Goal: Task Accomplishment & Management: Complete application form

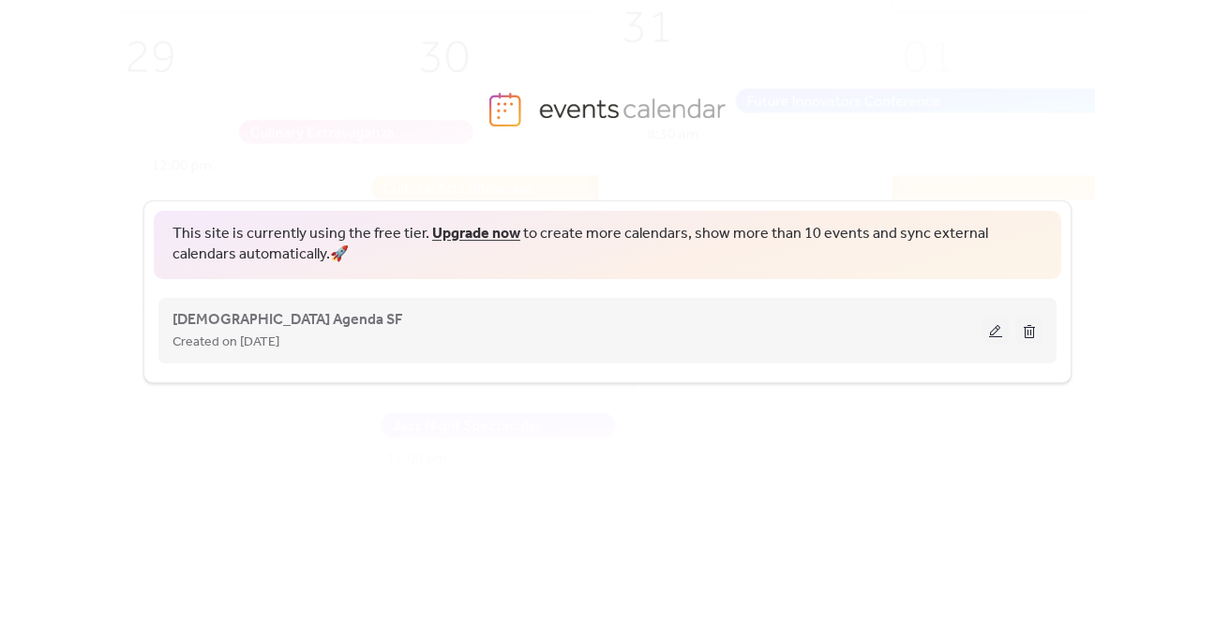
click at [1029, 327] on button at bounding box center [1029, 331] width 26 height 28
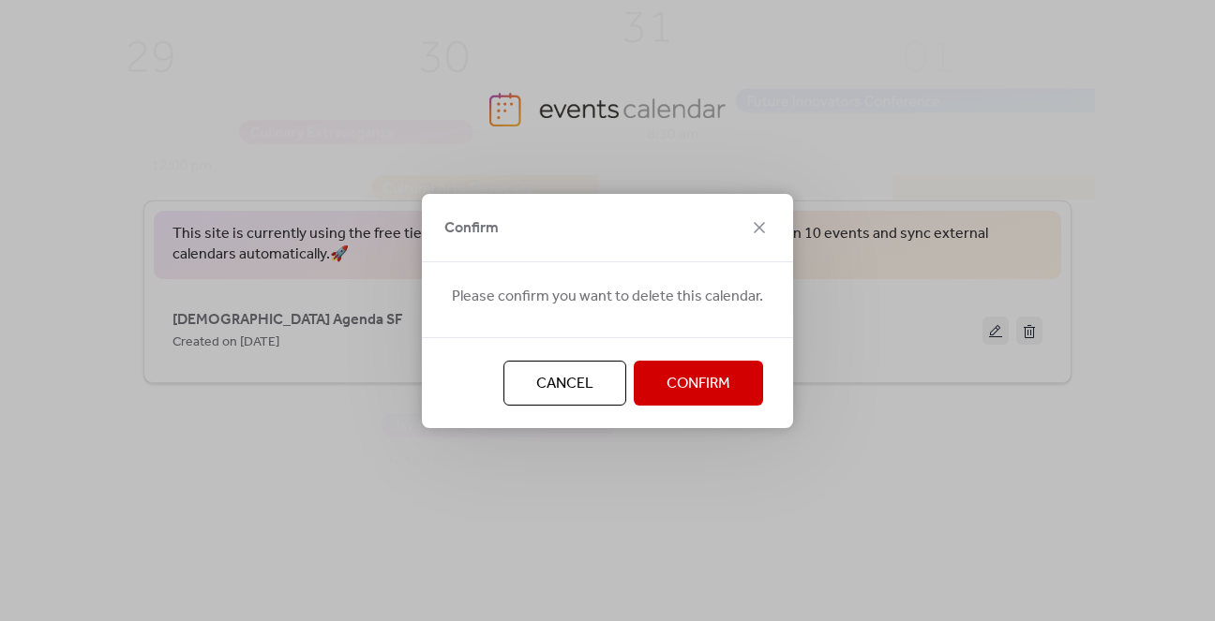
click at [690, 390] on span "Confirm" at bounding box center [698, 384] width 64 height 22
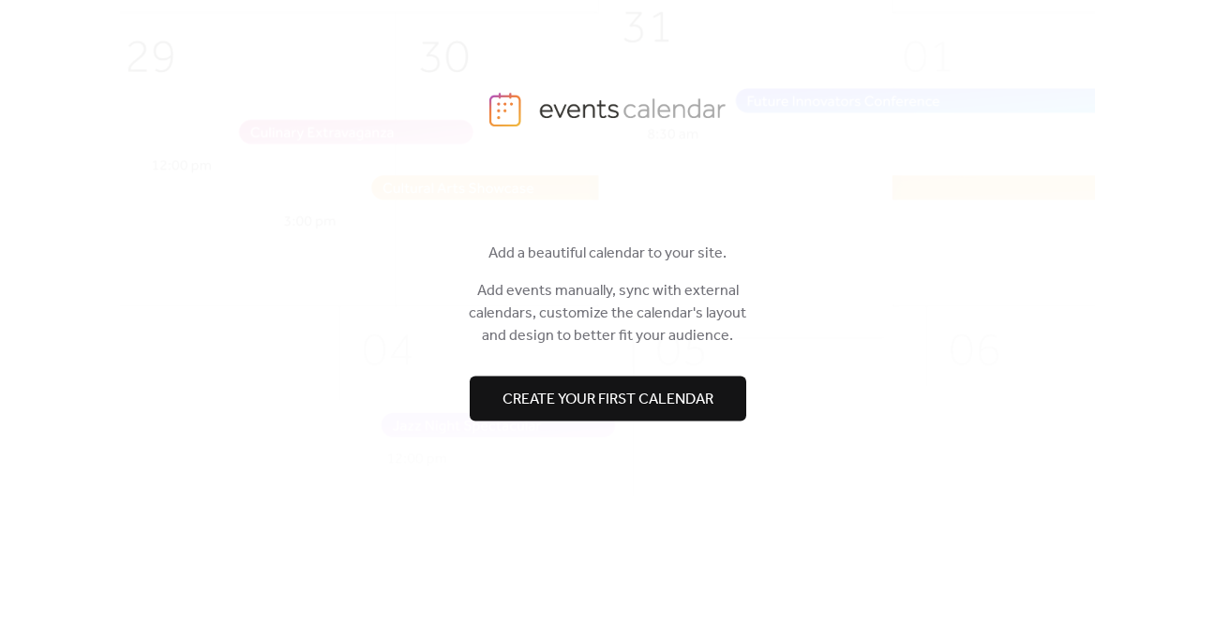
click at [534, 396] on span "Create your first calendar" at bounding box center [607, 400] width 211 height 22
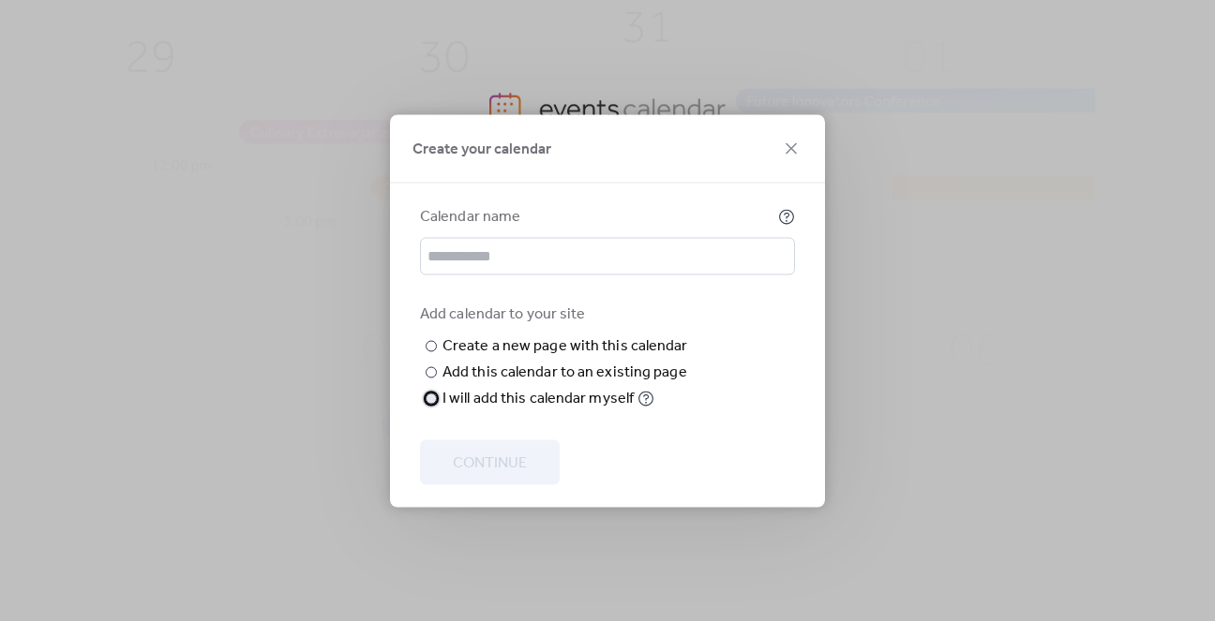
click at [438, 410] on div "​" at bounding box center [429, 398] width 19 height 22
click at [510, 261] on input "text" at bounding box center [607, 255] width 375 height 37
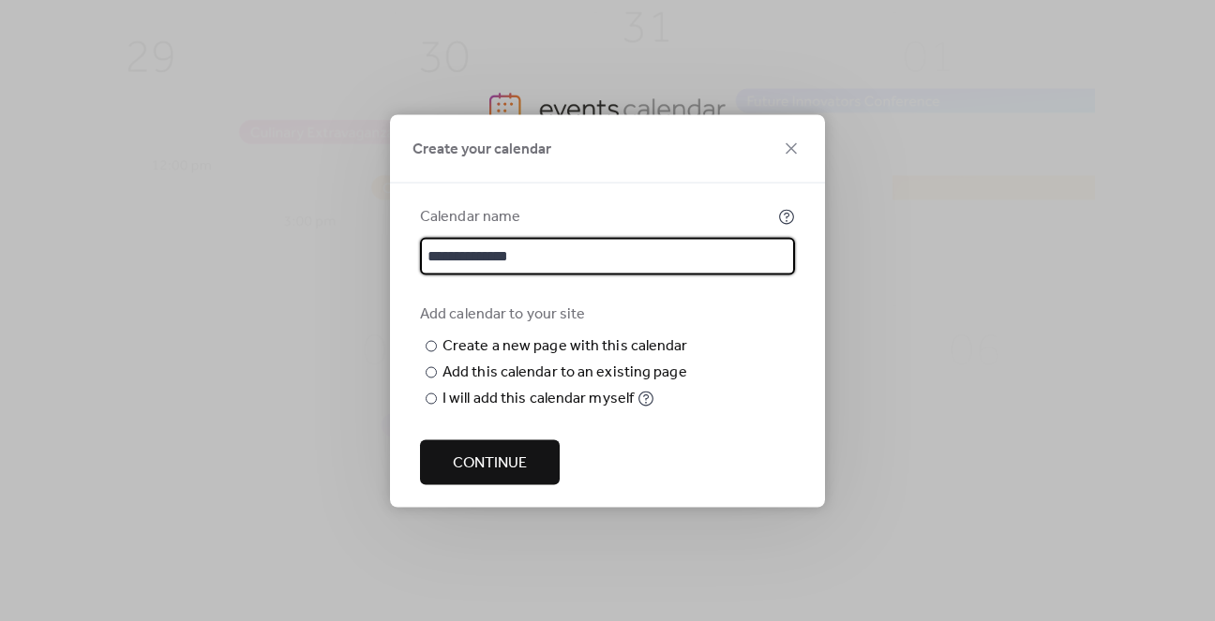
type input "**********"
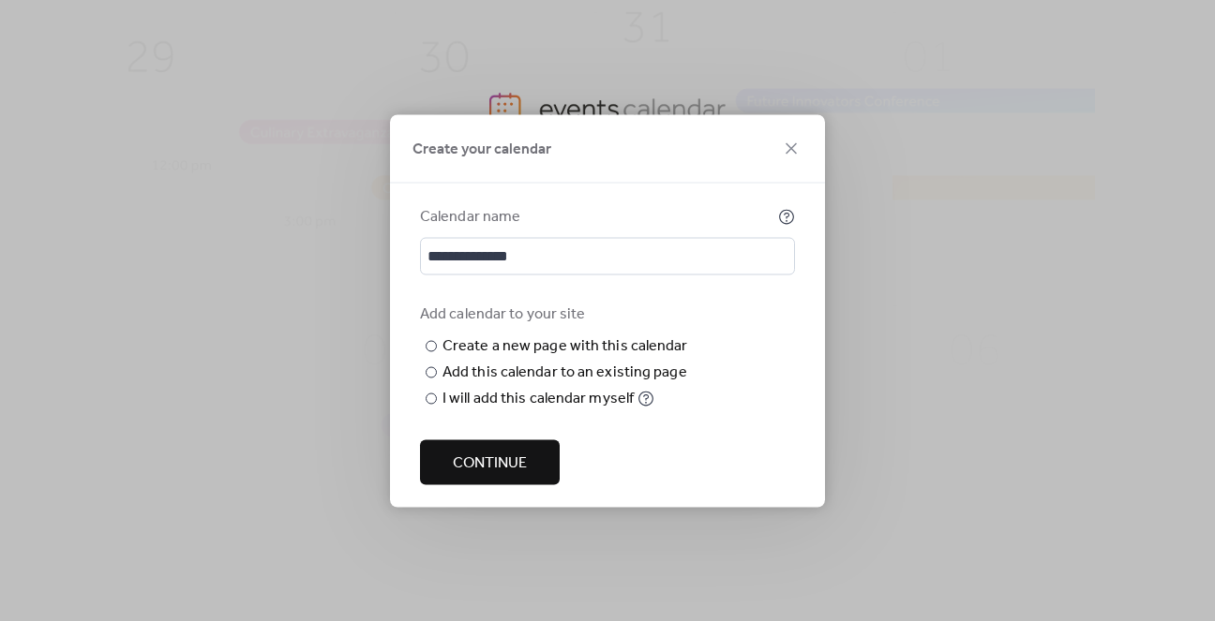
click at [494, 454] on span "Continue" at bounding box center [490, 463] width 74 height 22
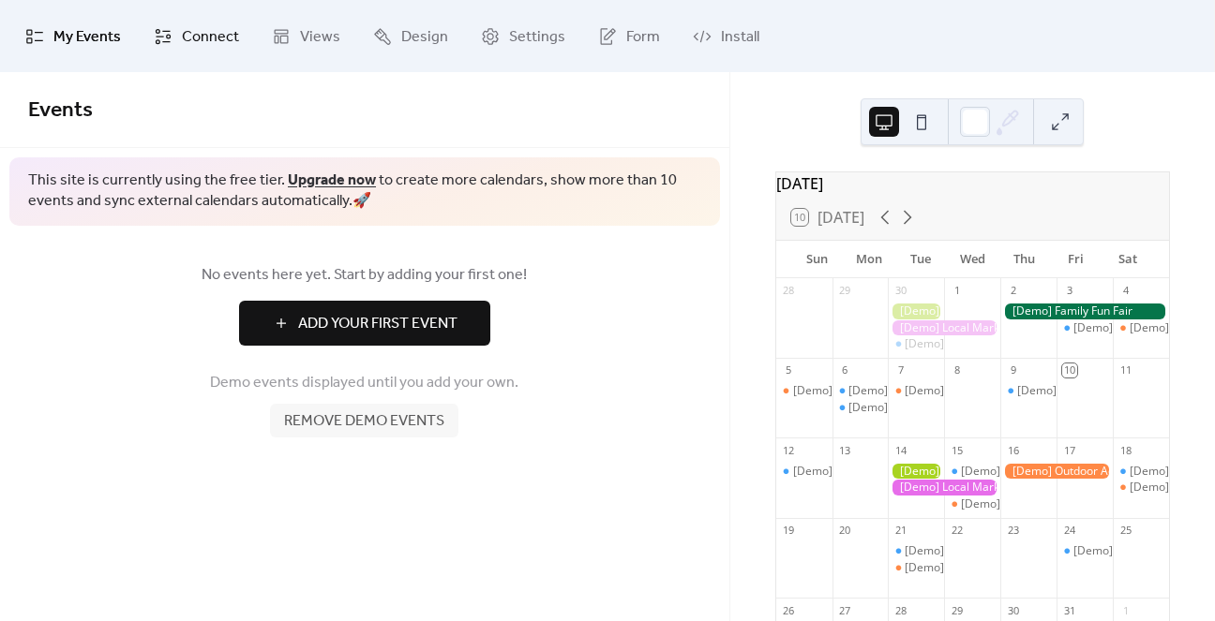
click at [201, 40] on span "Connect" at bounding box center [210, 36] width 57 height 29
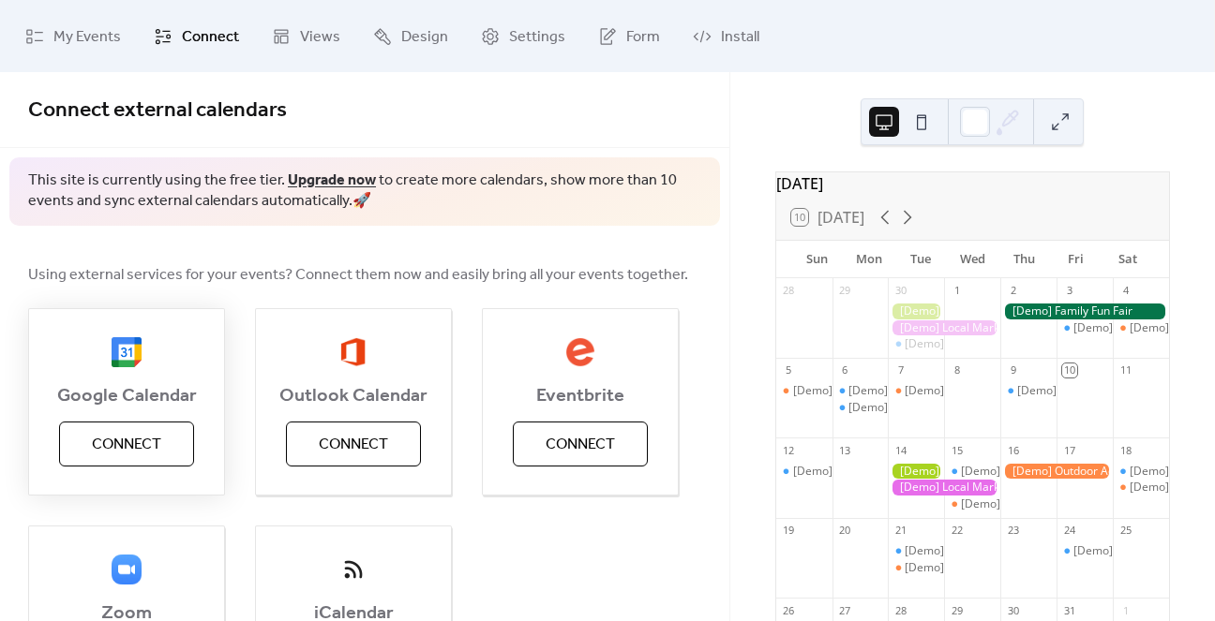
click at [170, 455] on button "Connect" at bounding box center [126, 444] width 135 height 45
click at [292, 35] on link "Views" at bounding box center [306, 35] width 97 height 57
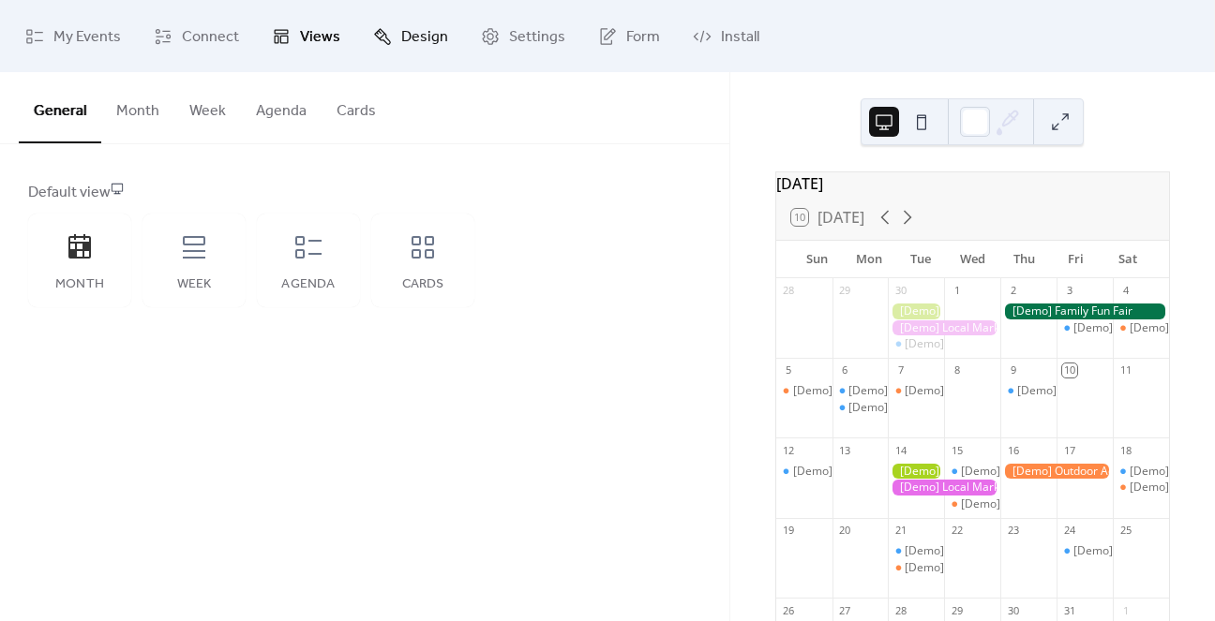
click at [385, 27] on icon at bounding box center [382, 36] width 19 height 19
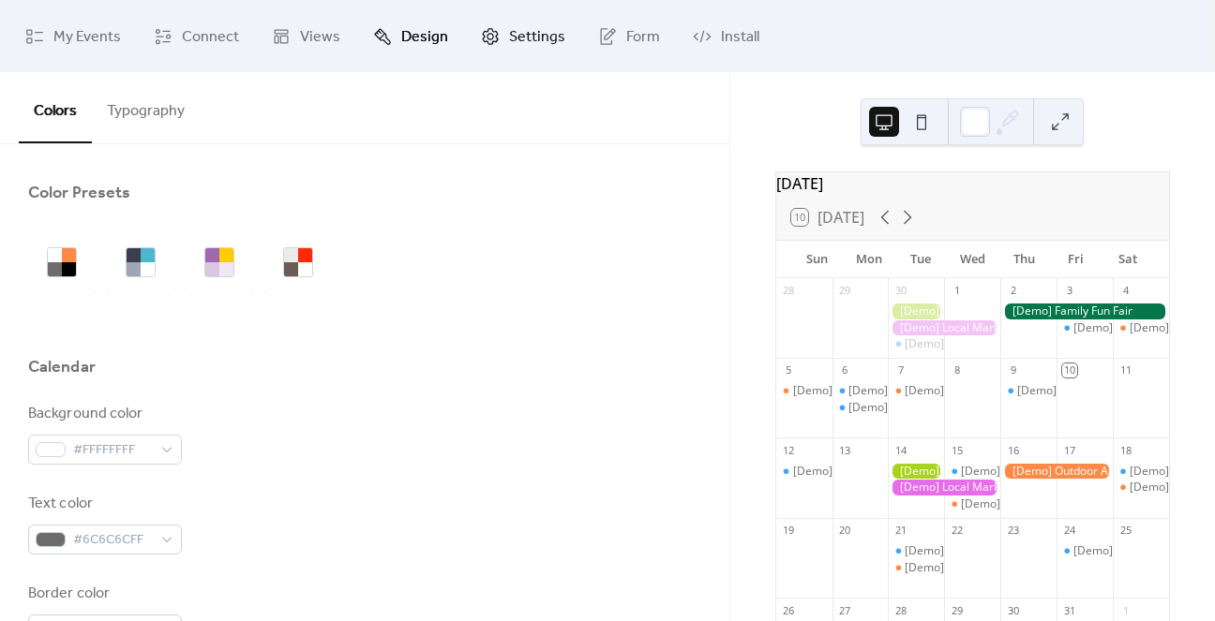
click at [527, 37] on span "Settings" at bounding box center [537, 36] width 56 height 29
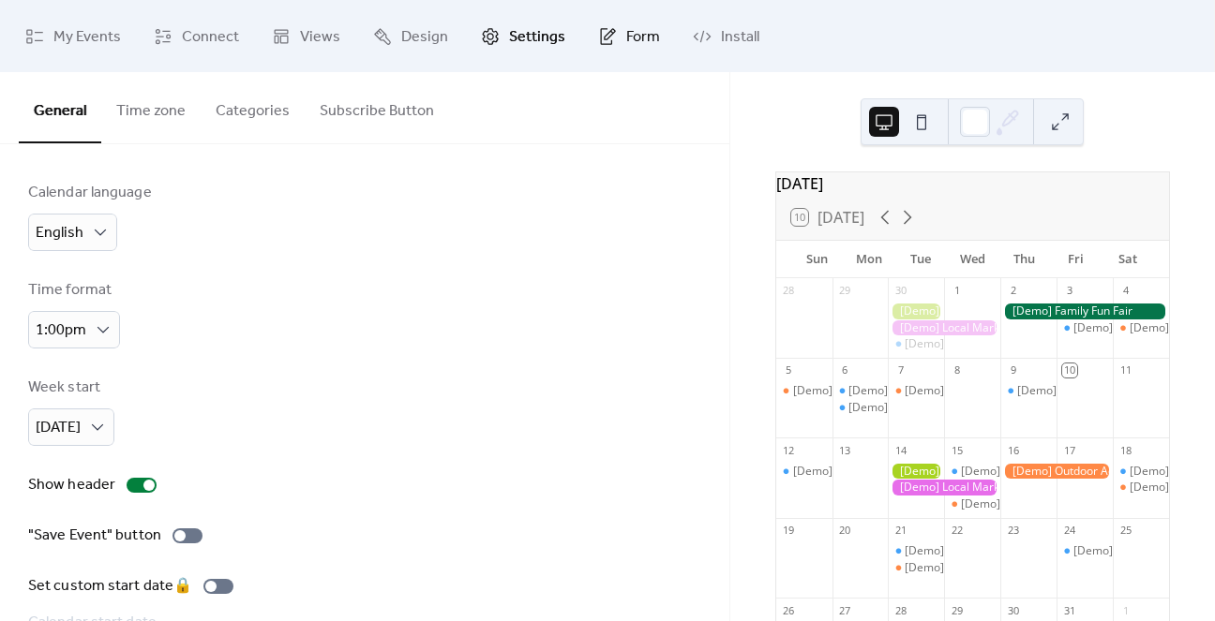
click at [598, 37] on icon at bounding box center [607, 36] width 19 height 19
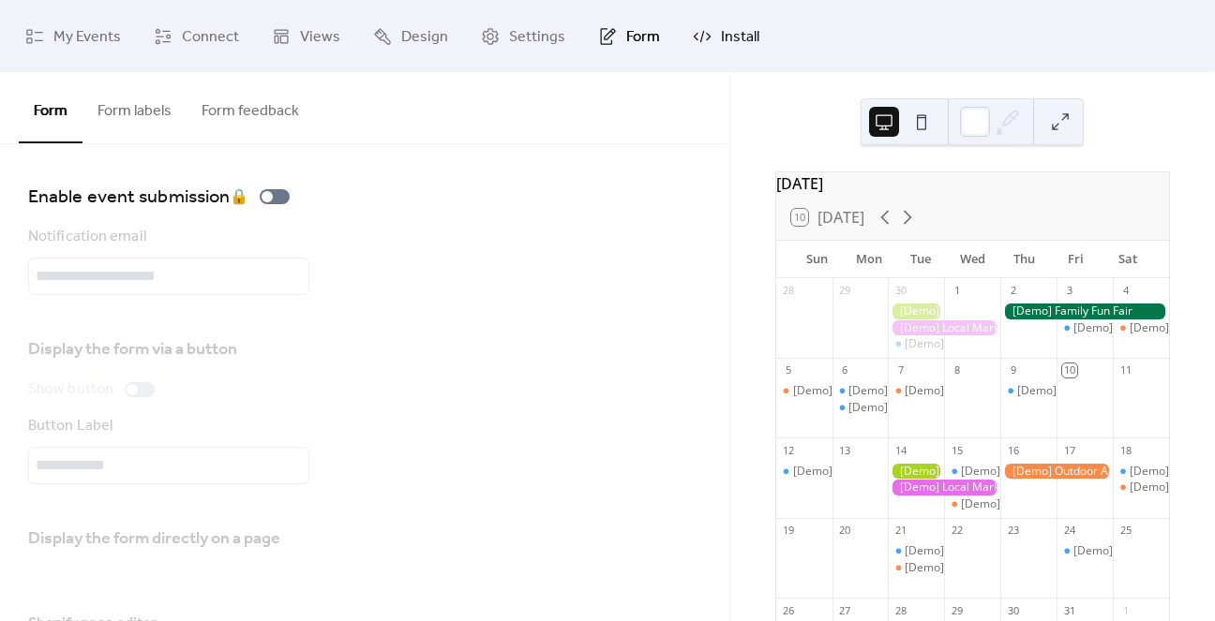
click at [702, 38] on icon at bounding box center [702, 36] width 19 height 19
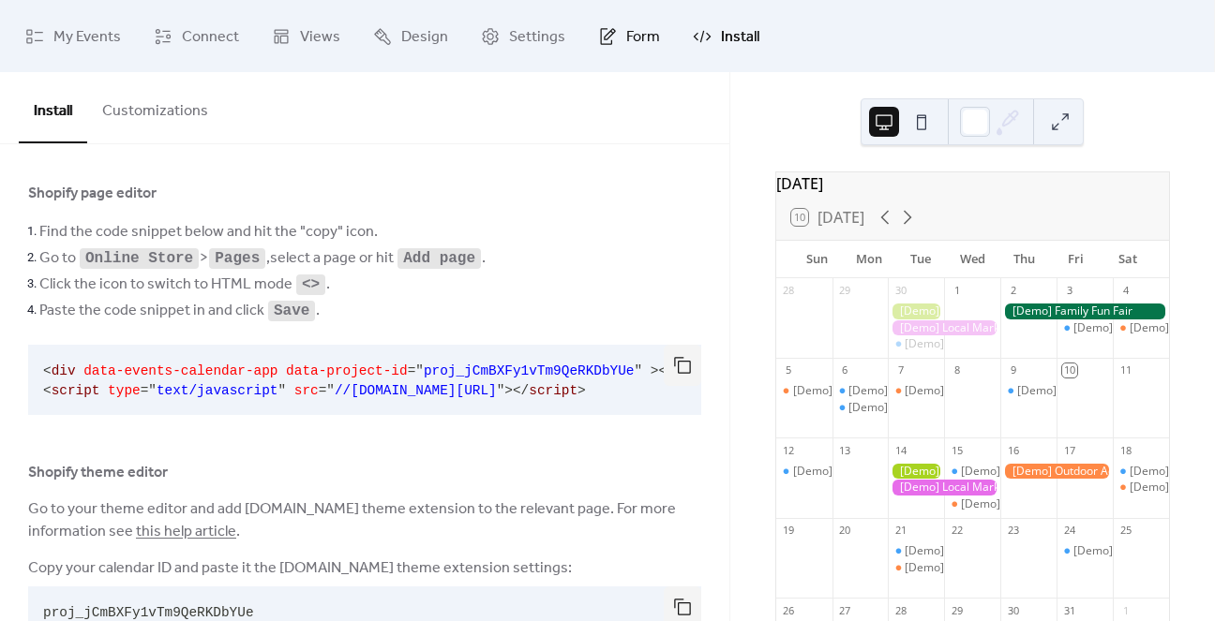
click at [615, 27] on link "Form" at bounding box center [629, 35] width 90 height 57
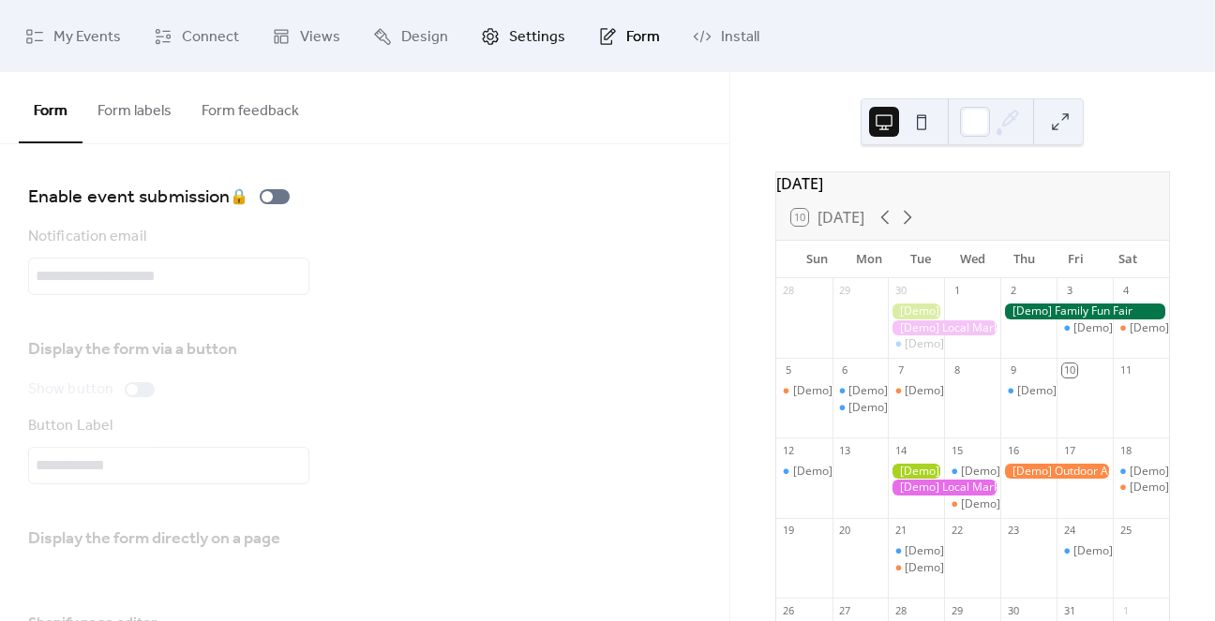
click at [512, 27] on span "Settings" at bounding box center [537, 36] width 56 height 29
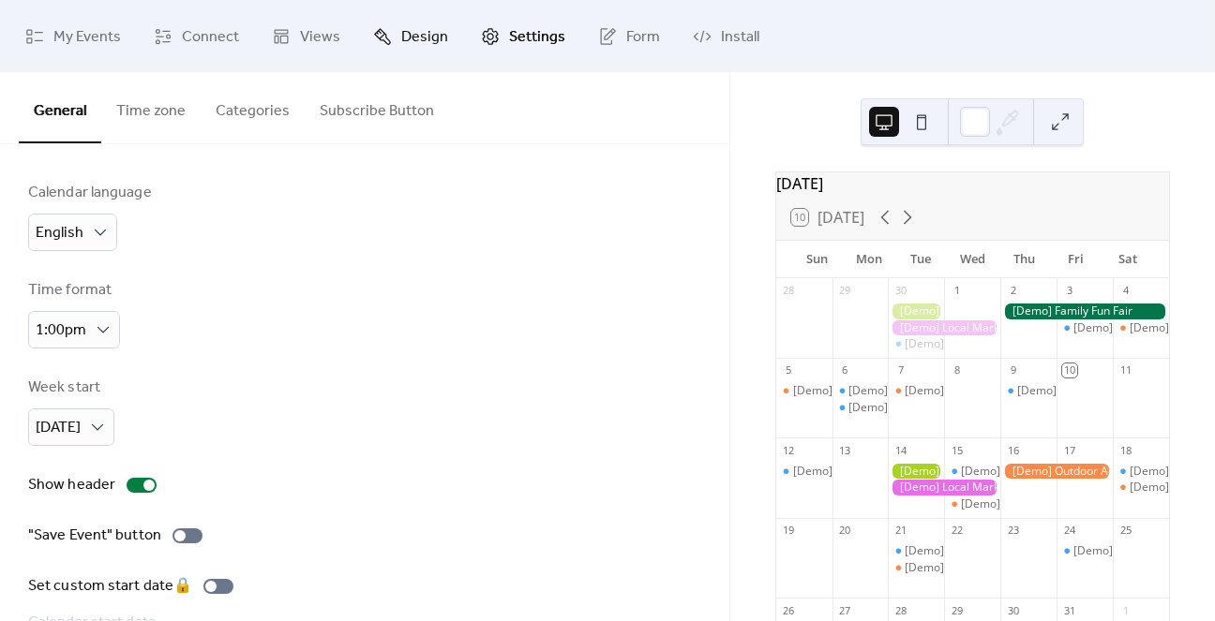
click at [427, 40] on span "Design" at bounding box center [424, 36] width 47 height 29
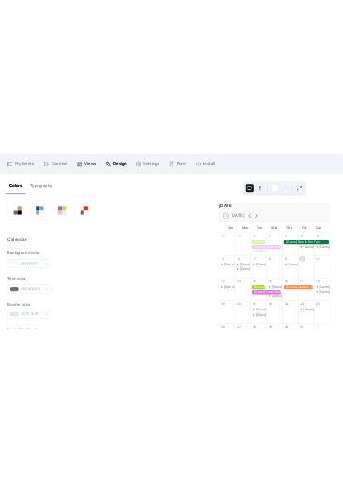
scroll to position [52, 0]
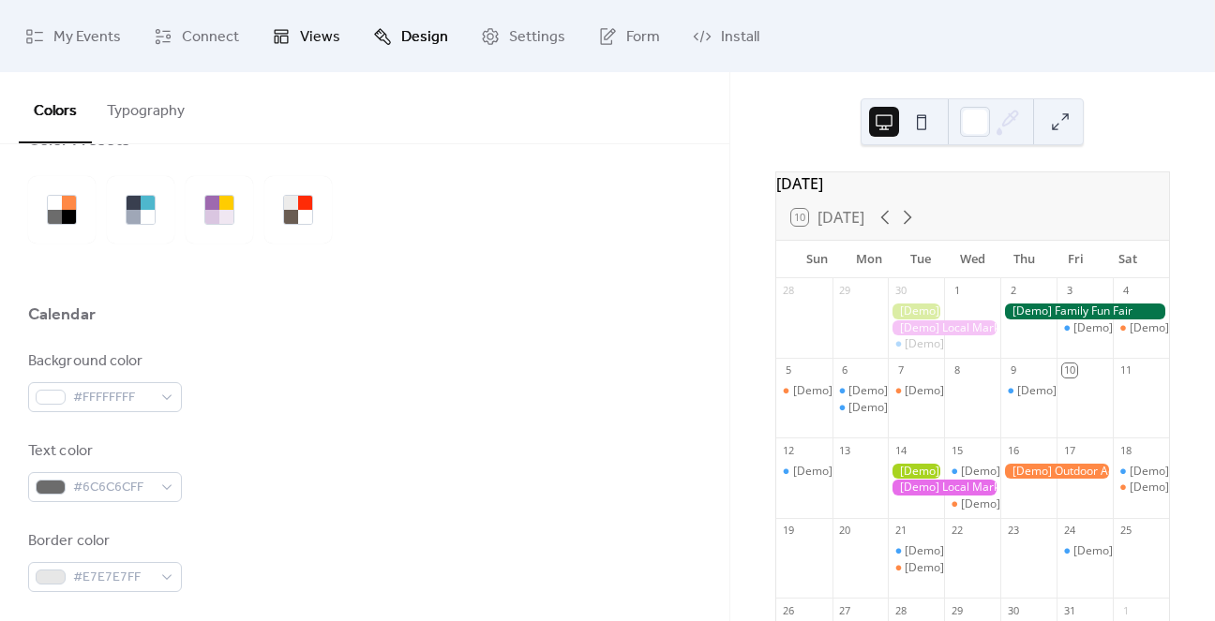
click at [300, 36] on span "Views" at bounding box center [320, 36] width 40 height 29
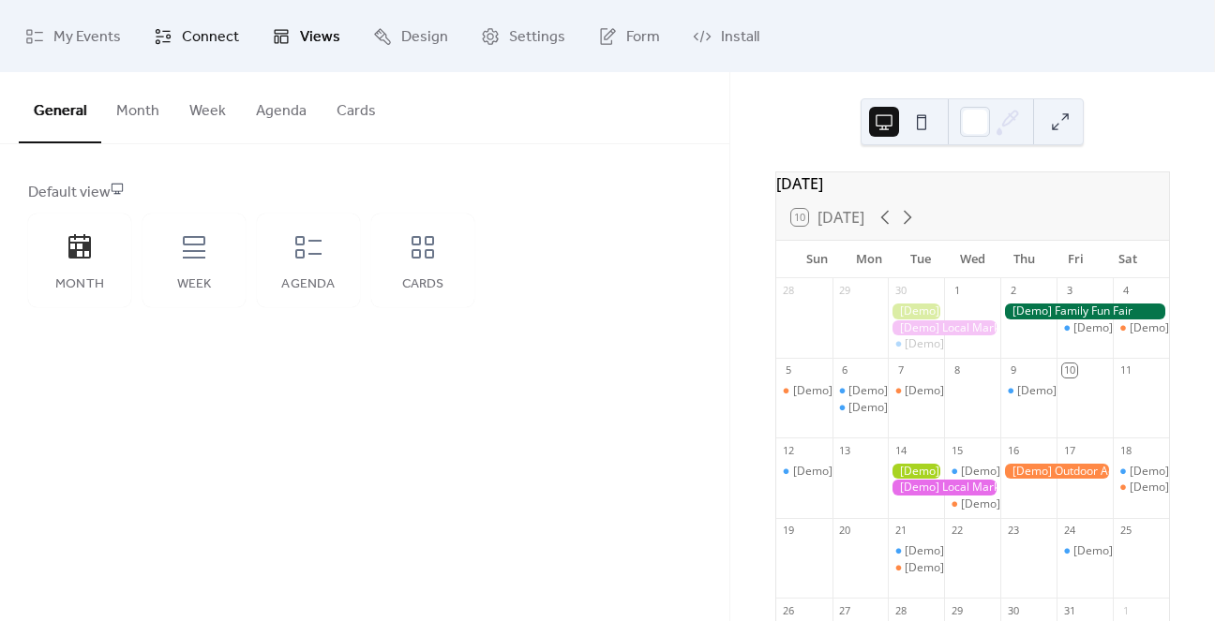
click at [215, 46] on span "Connect" at bounding box center [210, 36] width 57 height 29
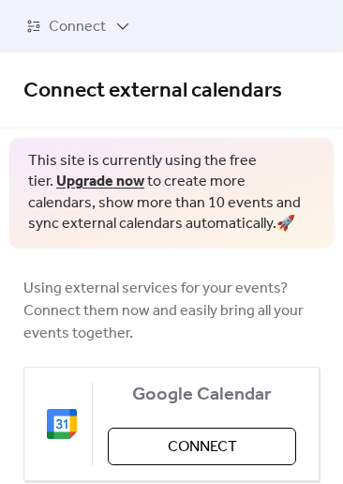
click at [229, 458] on span "Connect" at bounding box center [202, 447] width 69 height 22
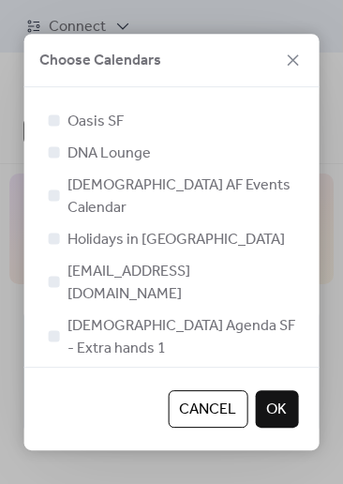
scroll to position [42, 0]
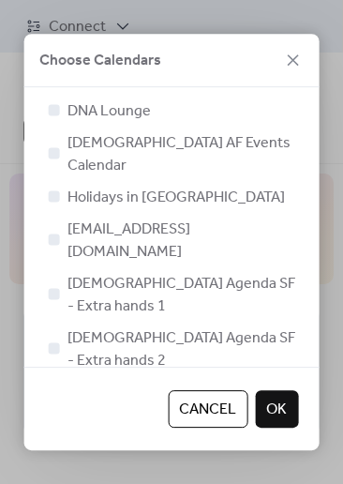
click at [52, 418] on div at bounding box center [54, 423] width 11 height 11
click at [279, 411] on span "OK" at bounding box center [276, 409] width 21 height 22
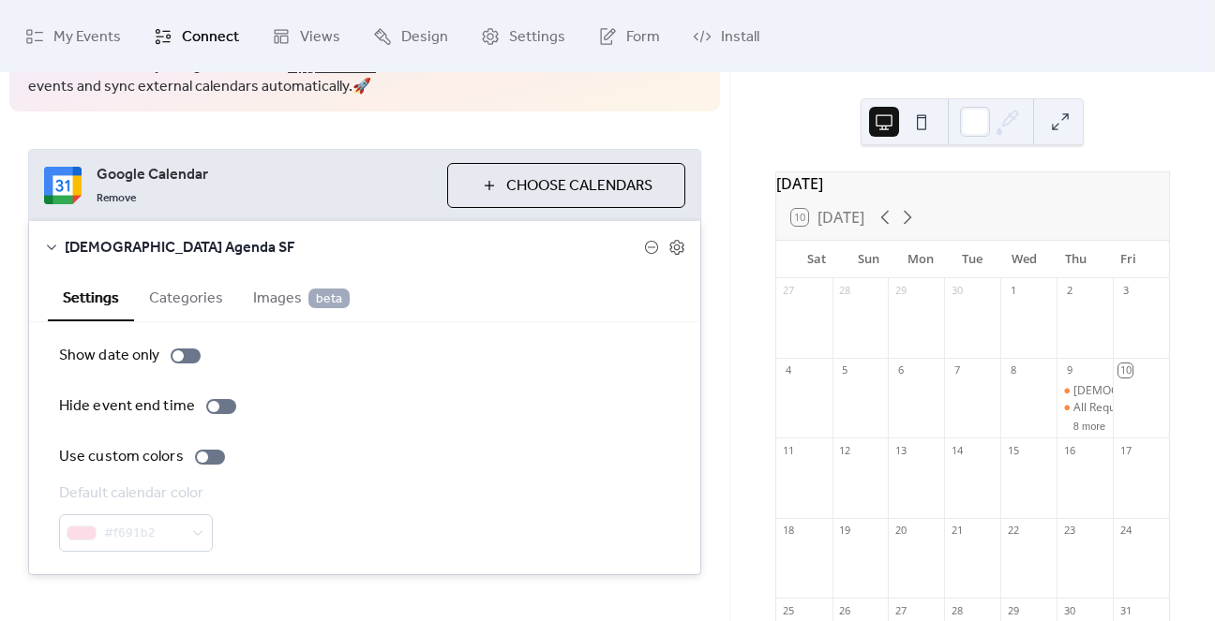
scroll to position [141, 0]
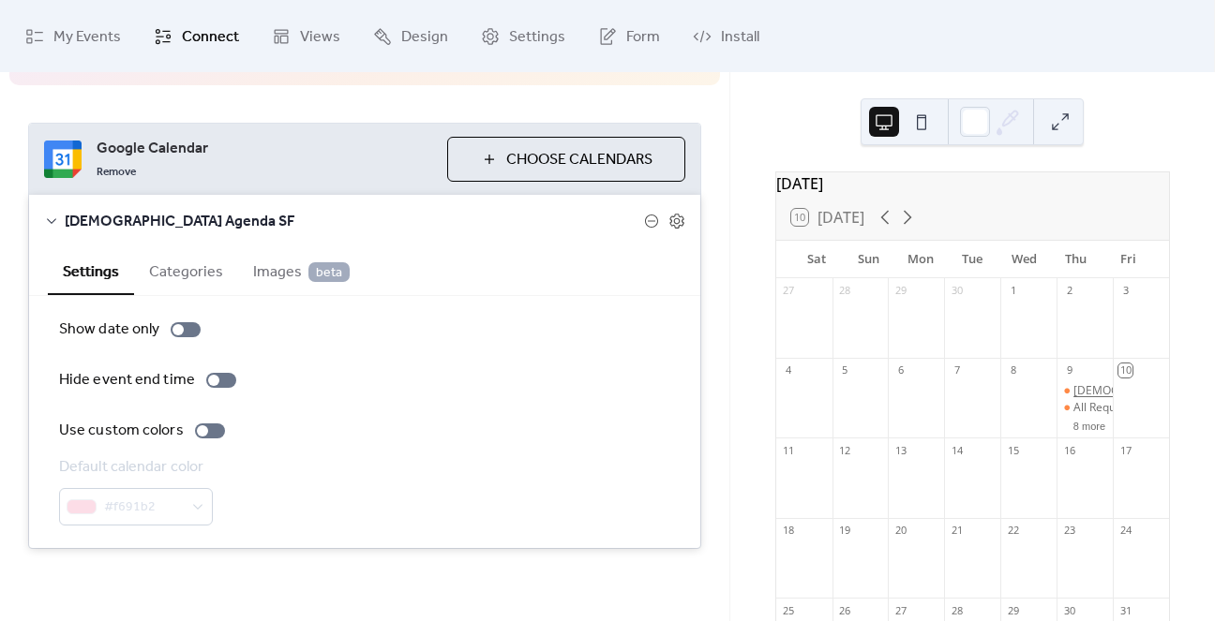
click at [1073, 399] on div "Queer Karaoke" at bounding box center [1158, 391] width 170 height 16
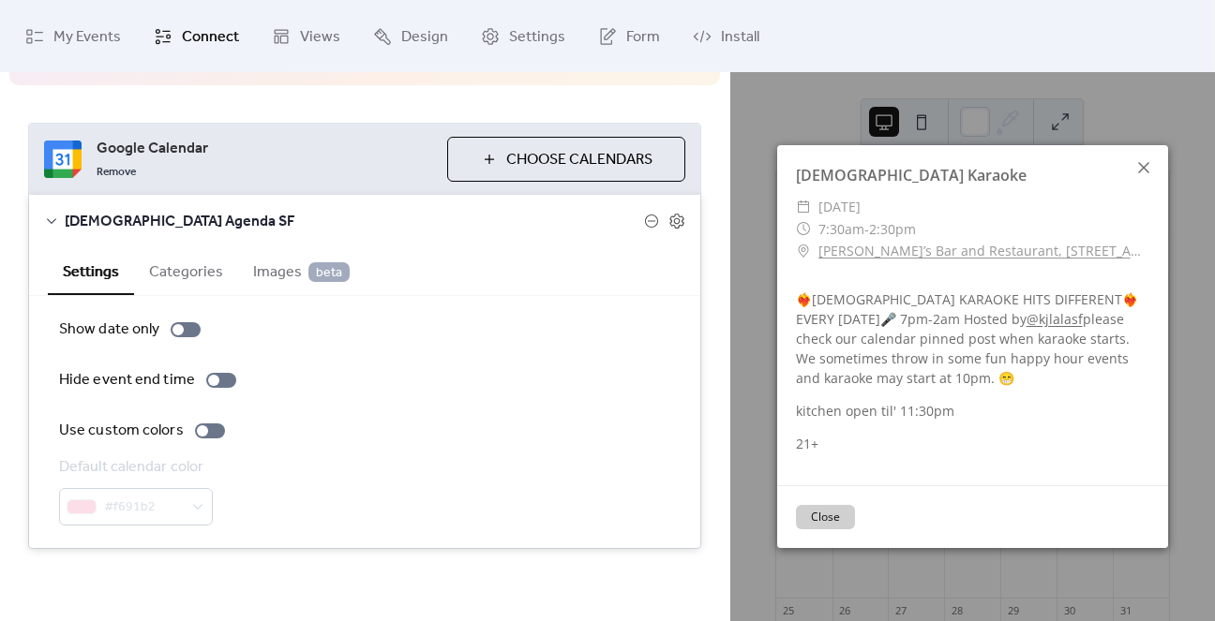
click at [1140, 170] on icon at bounding box center [1143, 168] width 22 height 22
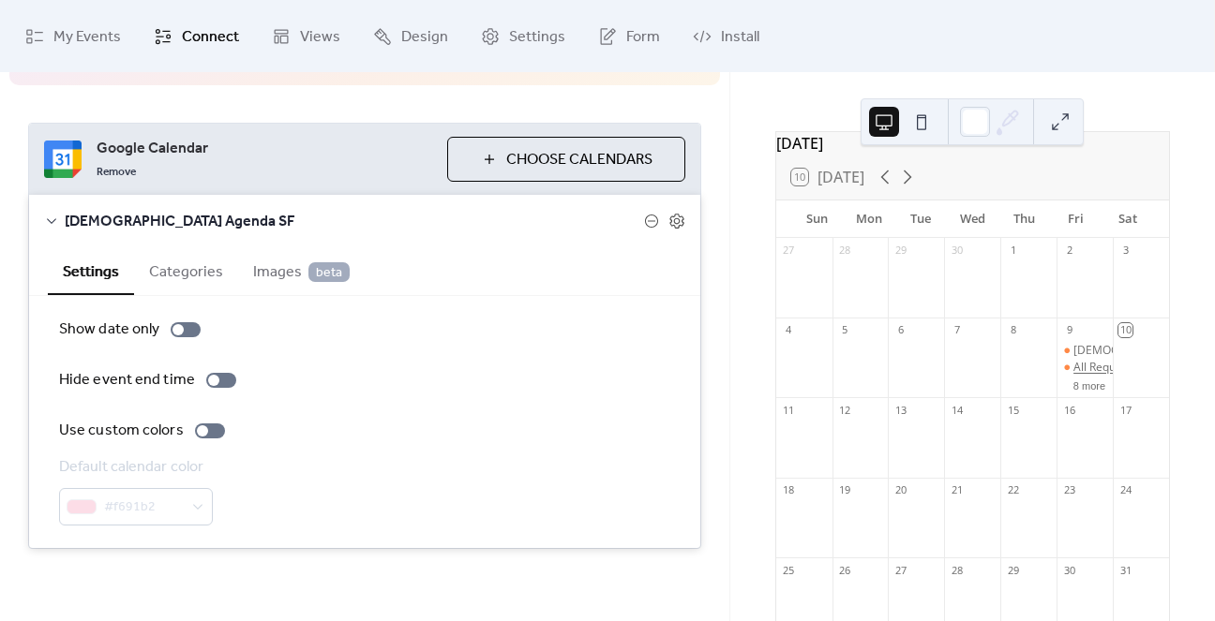
scroll to position [43, 0]
click at [1070, 390] on button "8 more" at bounding box center [1089, 382] width 47 height 16
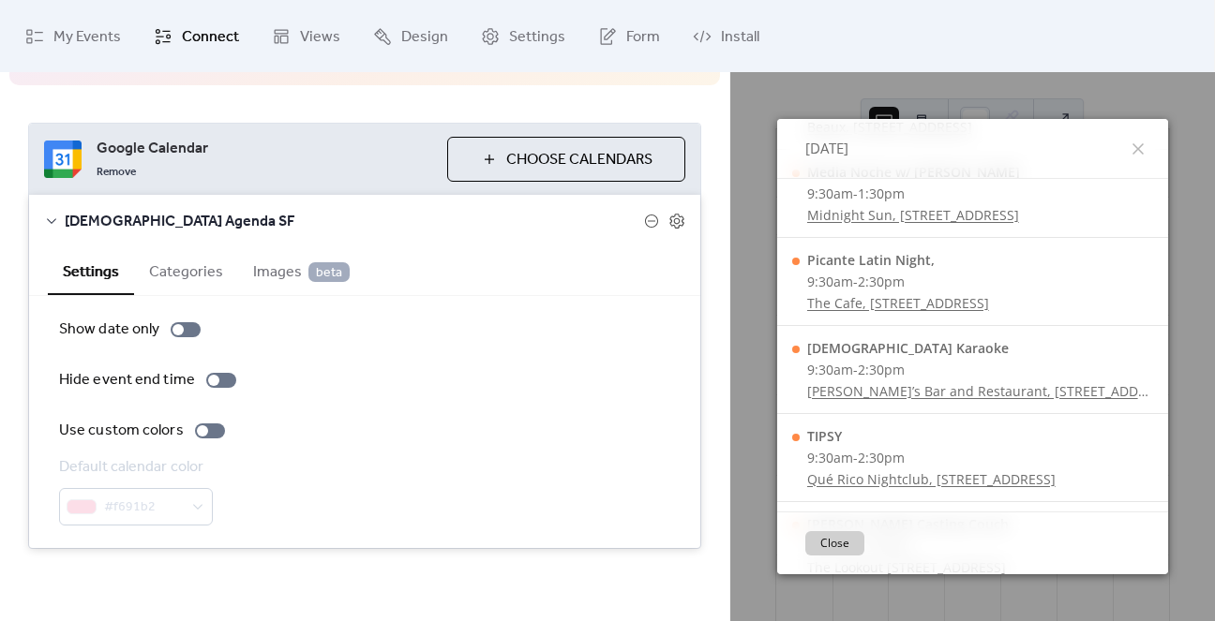
scroll to position [0, 0]
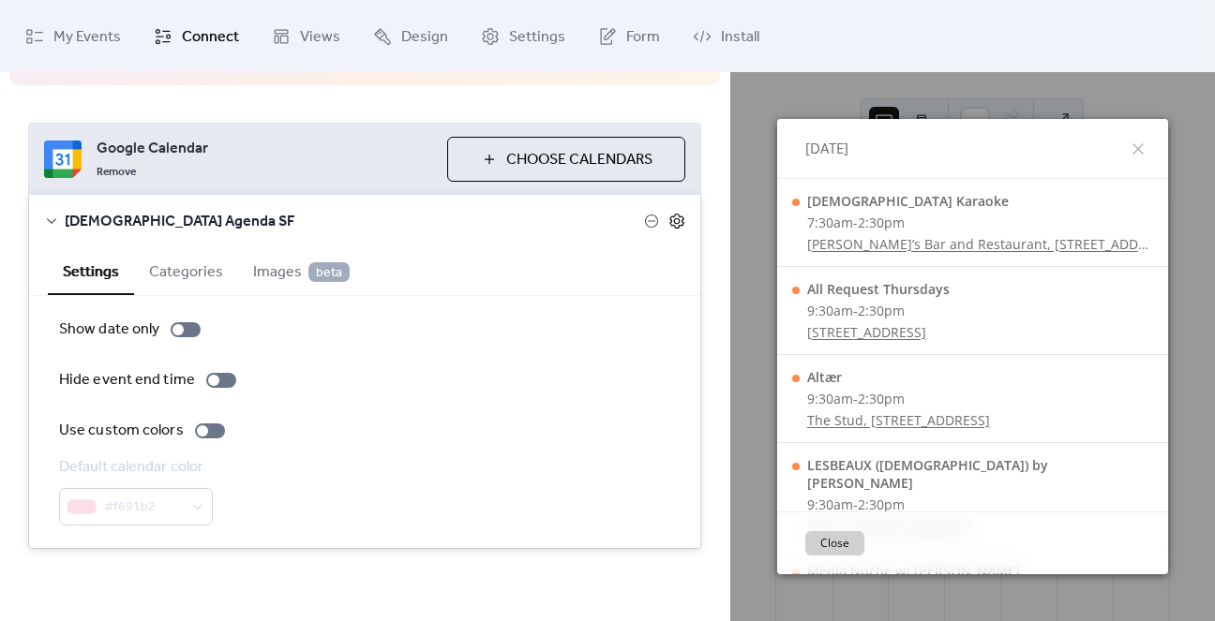
click at [673, 222] on icon at bounding box center [676, 220] width 7 height 7
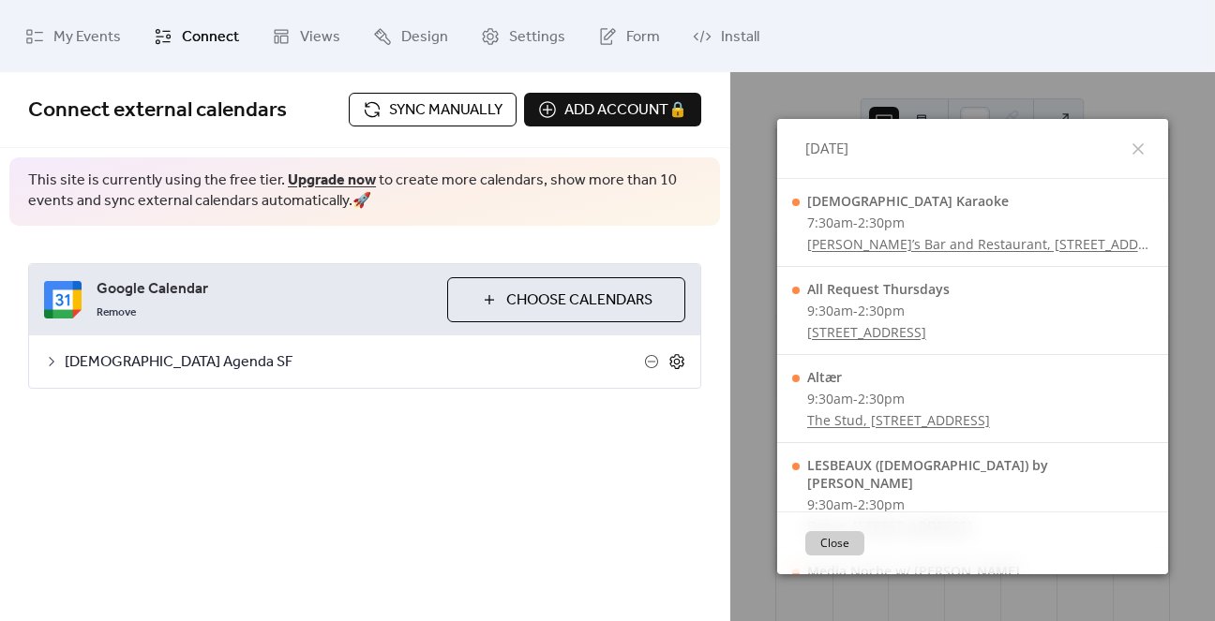
click at [672, 357] on icon at bounding box center [676, 361] width 17 height 17
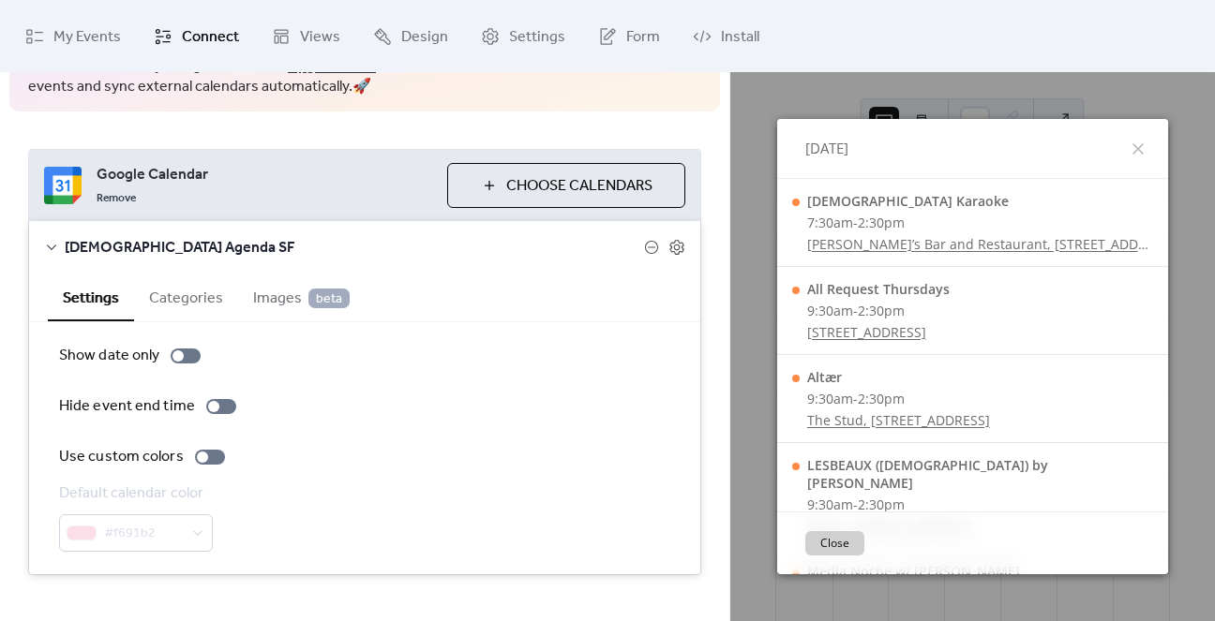
scroll to position [141, 0]
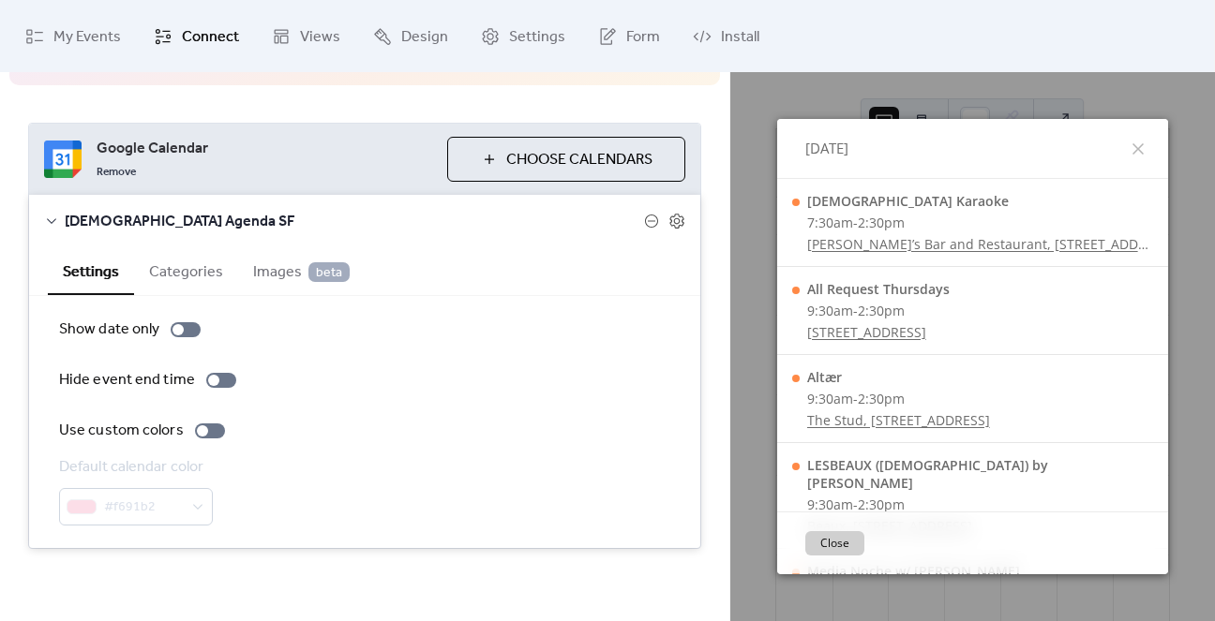
click at [185, 276] on button "Categories" at bounding box center [186, 270] width 104 height 46
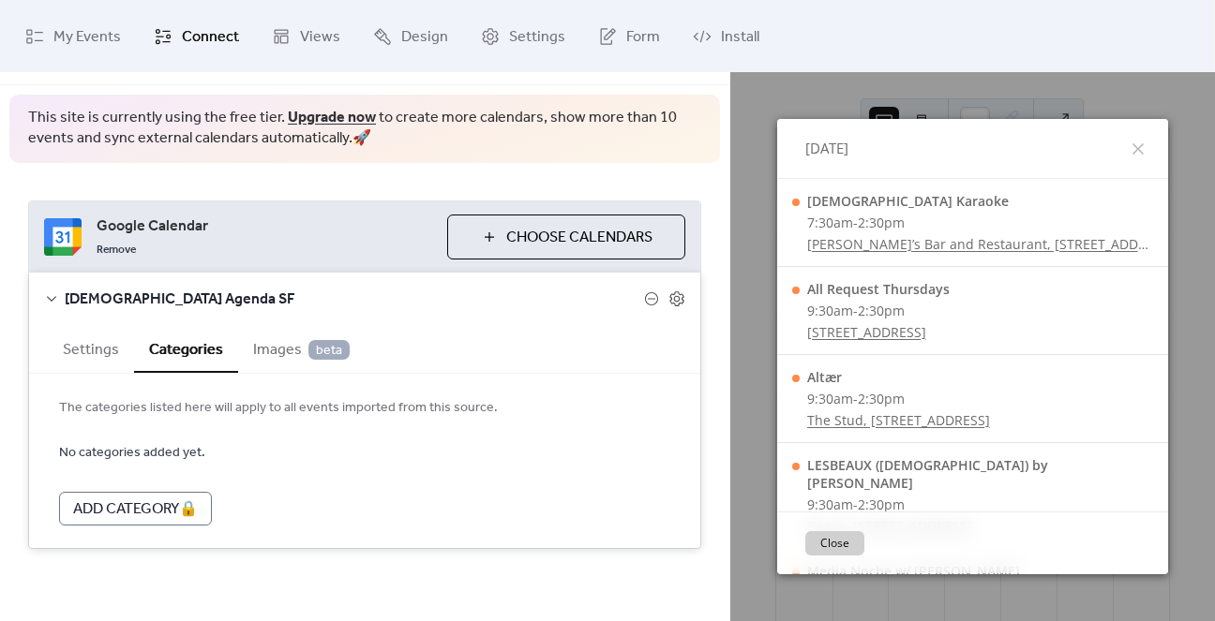
click at [291, 351] on span "Images beta" at bounding box center [301, 350] width 97 height 22
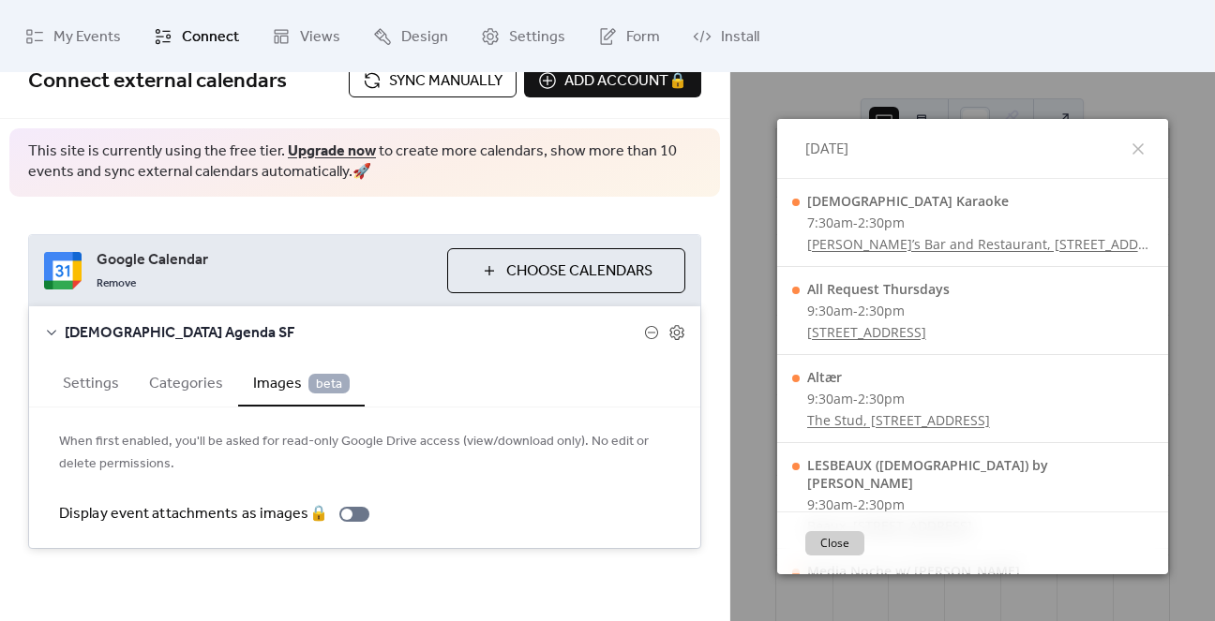
click at [53, 325] on icon at bounding box center [51, 332] width 15 height 15
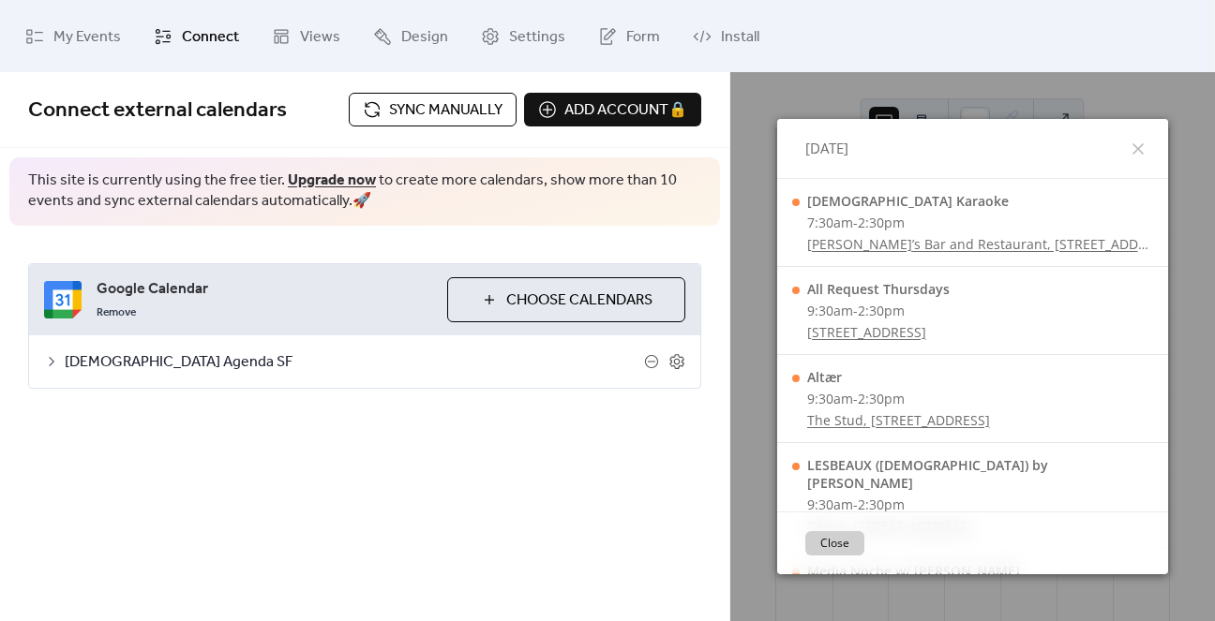
scroll to position [0, 0]
click at [126, 303] on link "Remove" at bounding box center [116, 311] width 39 height 22
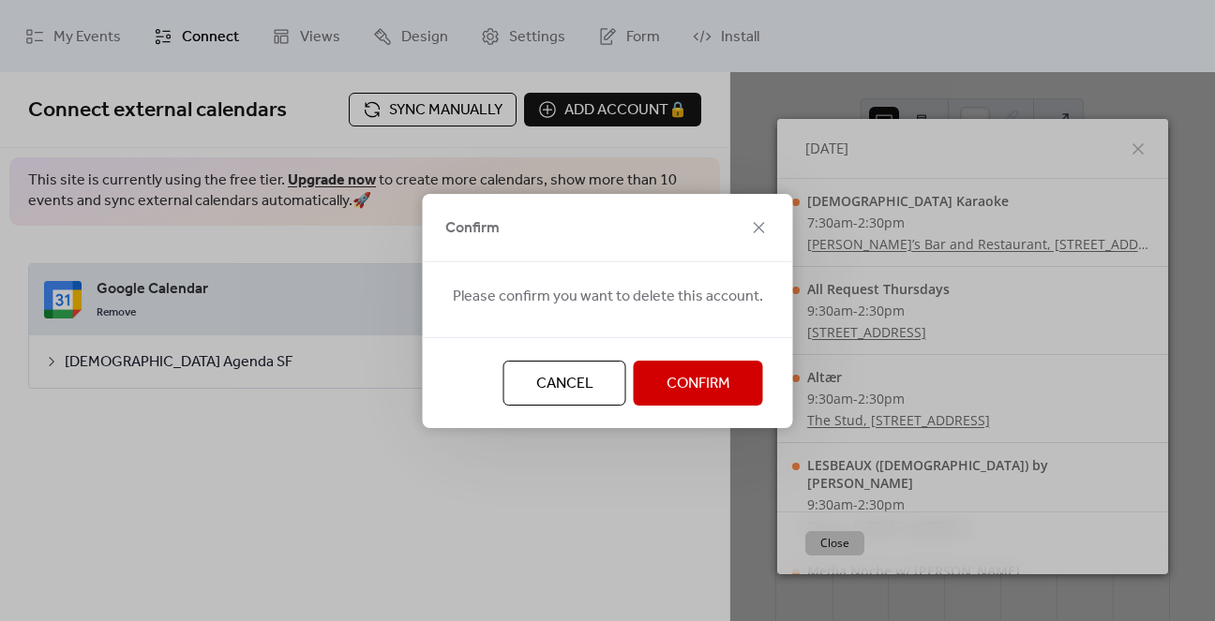
click at [666, 387] on span "Confirm" at bounding box center [698, 384] width 64 height 22
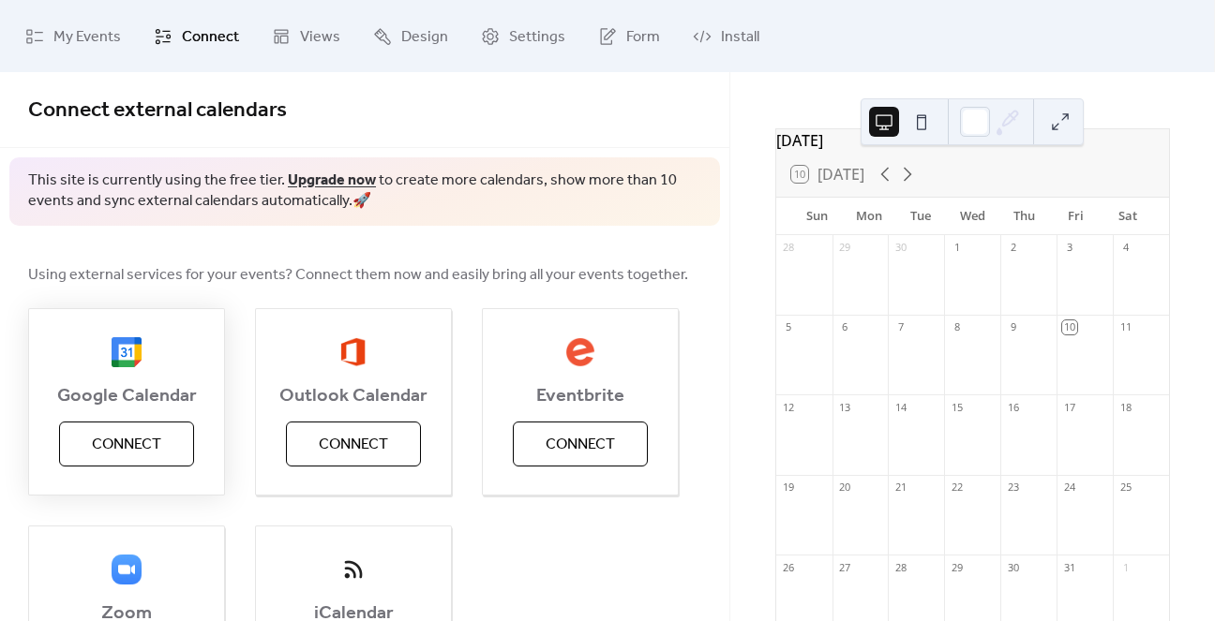
click at [144, 445] on span "Connect" at bounding box center [126, 445] width 69 height 22
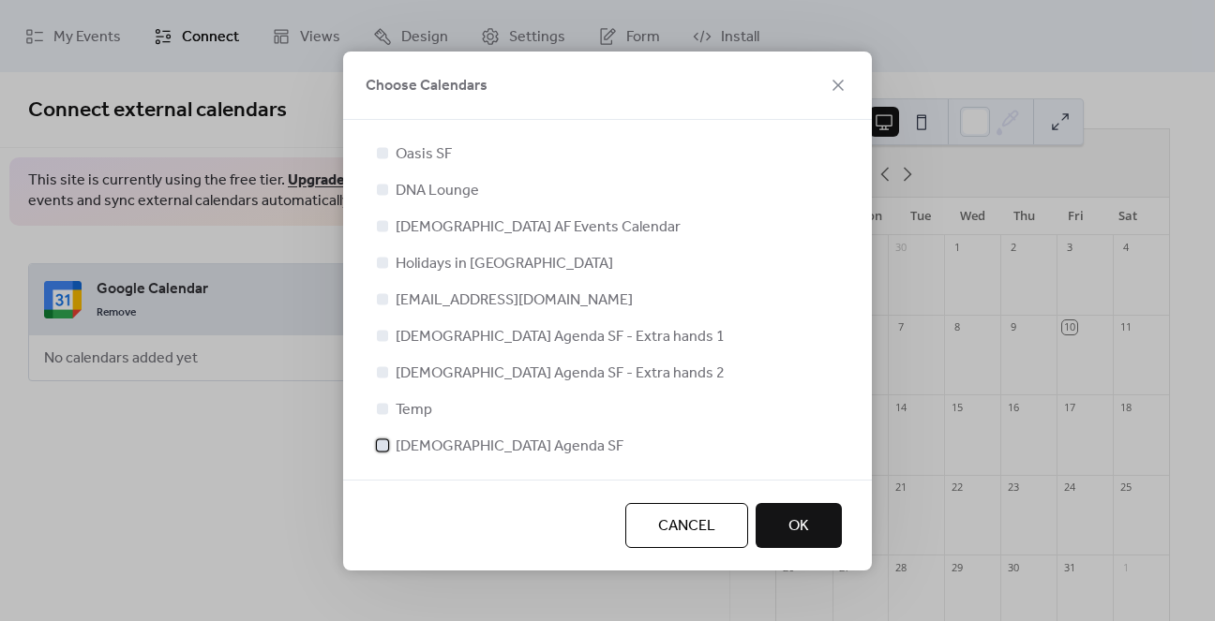
click at [389, 447] on div at bounding box center [382, 445] width 19 height 19
click at [776, 533] on button "OK" at bounding box center [798, 525] width 86 height 45
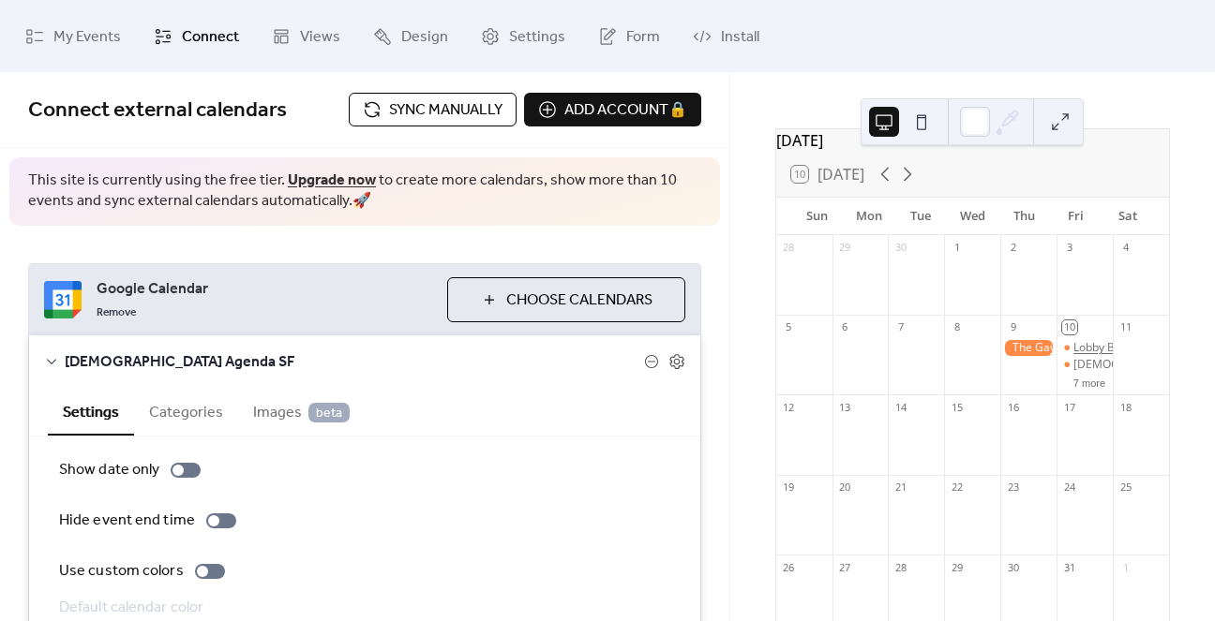
click at [1073, 356] on div "Lobby Bar Happy Hour! 20% off signature cocktails and flights" at bounding box center [1233, 348] width 321 height 16
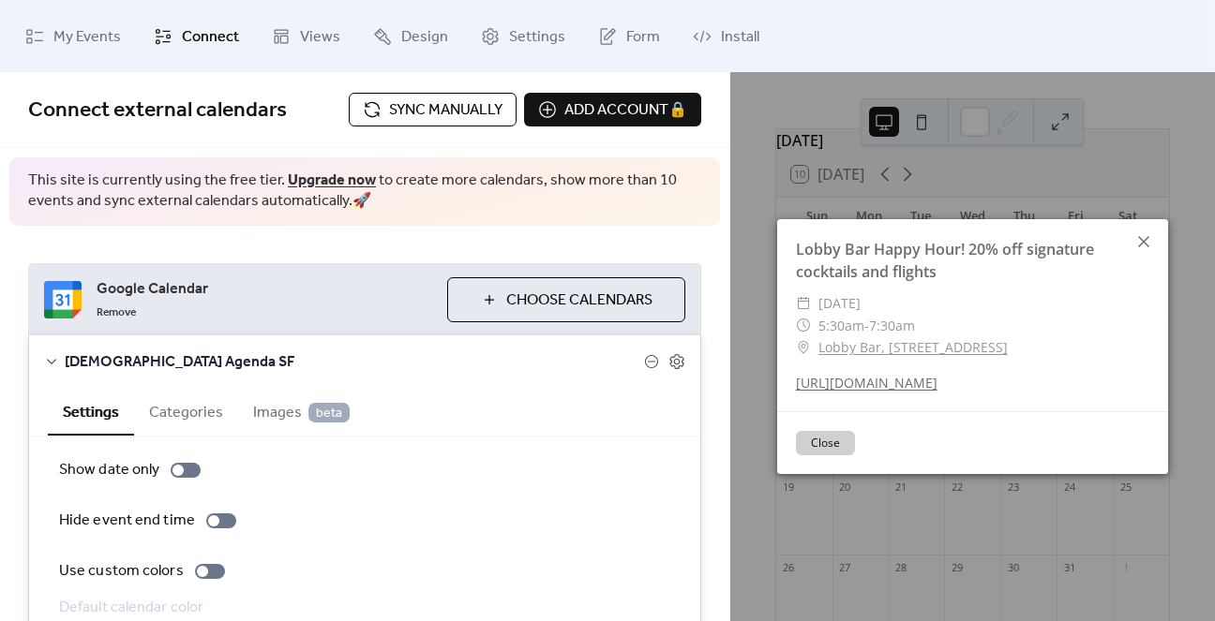
click at [1141, 237] on icon at bounding box center [1143, 242] width 22 height 22
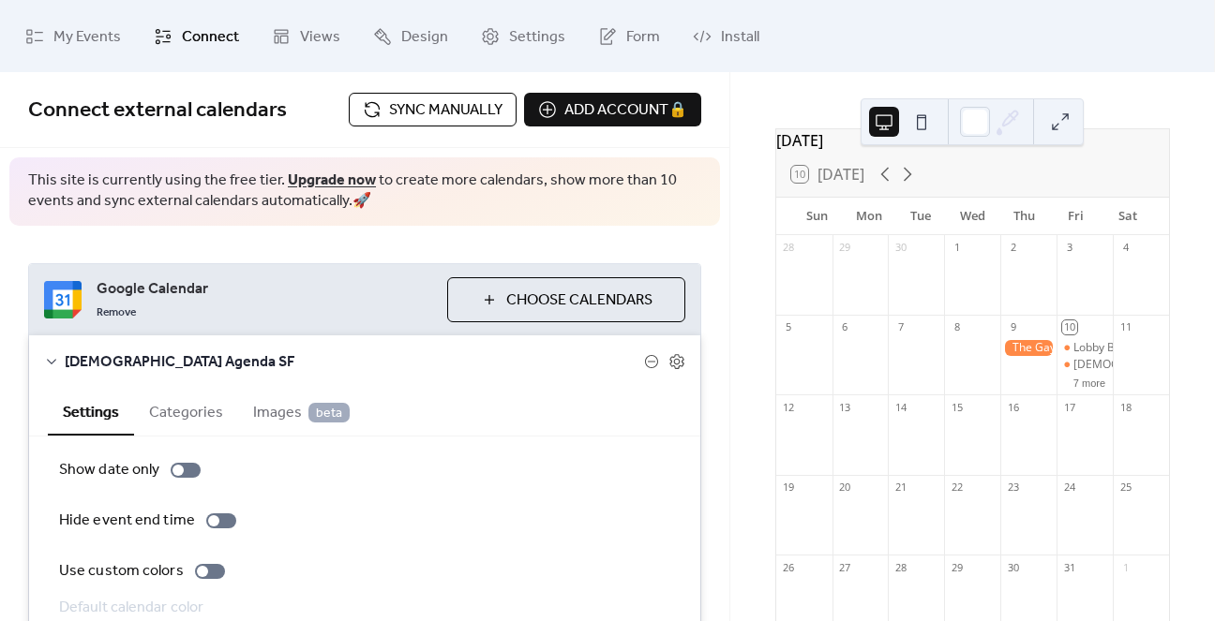
click at [1018, 355] on div at bounding box center [1028, 348] width 56 height 16
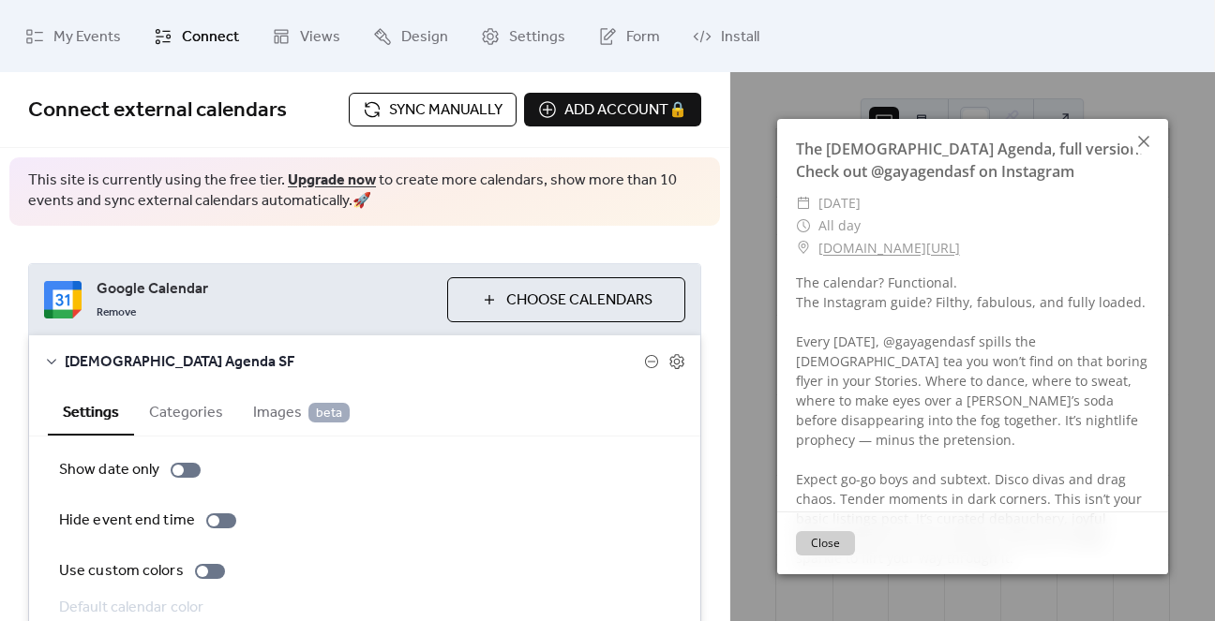
click at [1137, 142] on icon at bounding box center [1143, 141] width 22 height 22
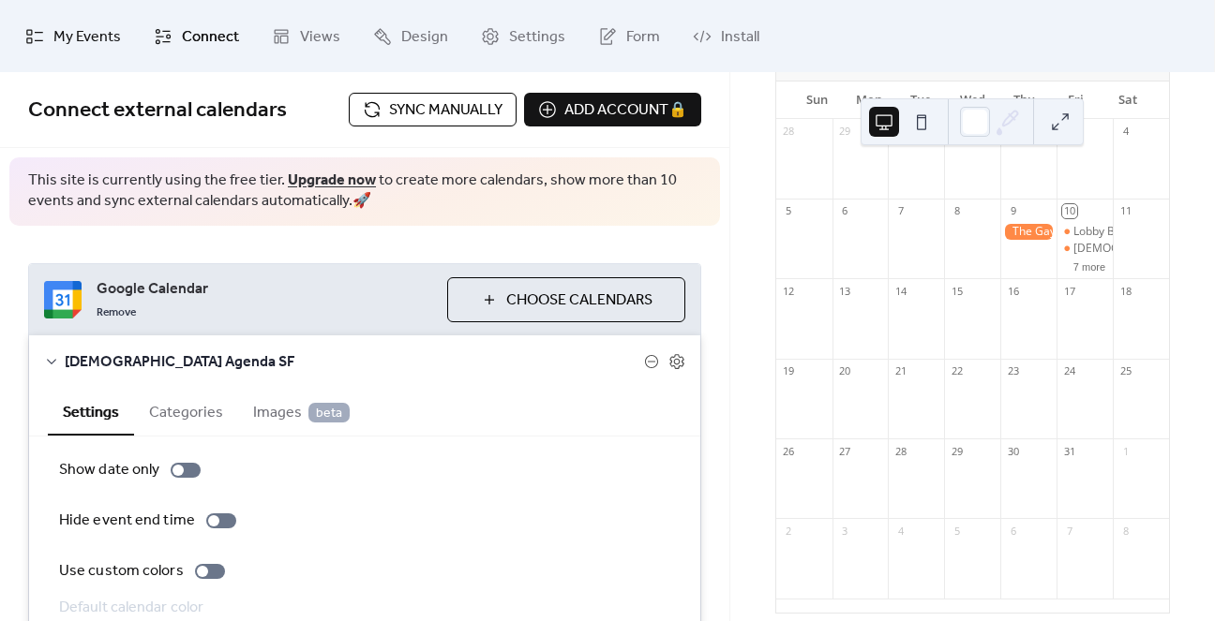
click at [111, 29] on span "My Events" at bounding box center [86, 36] width 67 height 29
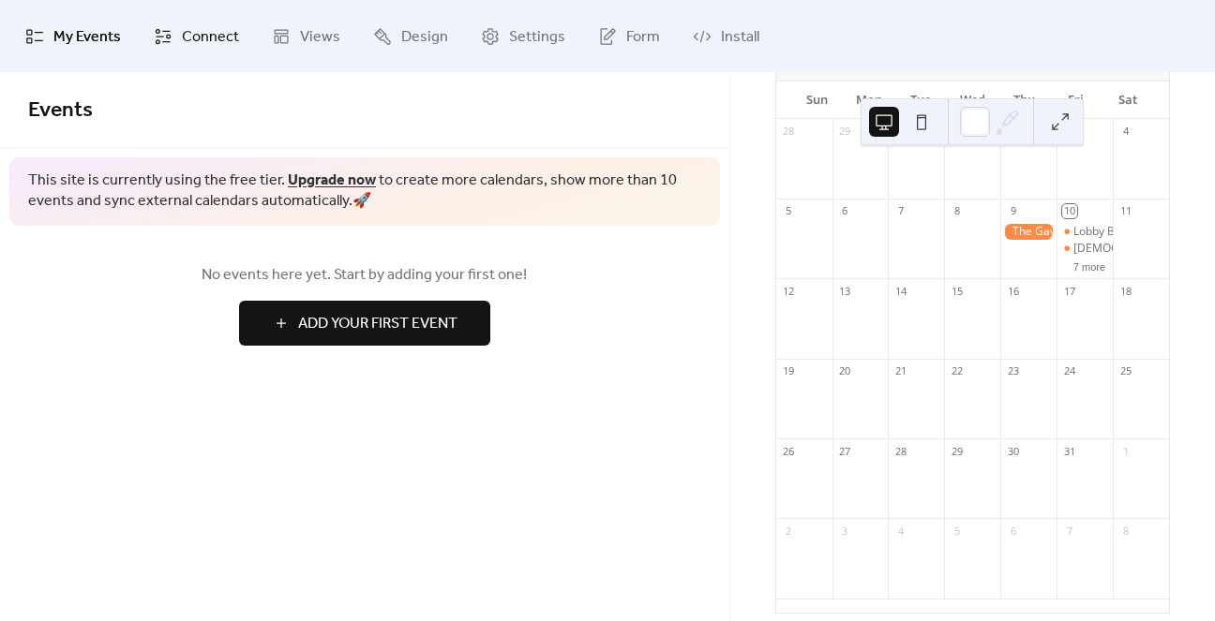
click at [201, 44] on span "Connect" at bounding box center [210, 36] width 57 height 29
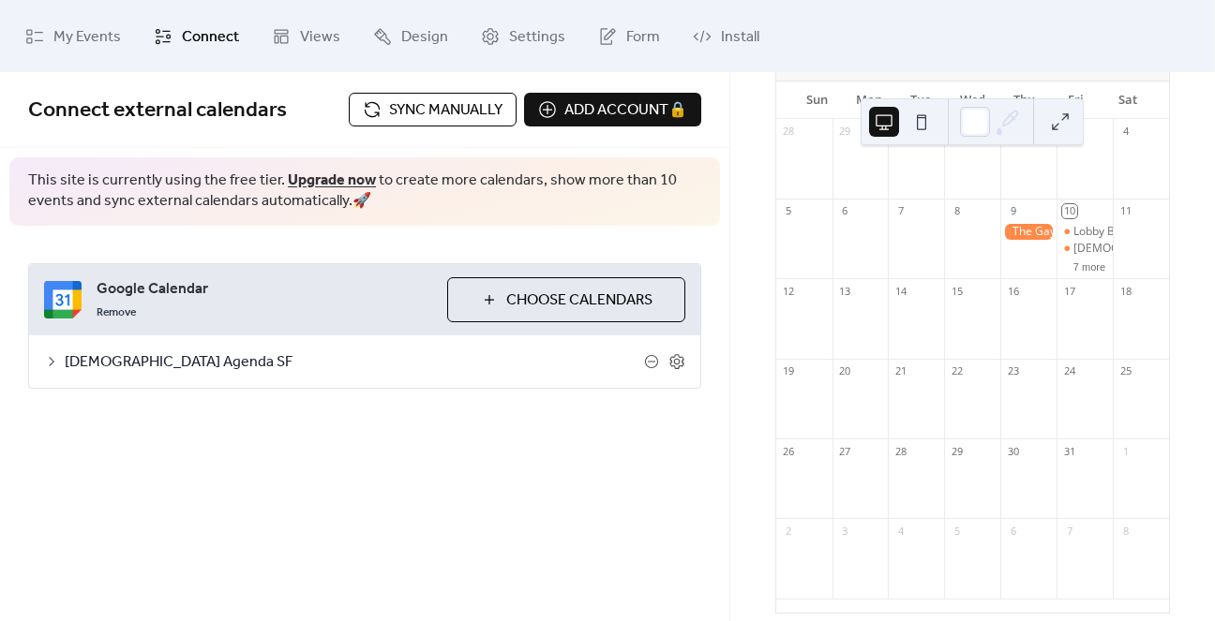
click at [389, 106] on span "Sync manually" at bounding box center [445, 110] width 113 height 22
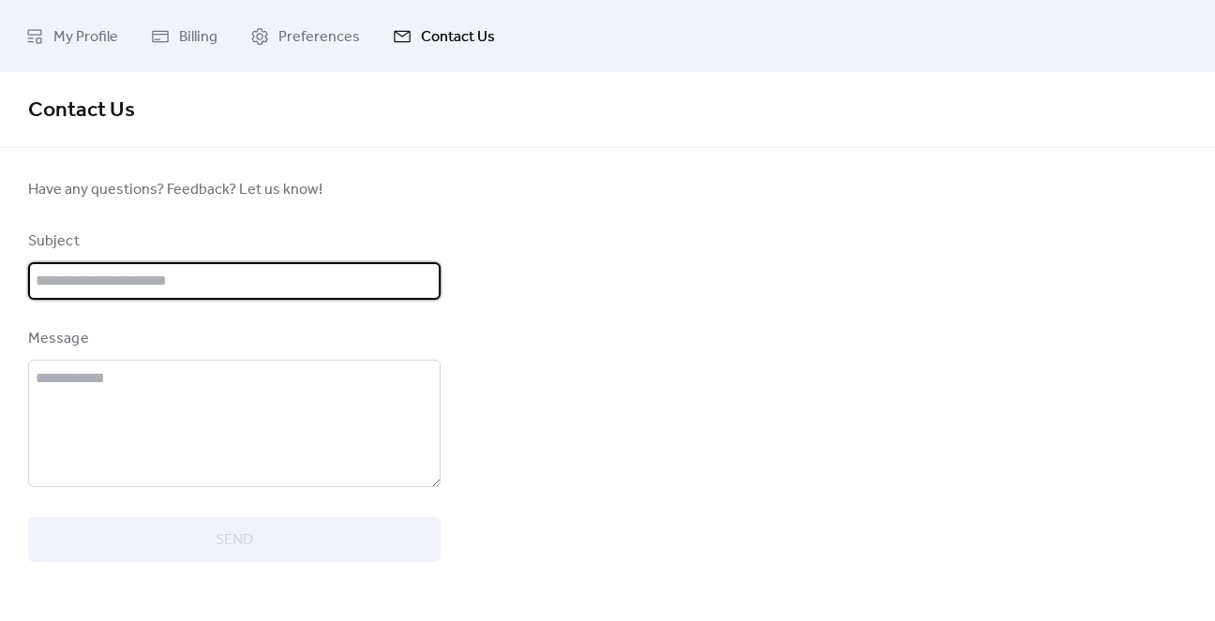
click at [142, 287] on input "text" at bounding box center [234, 280] width 412 height 37
click at [73, 278] on input "**********" at bounding box center [234, 280] width 412 height 37
type input "**********"
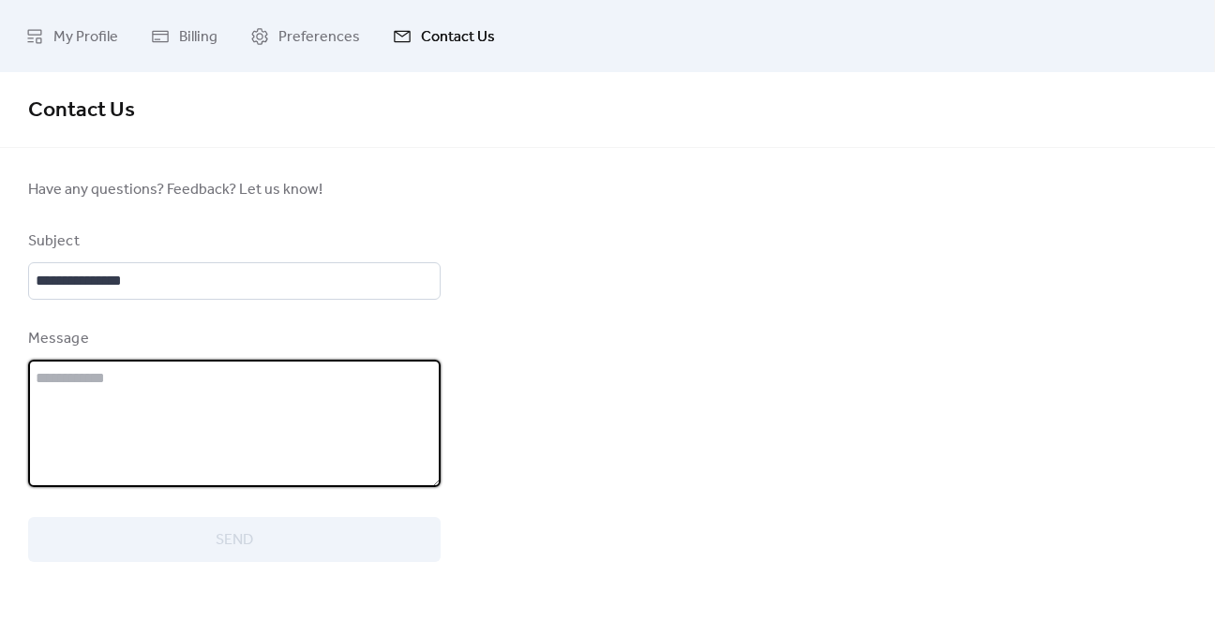
click at [99, 372] on textarea at bounding box center [234, 423] width 412 height 127
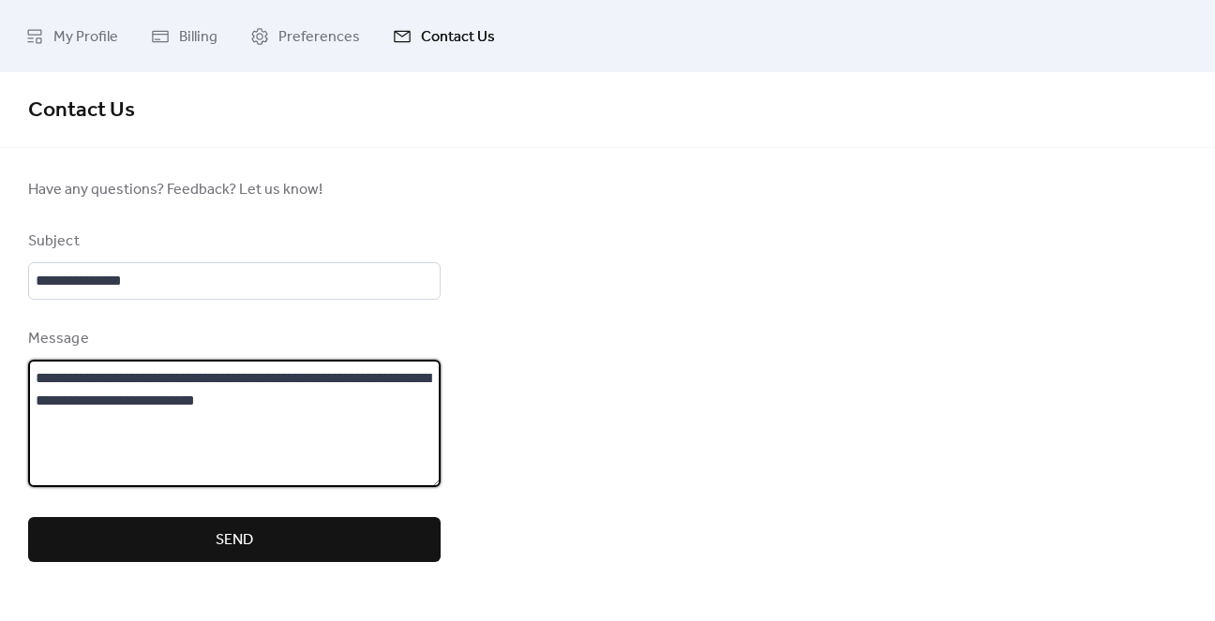
click at [286, 401] on textarea "**********" at bounding box center [234, 423] width 412 height 127
click at [311, 407] on textarea "**********" at bounding box center [234, 423] width 412 height 127
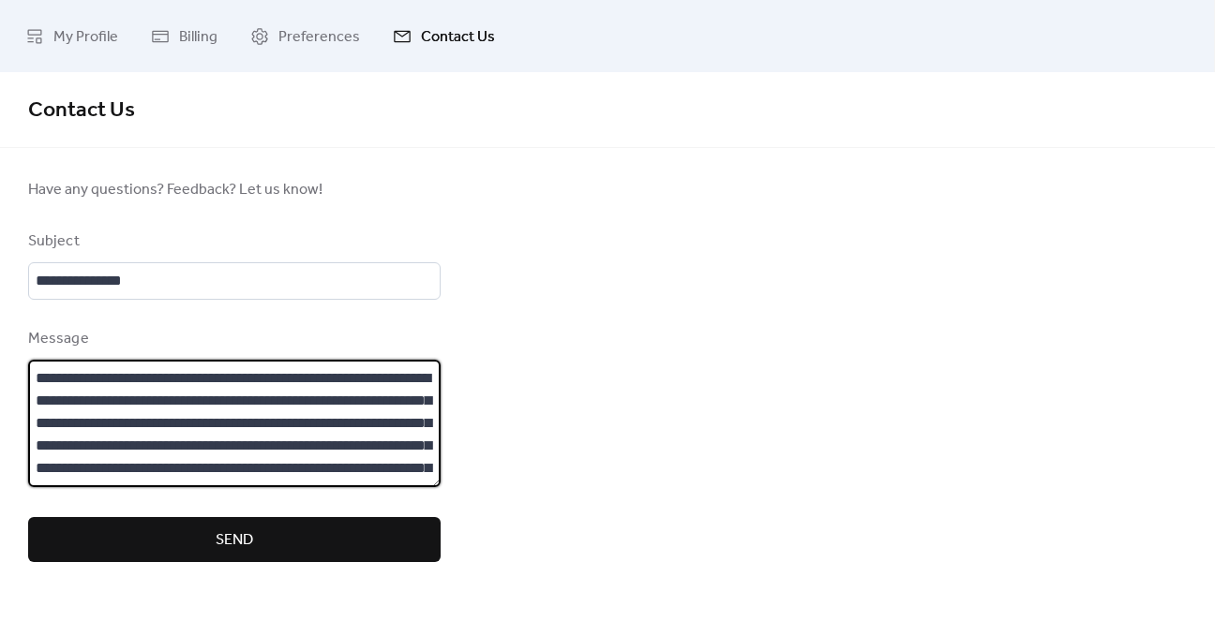
click at [146, 415] on textarea "**********" at bounding box center [234, 423] width 412 height 127
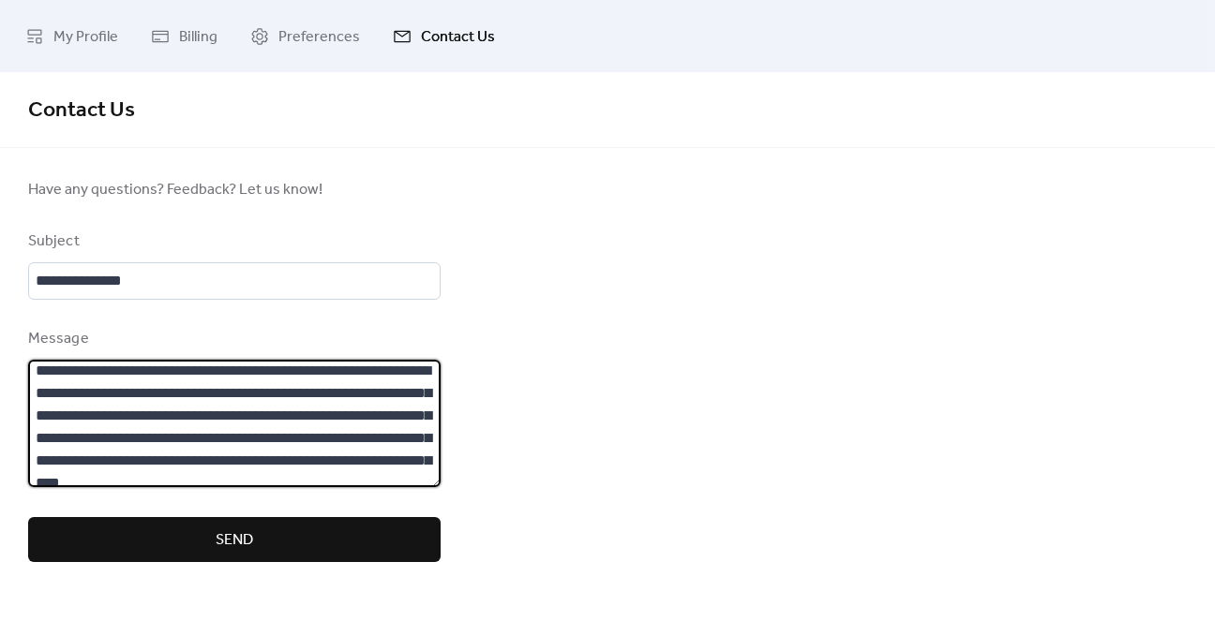
scroll to position [9, 0]
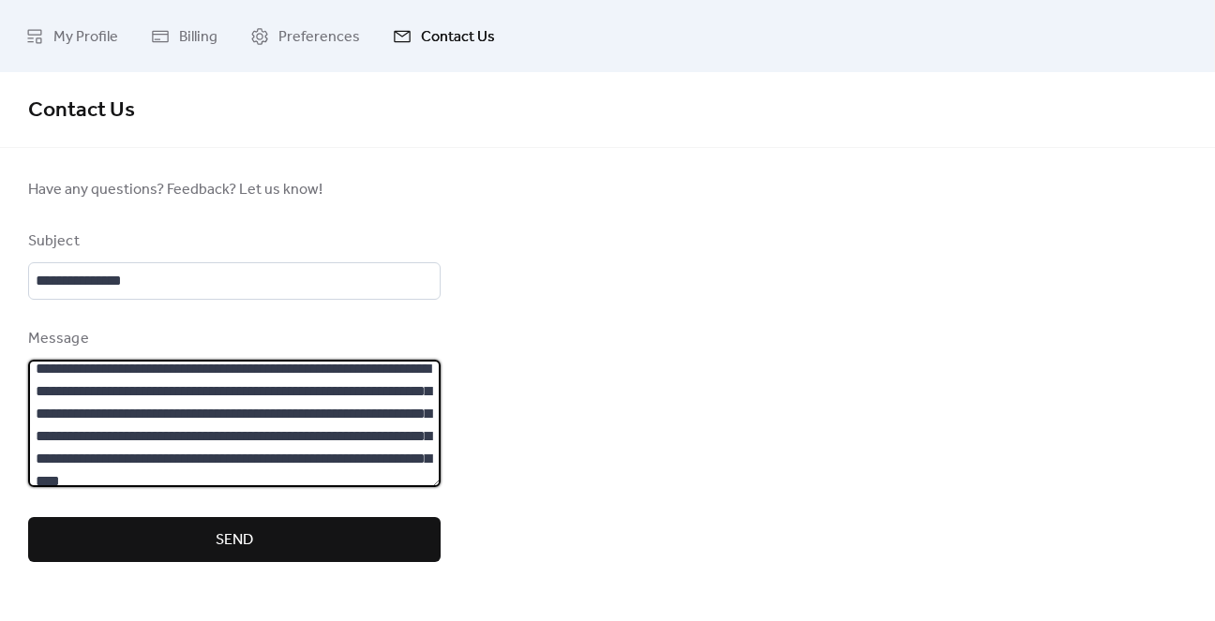
click at [344, 395] on textarea "**********" at bounding box center [234, 423] width 412 height 127
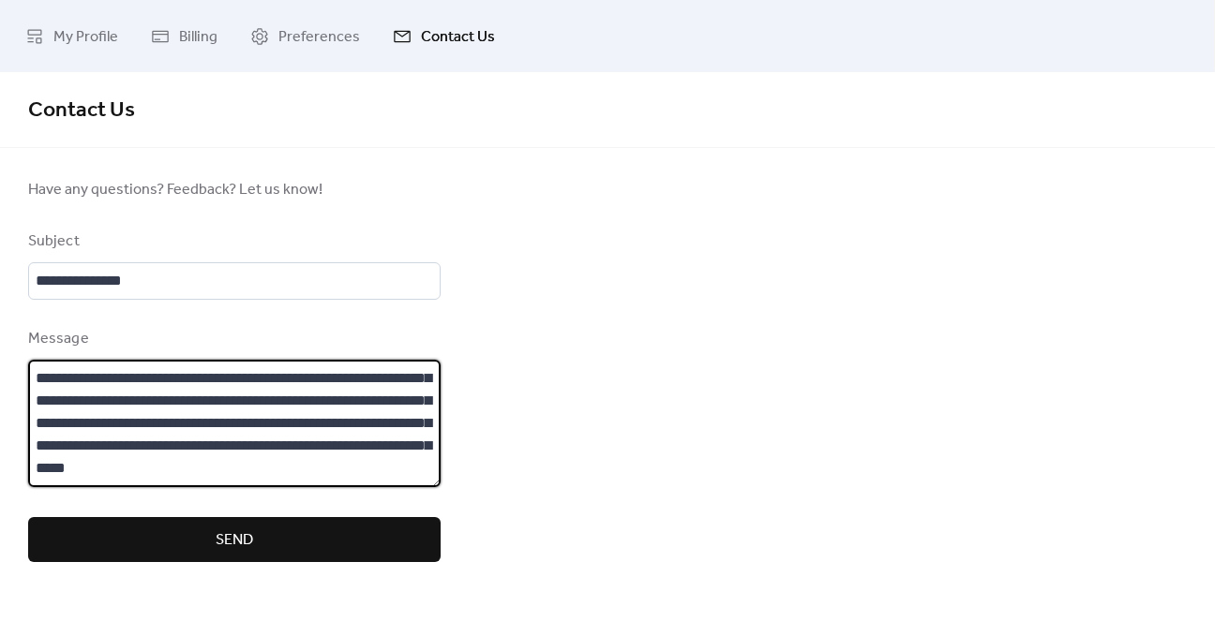
scroll to position [36, 0]
click at [37, 435] on textarea "**********" at bounding box center [234, 423] width 412 height 127
type textarea "**********"
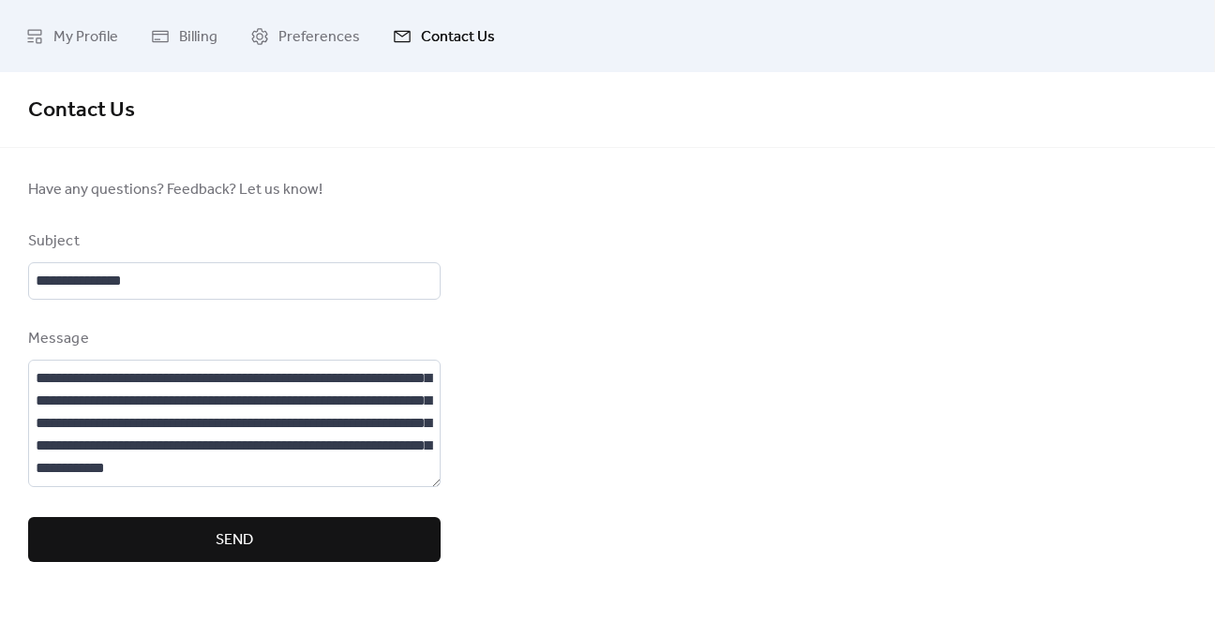
click at [189, 536] on button "Send" at bounding box center [234, 539] width 412 height 45
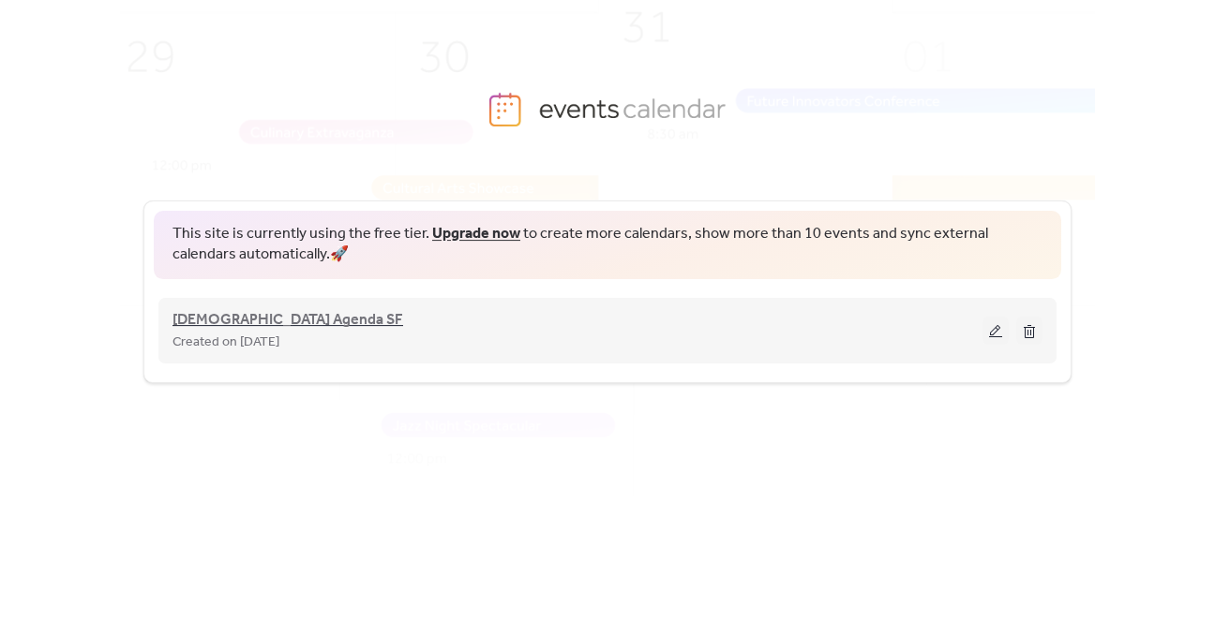
click at [223, 318] on span "[DEMOGRAPHIC_DATA] Agenda SF" at bounding box center [287, 320] width 231 height 22
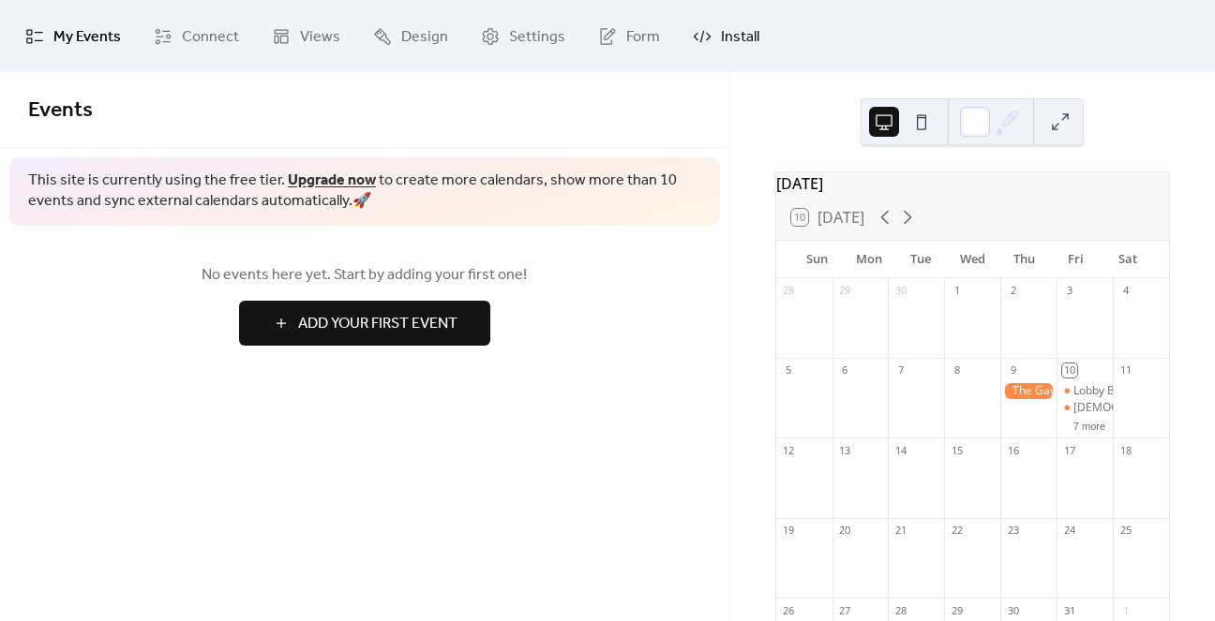
click at [721, 37] on span "Install" at bounding box center [740, 36] width 38 height 29
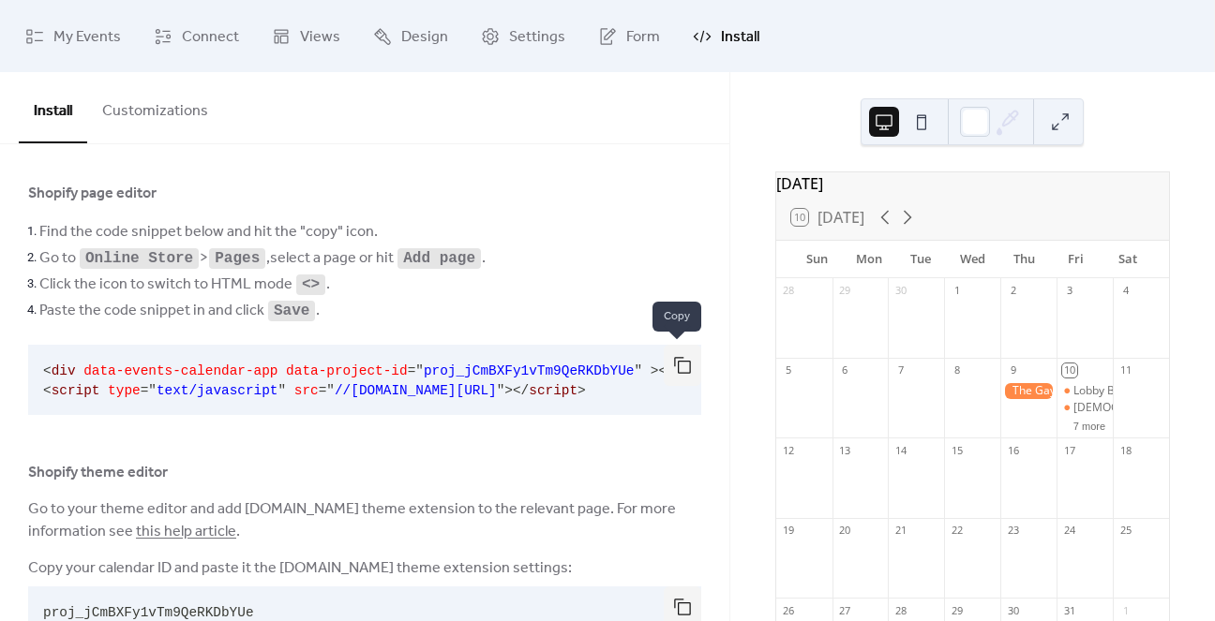
click at [679, 366] on button "button" at bounding box center [682, 365] width 37 height 41
click at [206, 38] on span "Connect" at bounding box center [210, 36] width 57 height 29
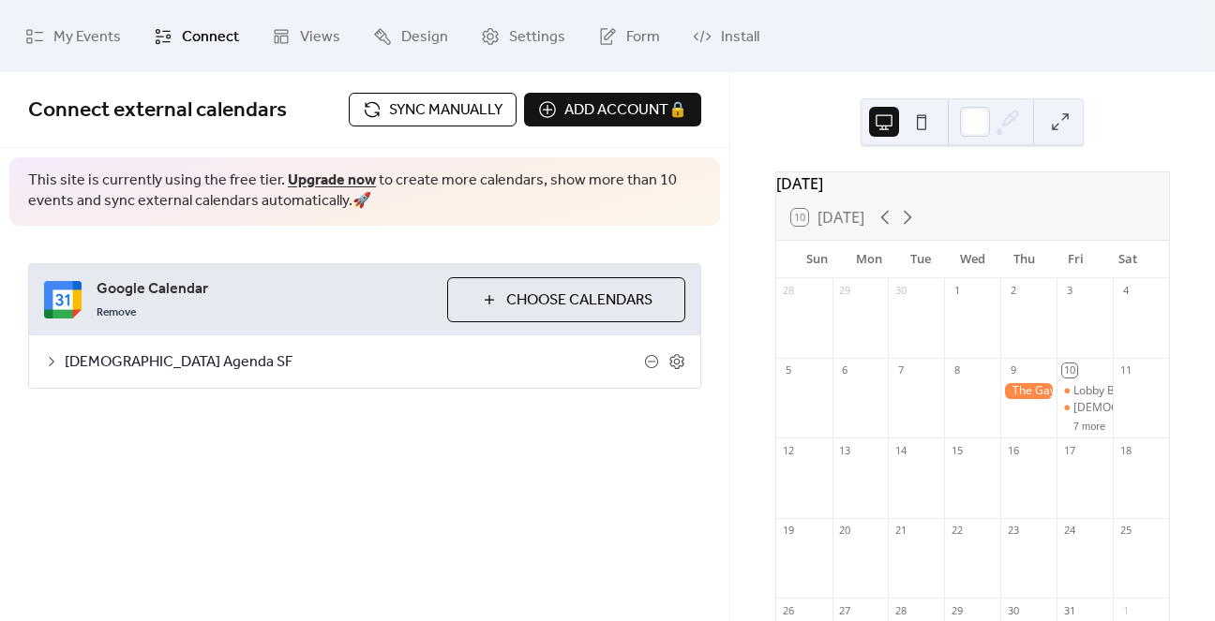
click at [113, 365] on span "[DEMOGRAPHIC_DATA] Agenda SF" at bounding box center [354, 362] width 579 height 22
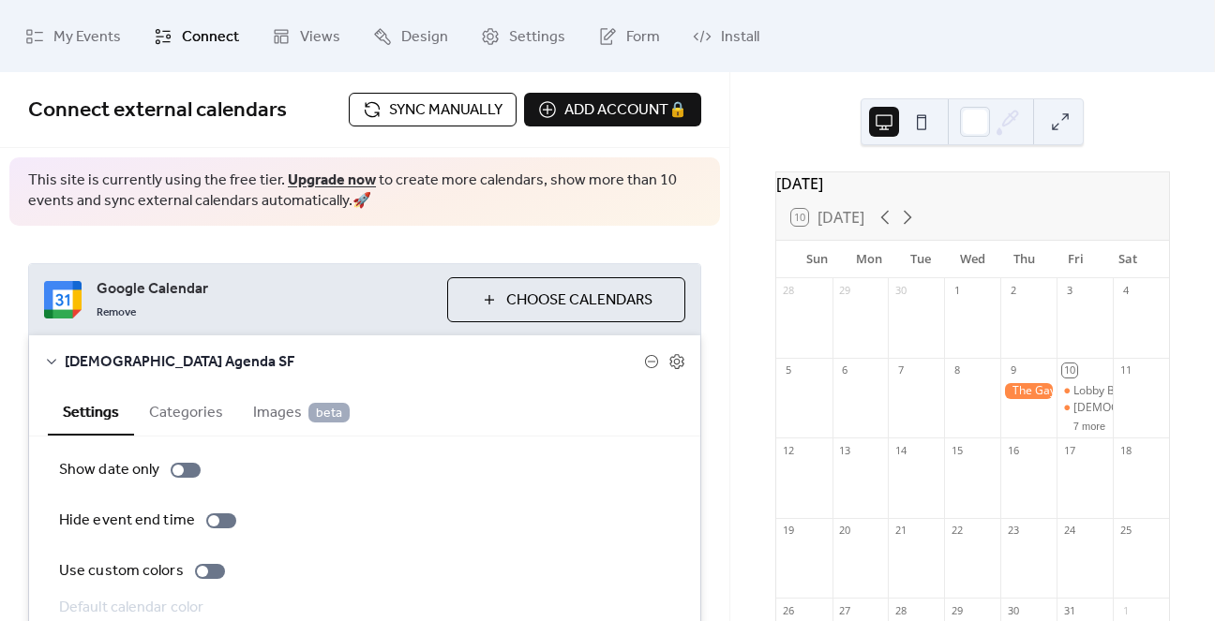
click at [391, 99] on span "Sync manually" at bounding box center [445, 110] width 113 height 22
click at [1066, 430] on button "7 more" at bounding box center [1089, 425] width 47 height 16
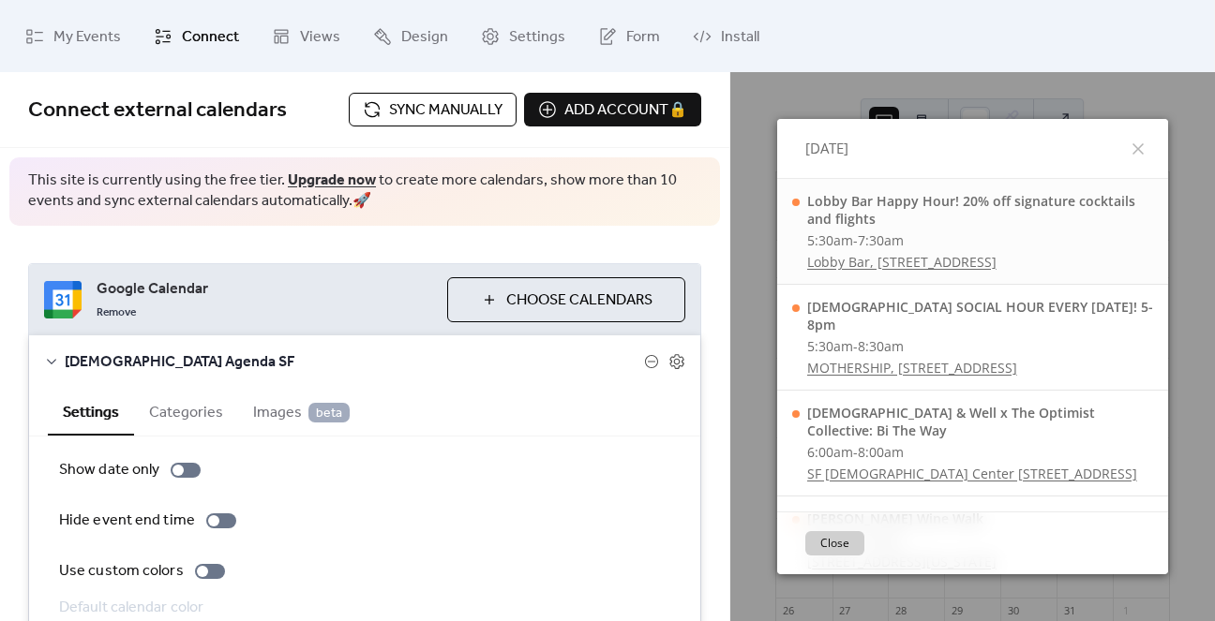
click at [872, 239] on span "7:30am" at bounding box center [881, 240] width 46 height 18
click at [1133, 158] on icon at bounding box center [1137, 149] width 22 height 22
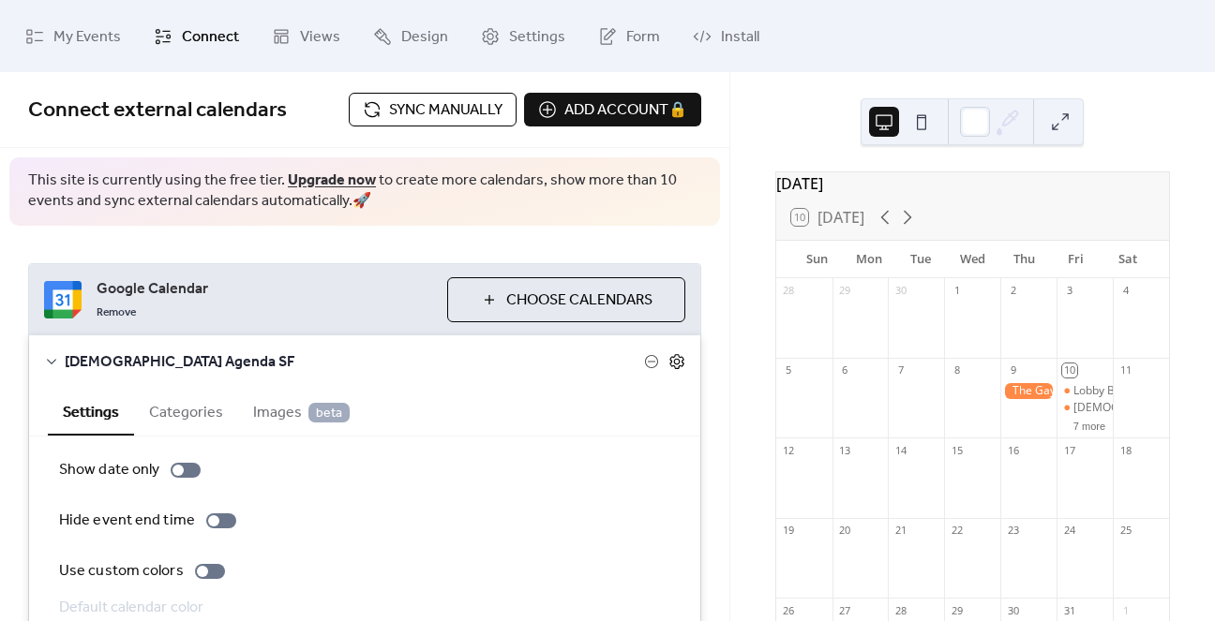
click at [675, 357] on icon at bounding box center [676, 361] width 17 height 17
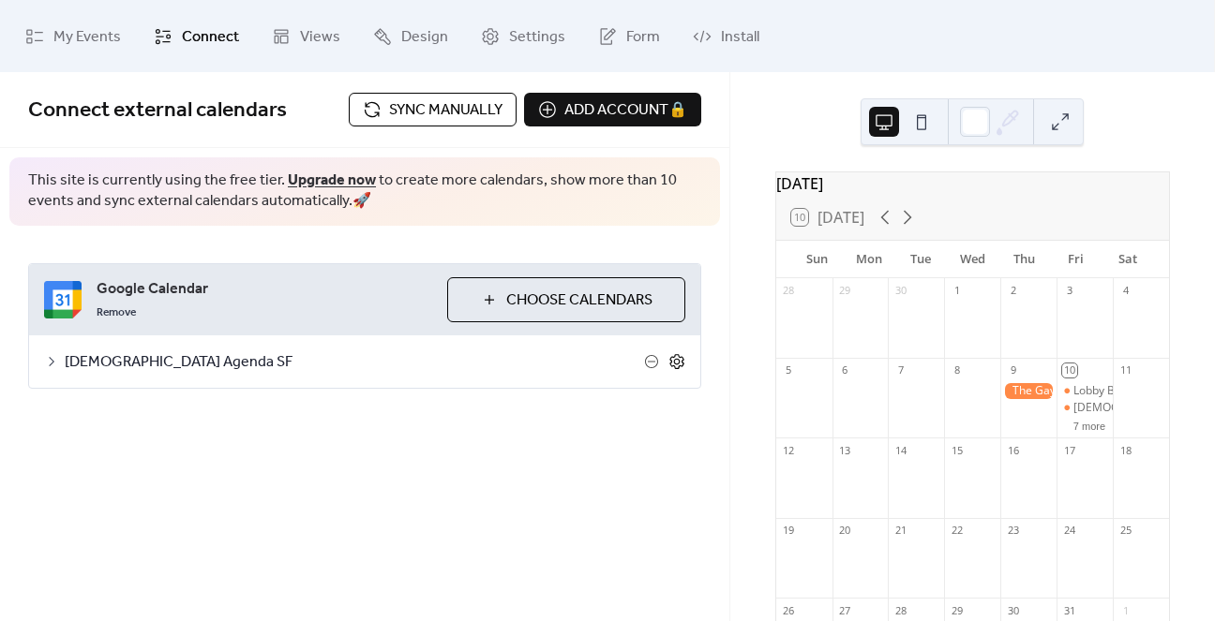
click at [675, 357] on icon at bounding box center [676, 361] width 17 height 17
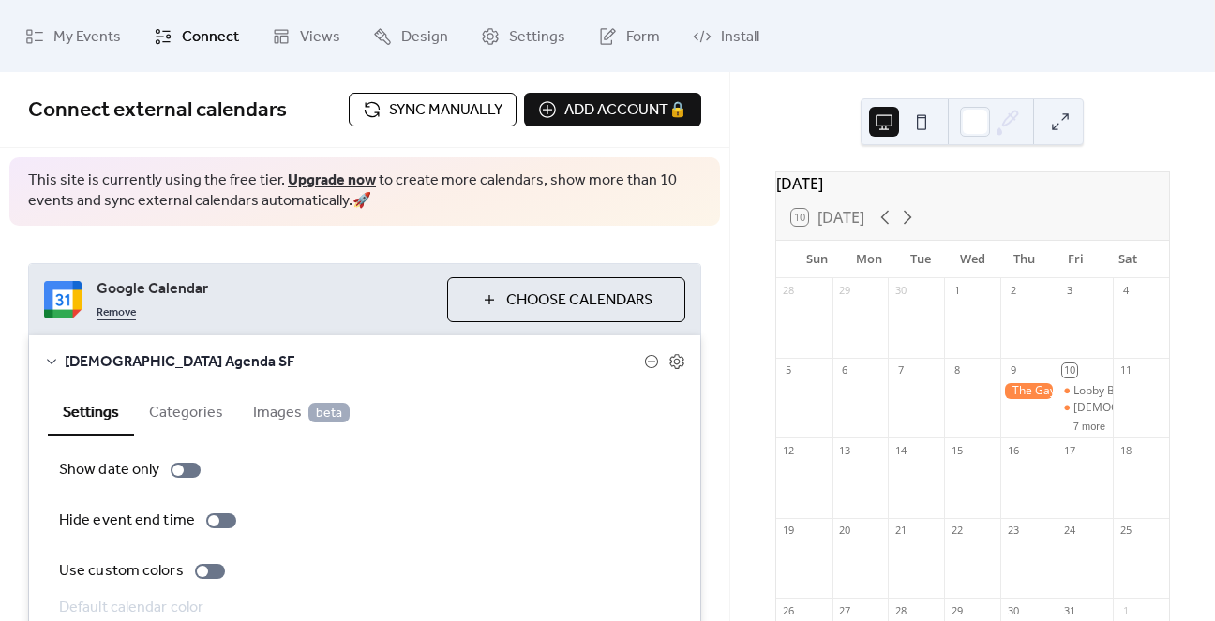
click at [124, 312] on link "Remove" at bounding box center [116, 311] width 39 height 22
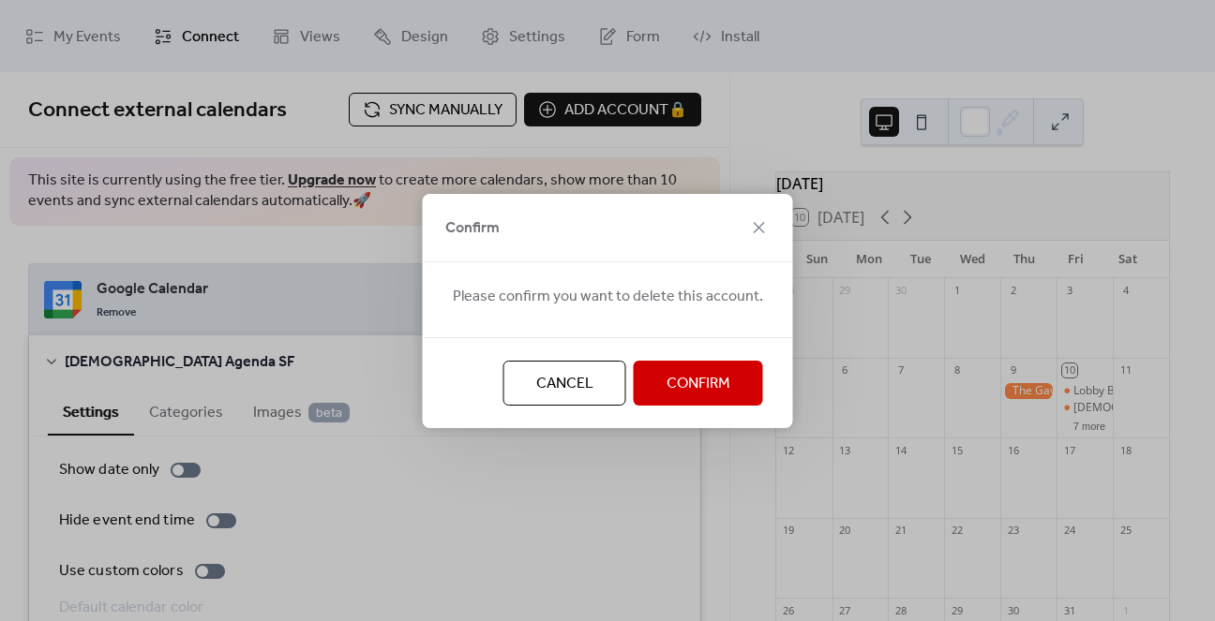
click at [675, 380] on span "Confirm" at bounding box center [698, 384] width 64 height 22
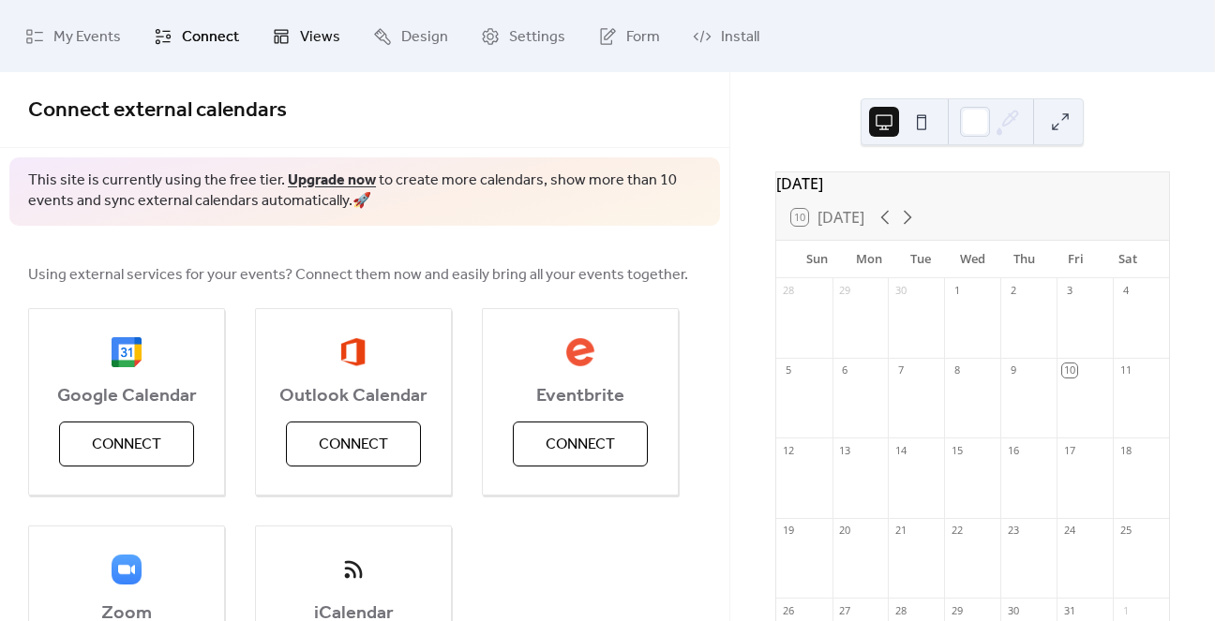
click at [292, 46] on link "Views" at bounding box center [306, 35] width 97 height 57
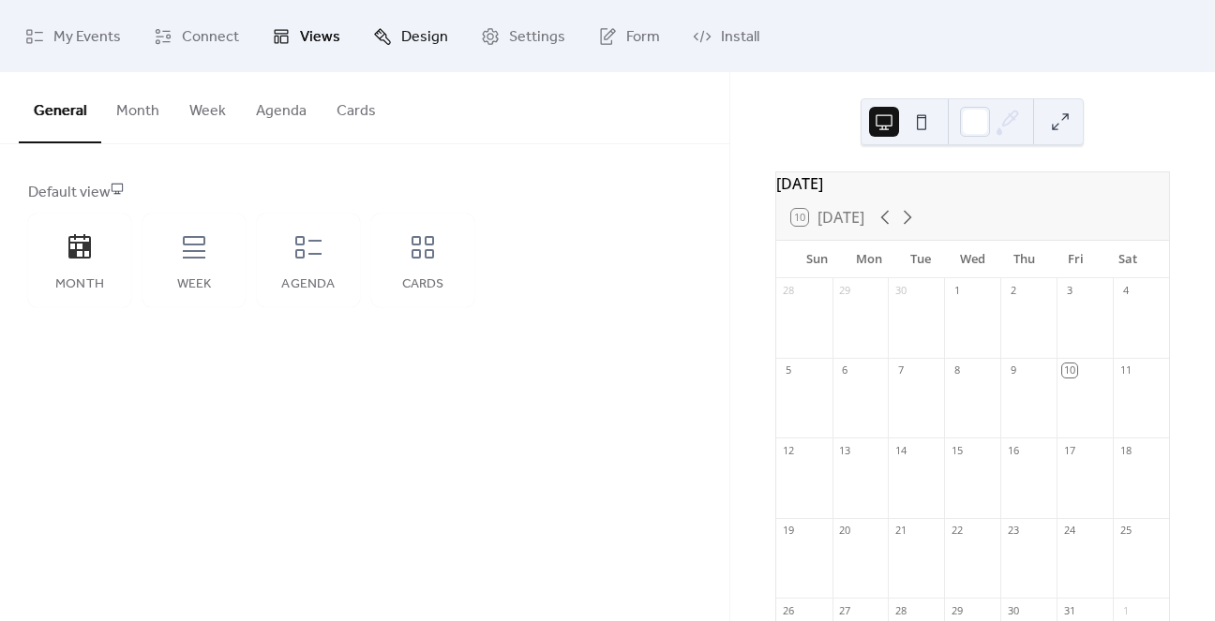
click at [377, 41] on icon at bounding box center [382, 36] width 19 height 19
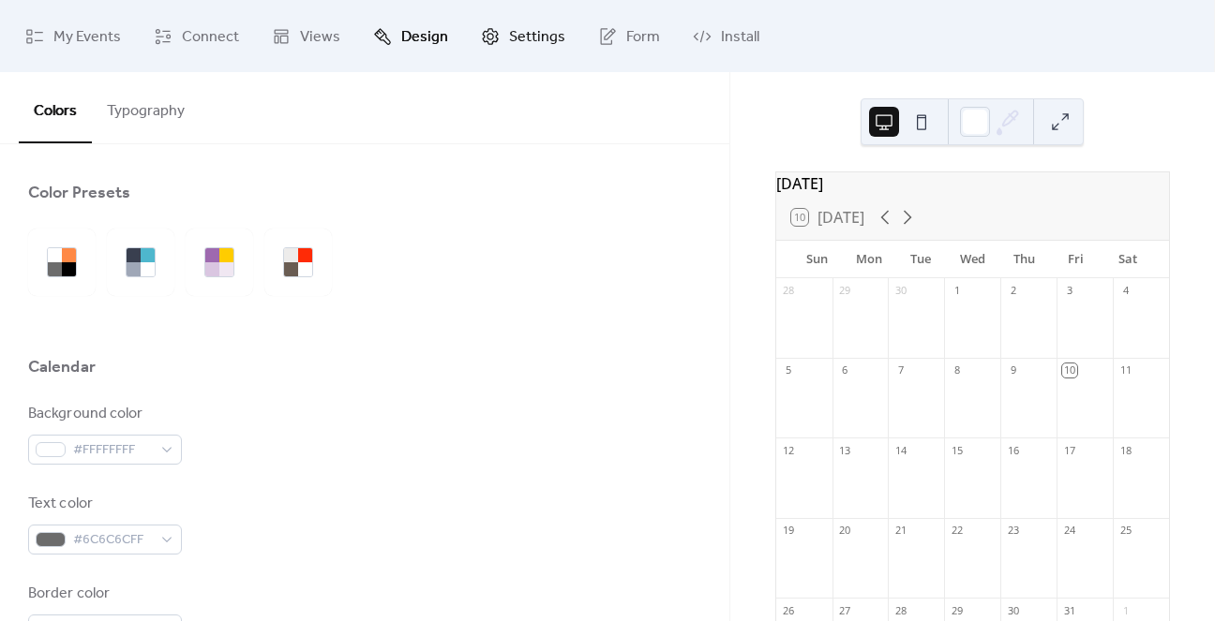
click at [481, 27] on icon at bounding box center [490, 36] width 19 height 19
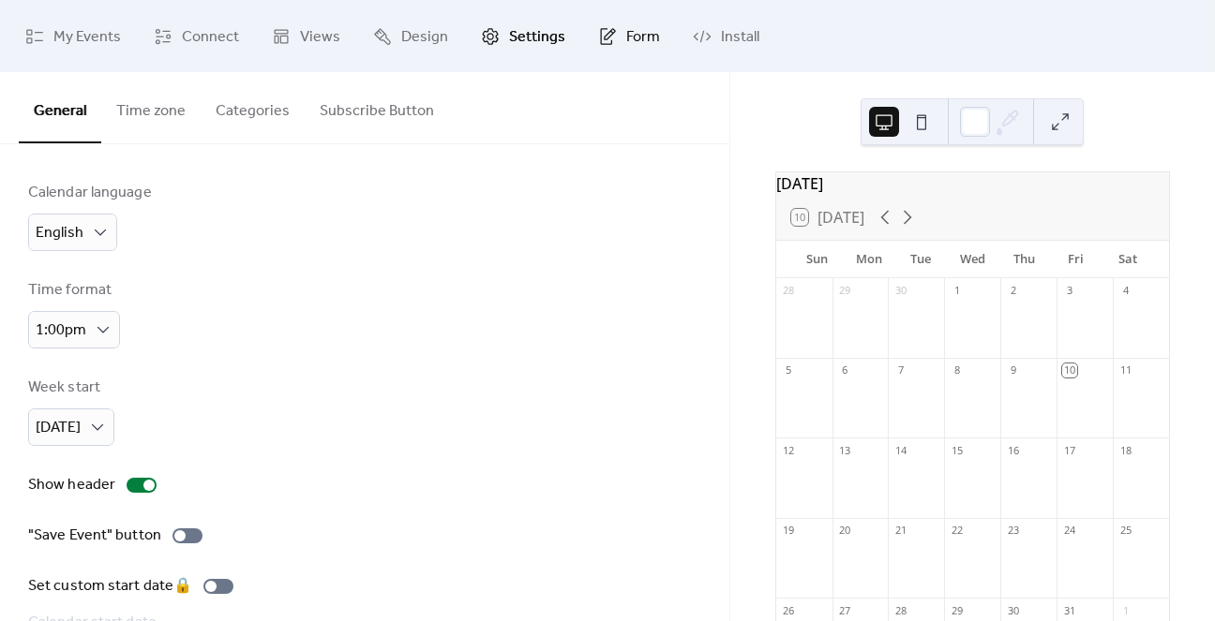
click at [604, 41] on icon at bounding box center [607, 36] width 19 height 19
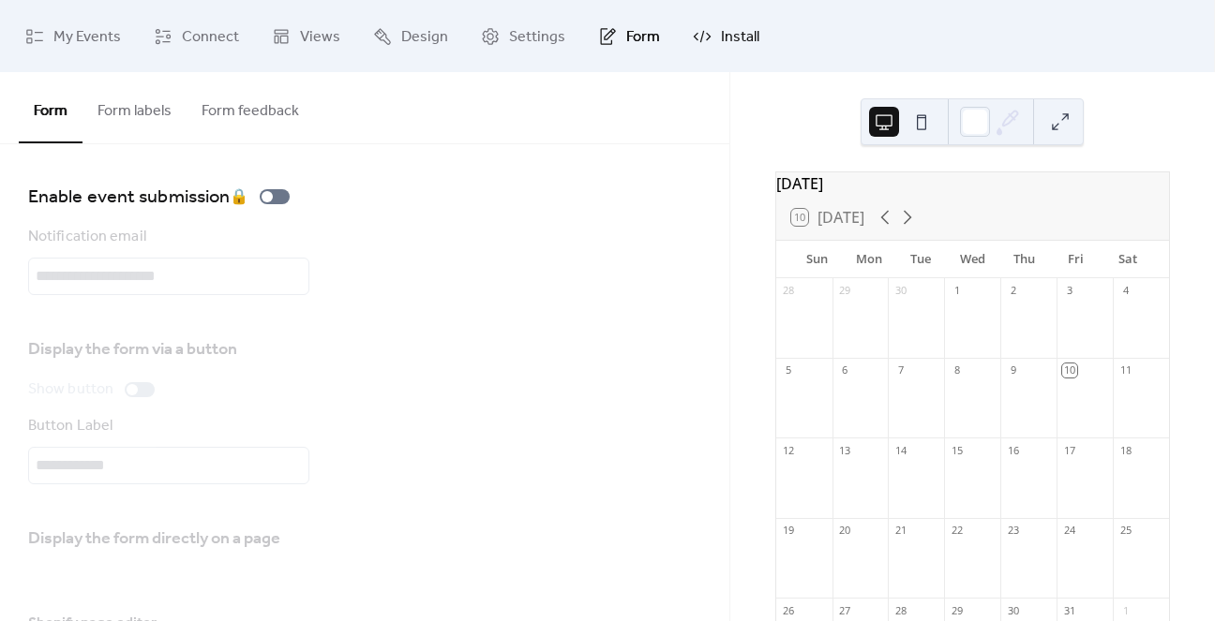
click at [679, 37] on link "Install" at bounding box center [726, 35] width 95 height 57
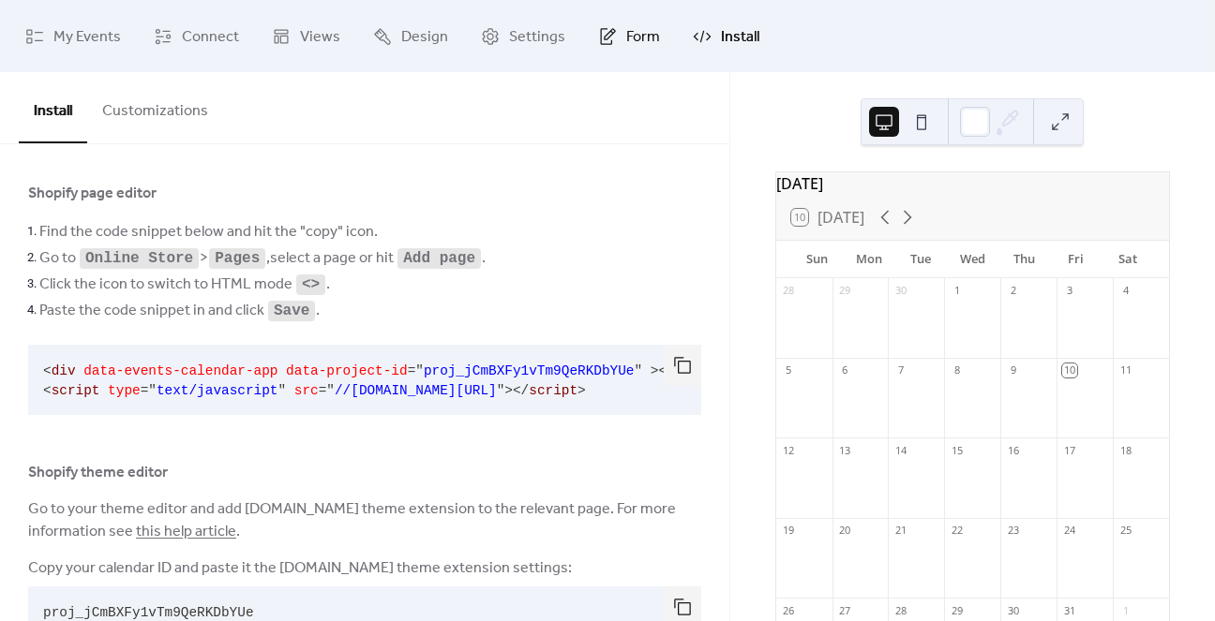
click at [604, 34] on icon at bounding box center [607, 36] width 19 height 19
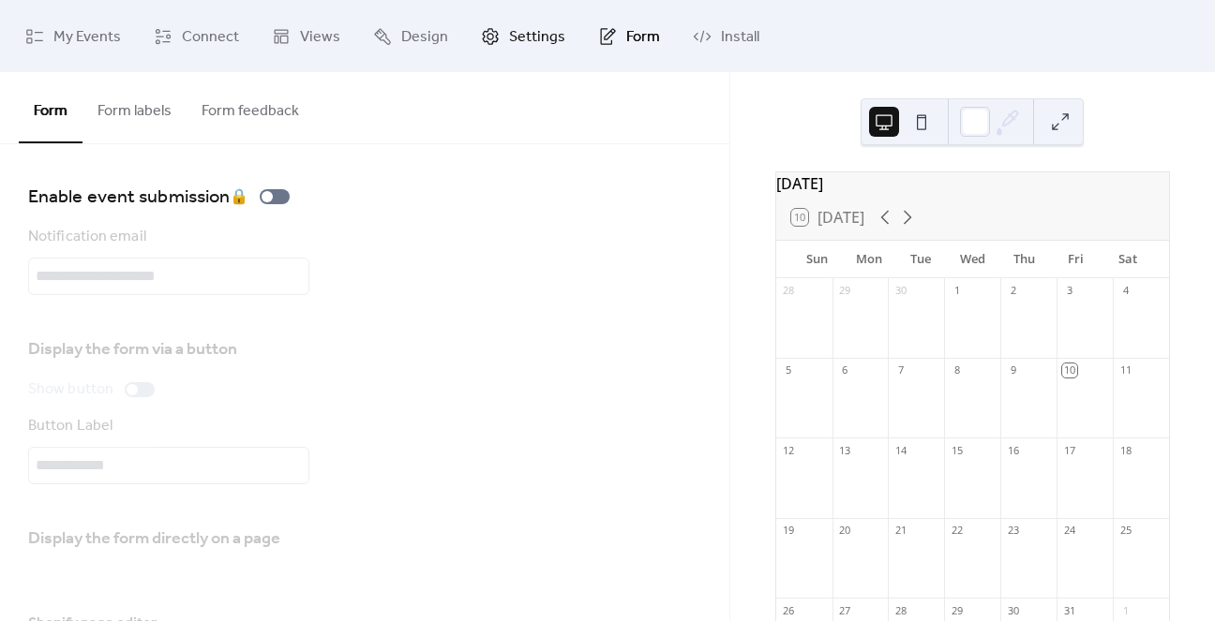
click at [545, 33] on span "Settings" at bounding box center [537, 36] width 56 height 29
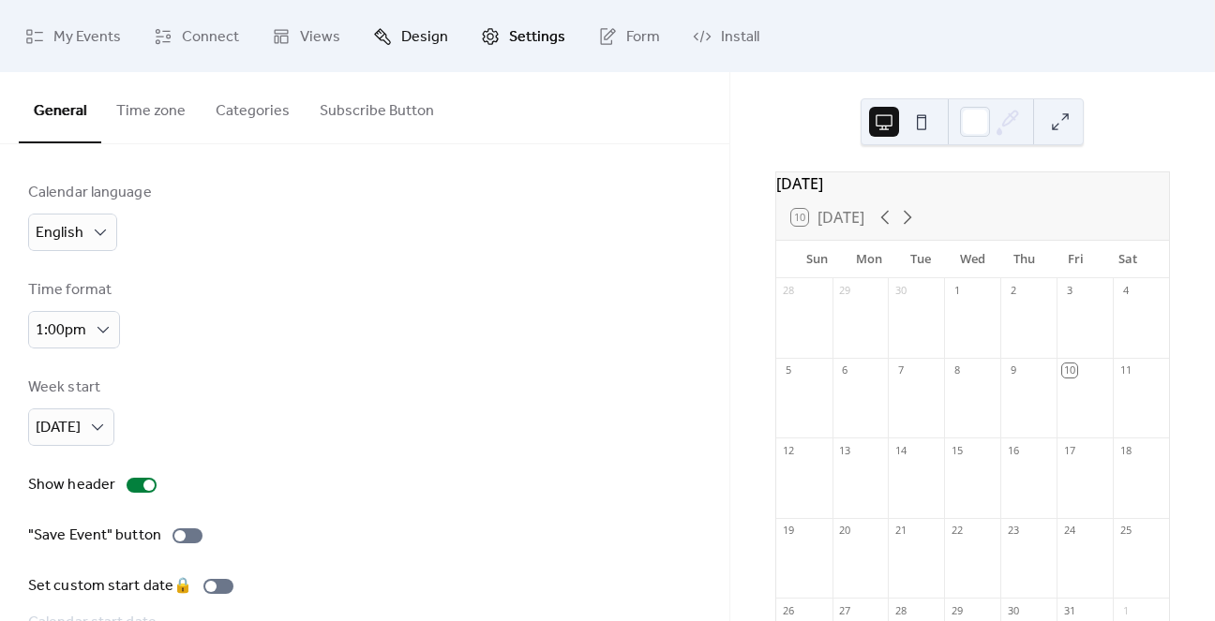
click at [440, 35] on span "Design" at bounding box center [424, 36] width 47 height 29
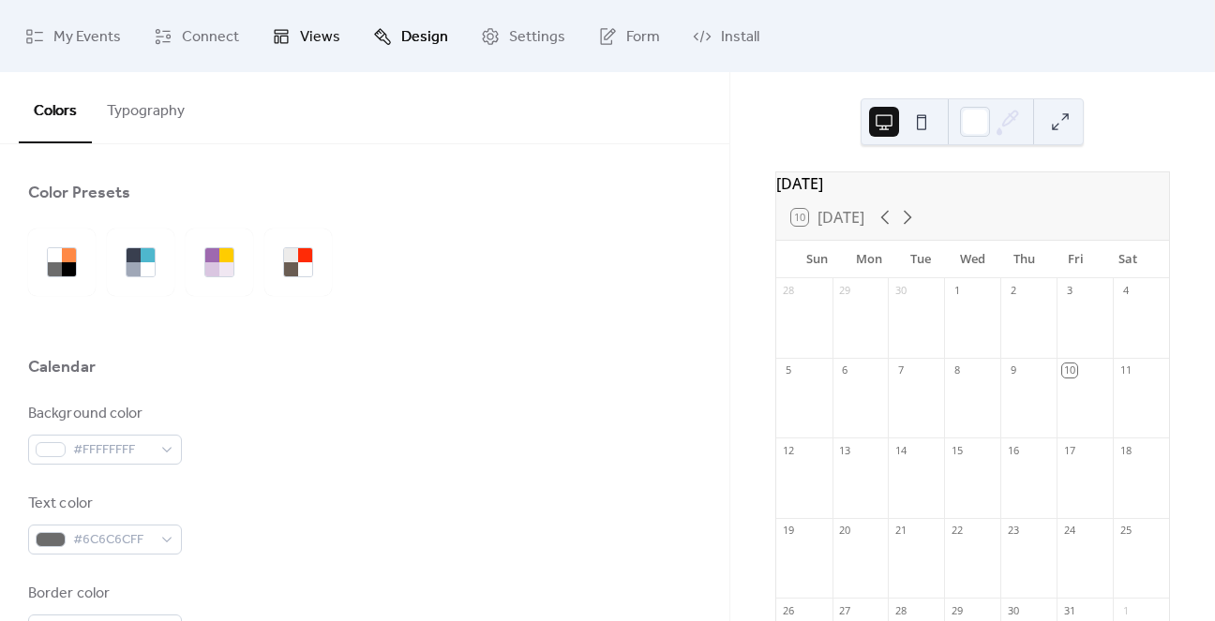
click at [312, 31] on span "Views" at bounding box center [320, 36] width 40 height 29
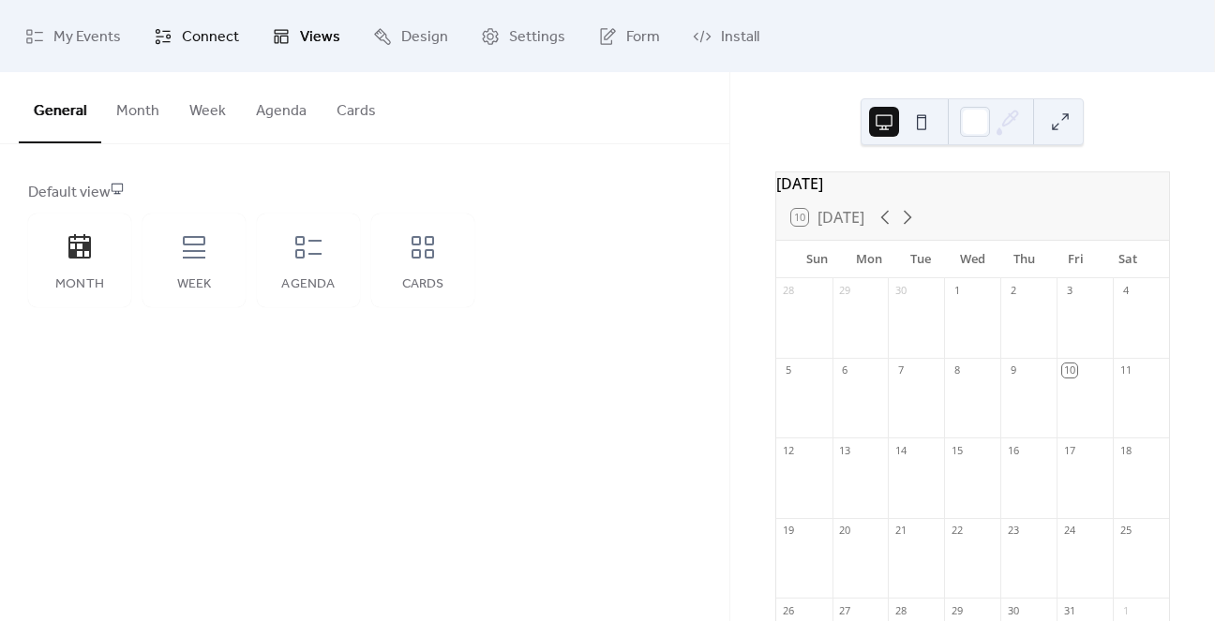
click at [210, 25] on span "Connect" at bounding box center [210, 36] width 57 height 29
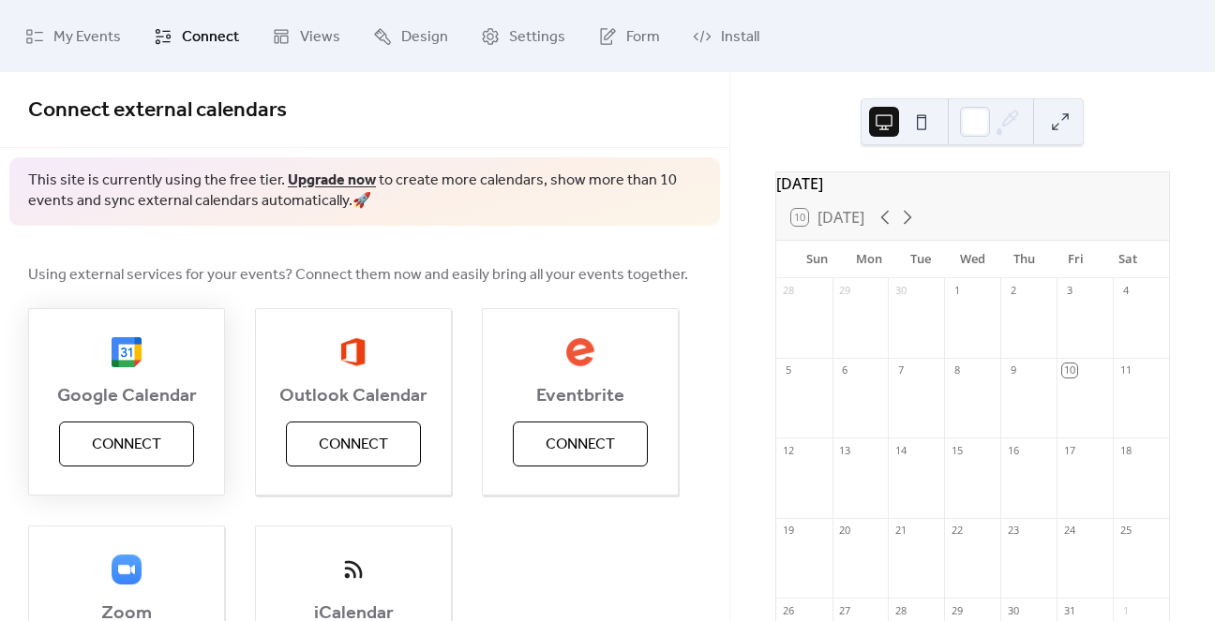
click at [142, 447] on span "Connect" at bounding box center [126, 445] width 69 height 22
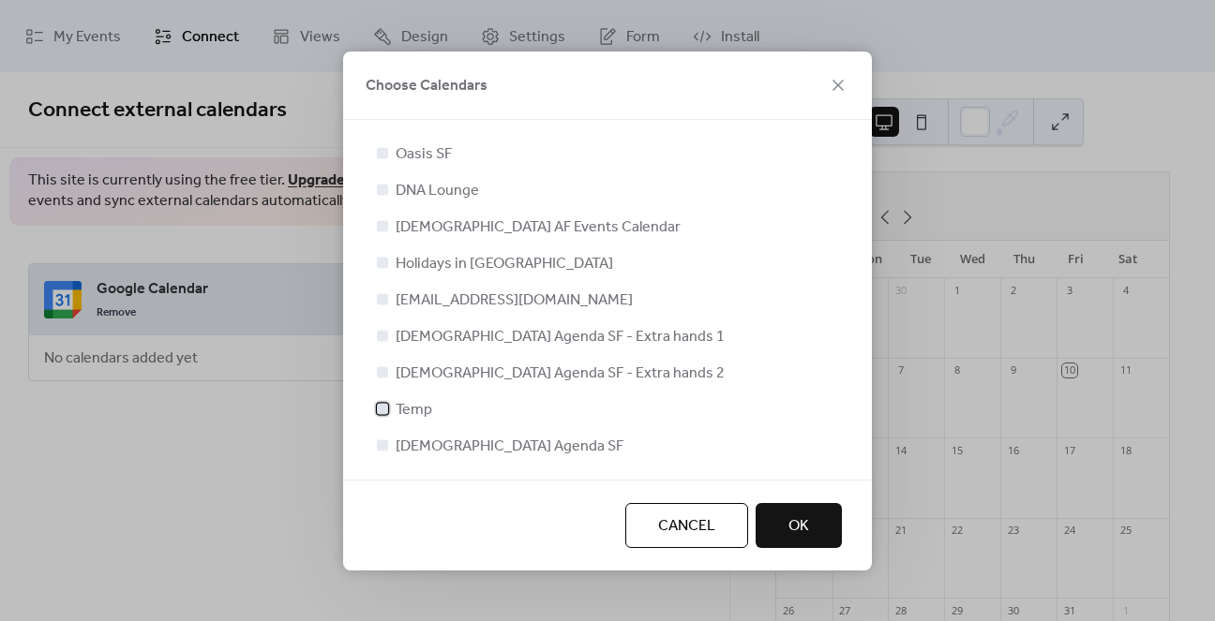
click at [402, 416] on span "Temp" at bounding box center [413, 410] width 37 height 22
click at [814, 519] on button "OK" at bounding box center [798, 525] width 86 height 45
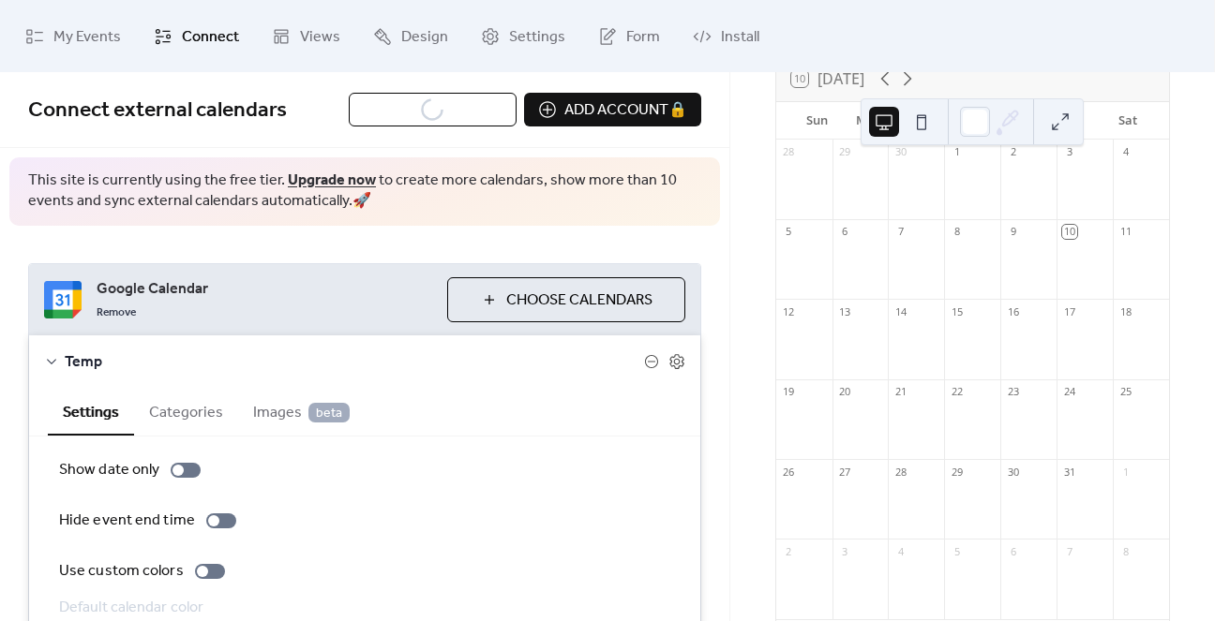
scroll to position [139, 0]
click at [1129, 260] on div "new event" at bounding box center [1155, 253] width 53 height 16
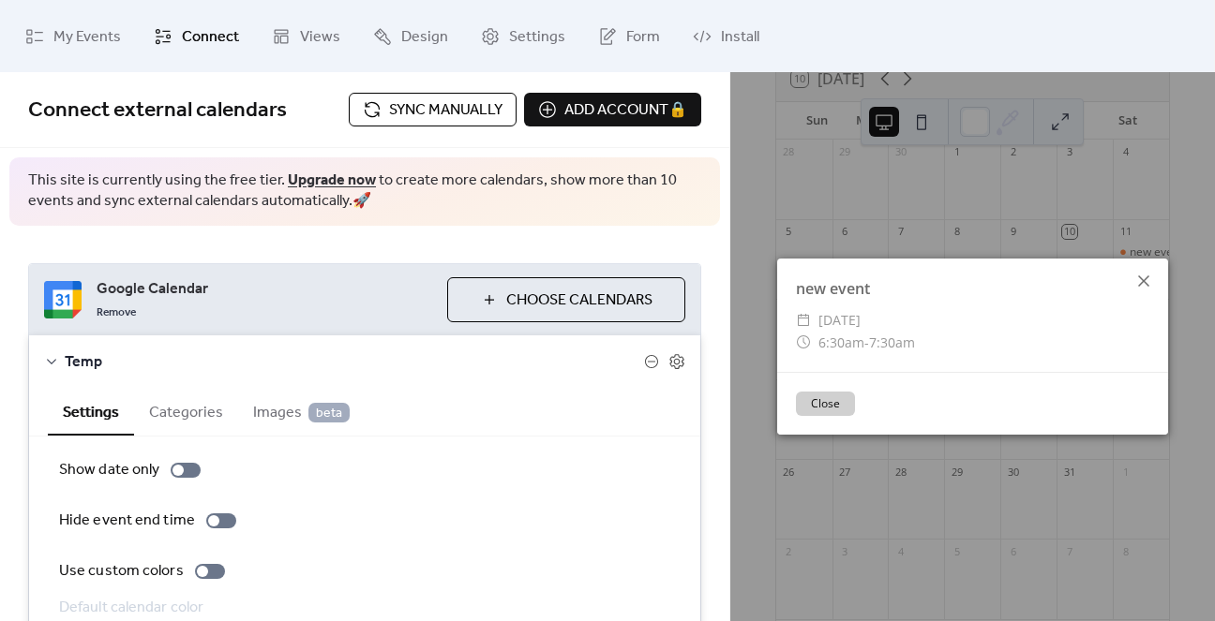
click at [1144, 282] on icon at bounding box center [1143, 281] width 11 height 11
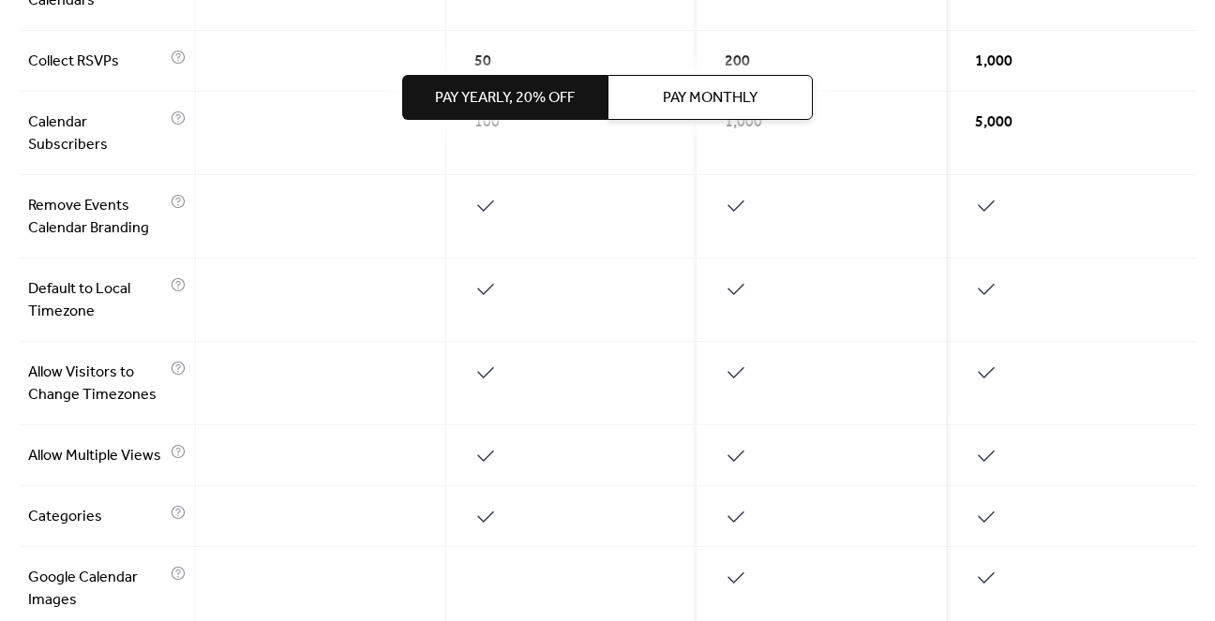
scroll to position [1165, 0]
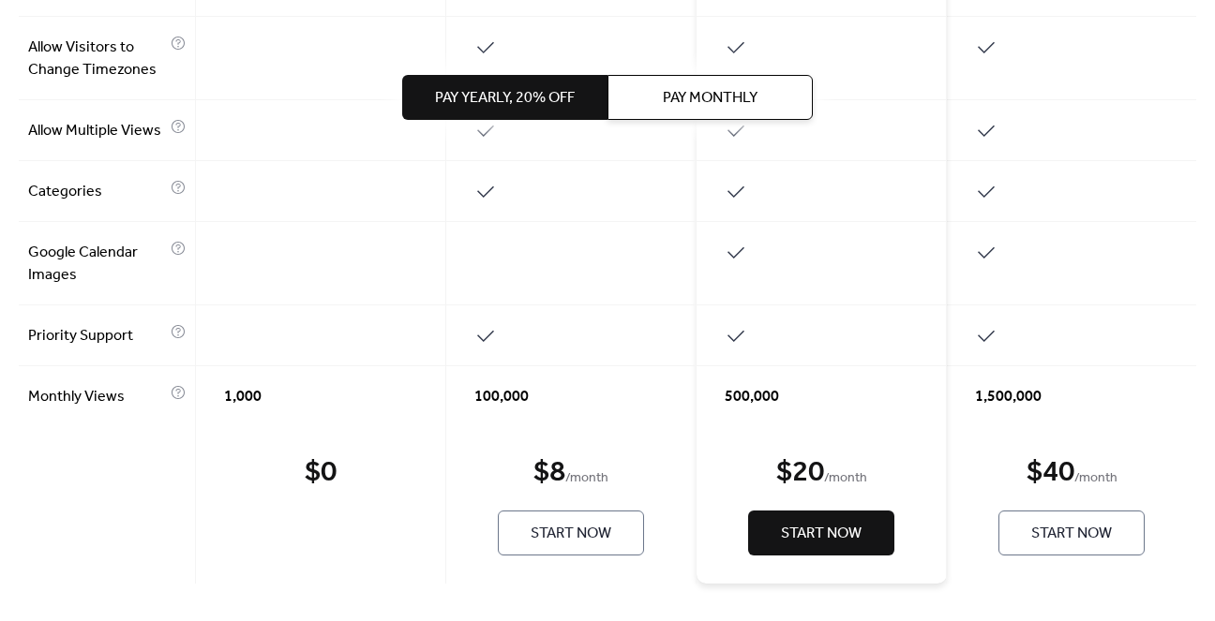
click at [734, 117] on button "Pay Monthly" at bounding box center [709, 97] width 205 height 45
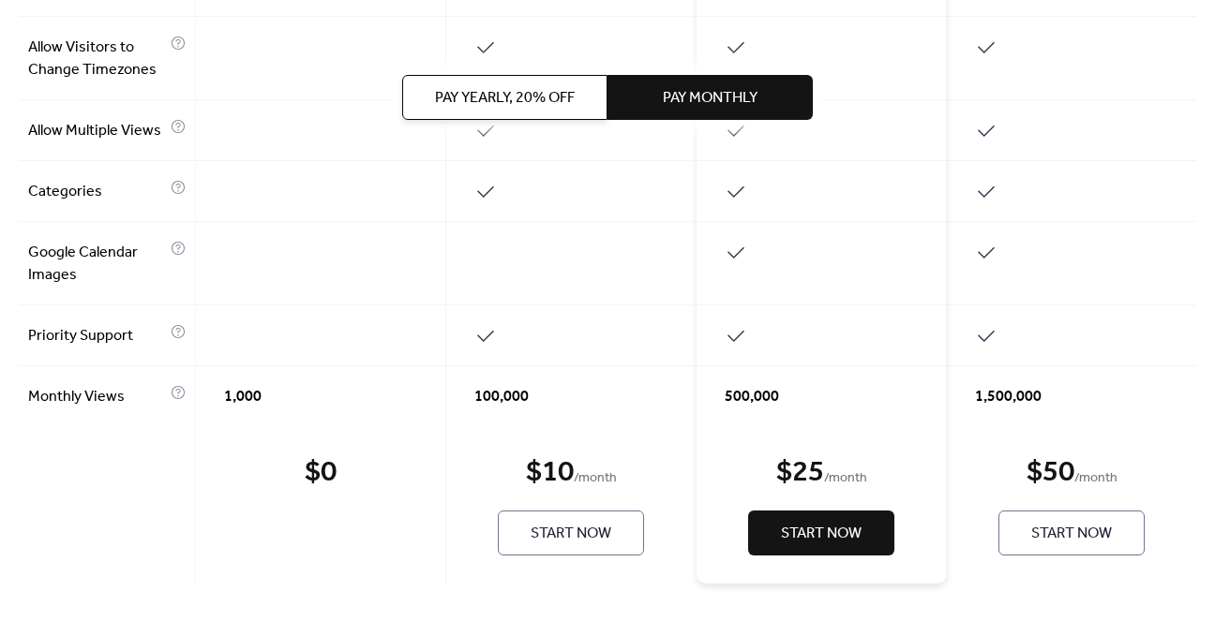
click at [574, 539] on span "Start Now" at bounding box center [570, 534] width 81 height 22
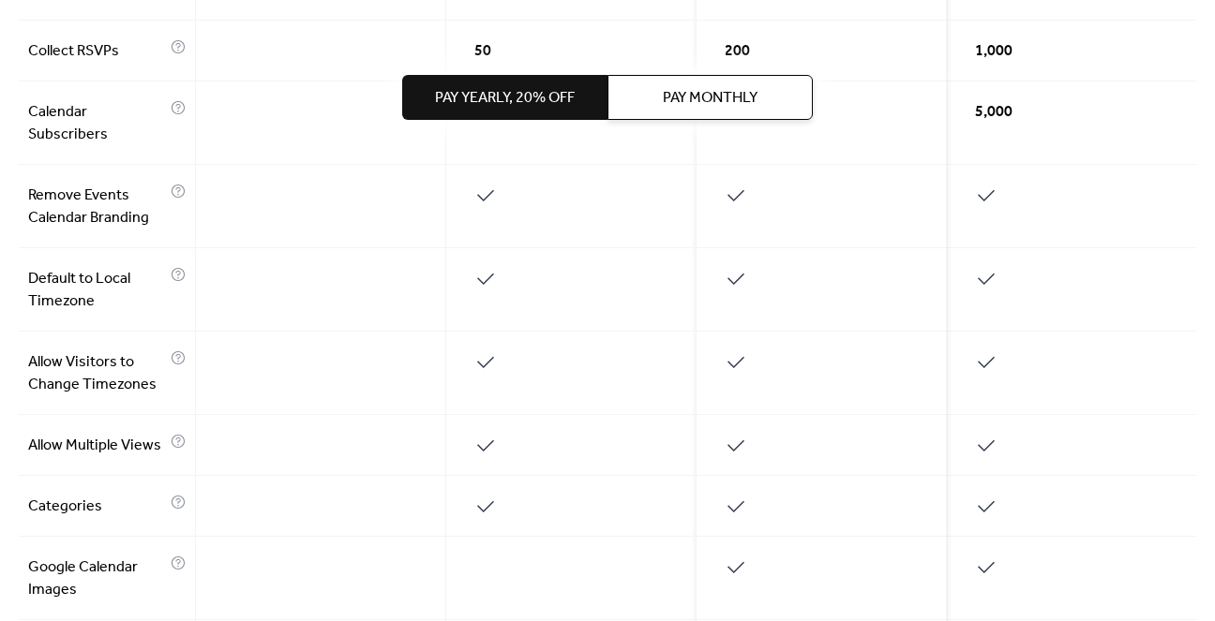
scroll to position [1165, 0]
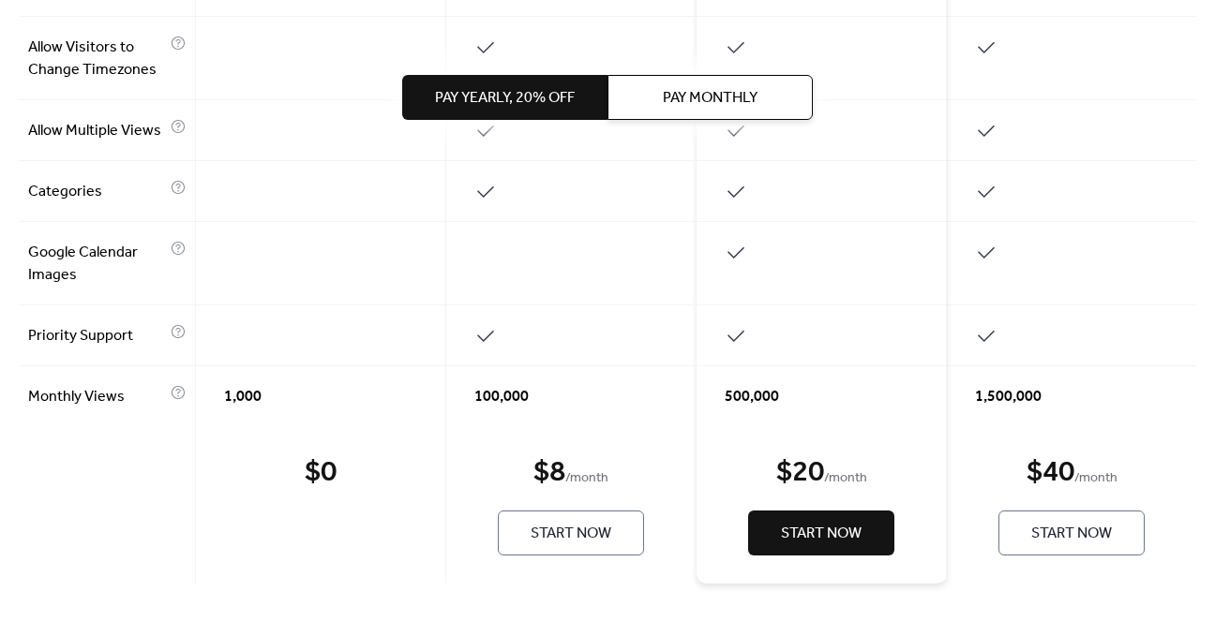
click at [714, 87] on span "Pay Monthly" at bounding box center [710, 98] width 95 height 22
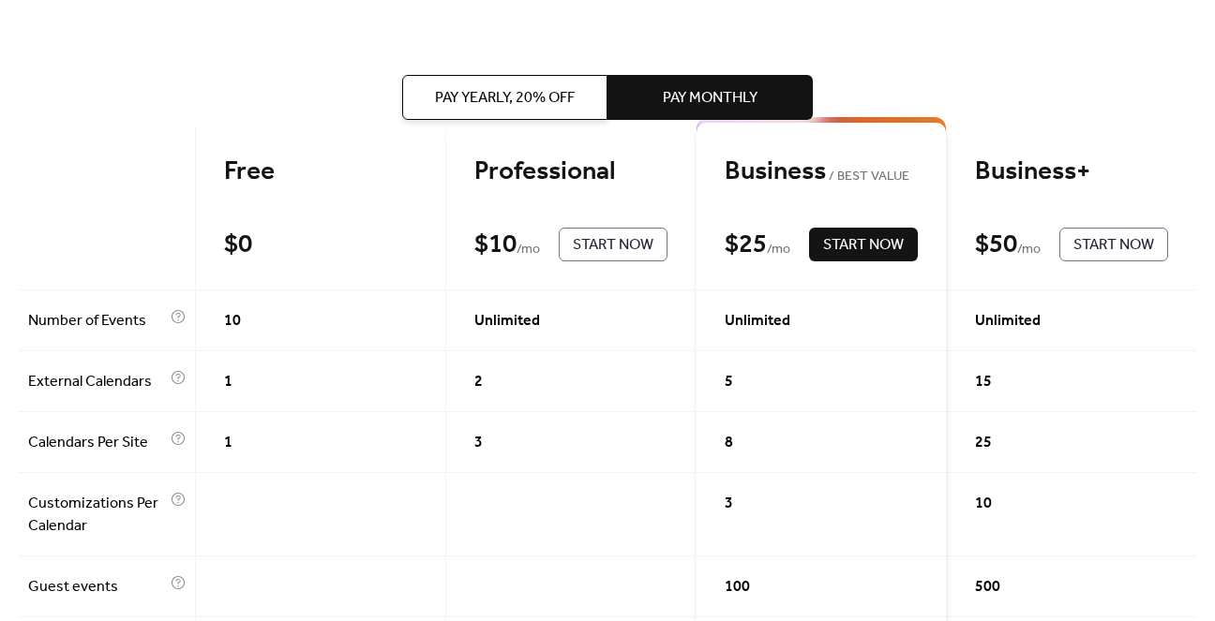
scroll to position [0, 0]
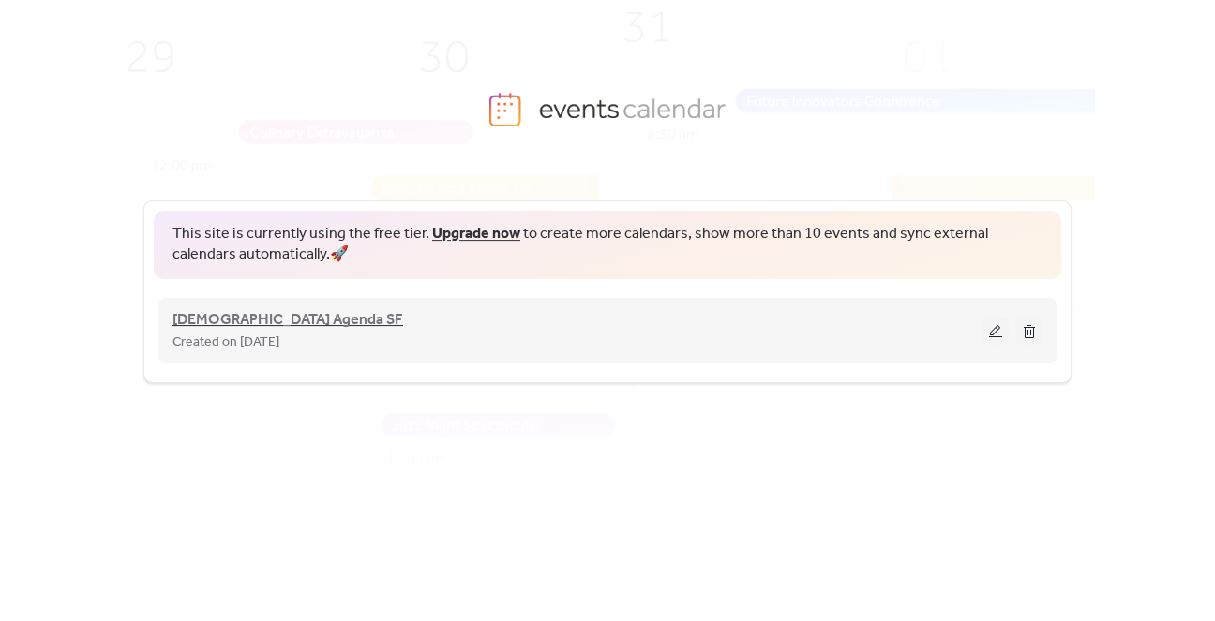
click at [264, 314] on span "[DEMOGRAPHIC_DATA] Agenda SF" at bounding box center [287, 320] width 231 height 22
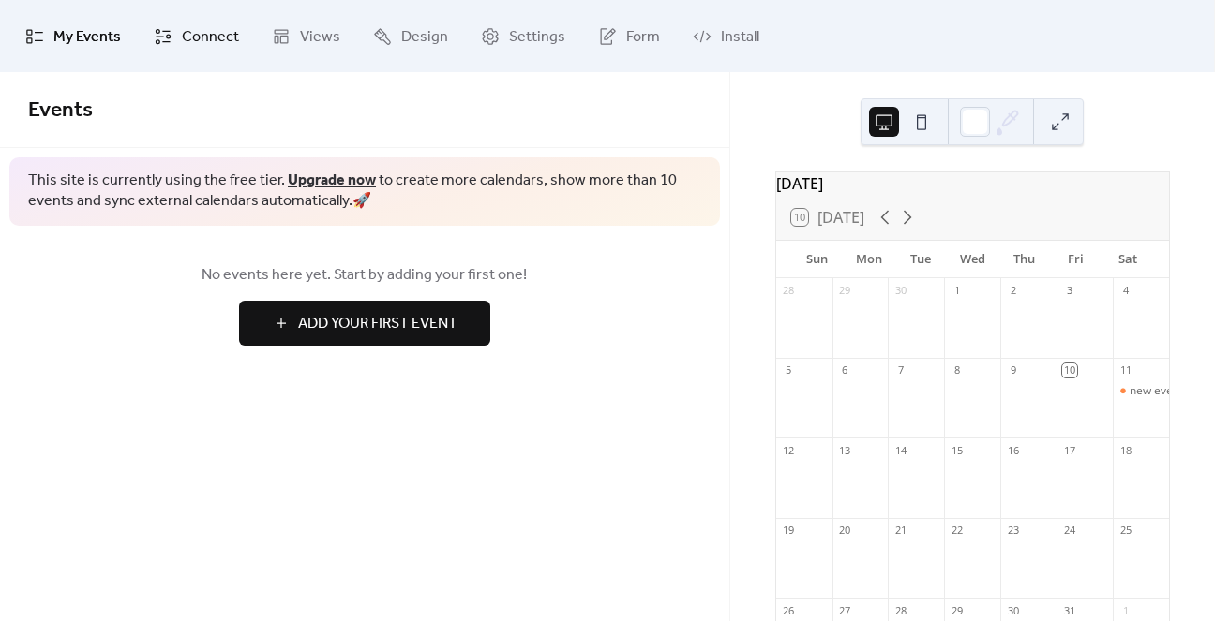
click at [213, 36] on span "Connect" at bounding box center [210, 36] width 57 height 29
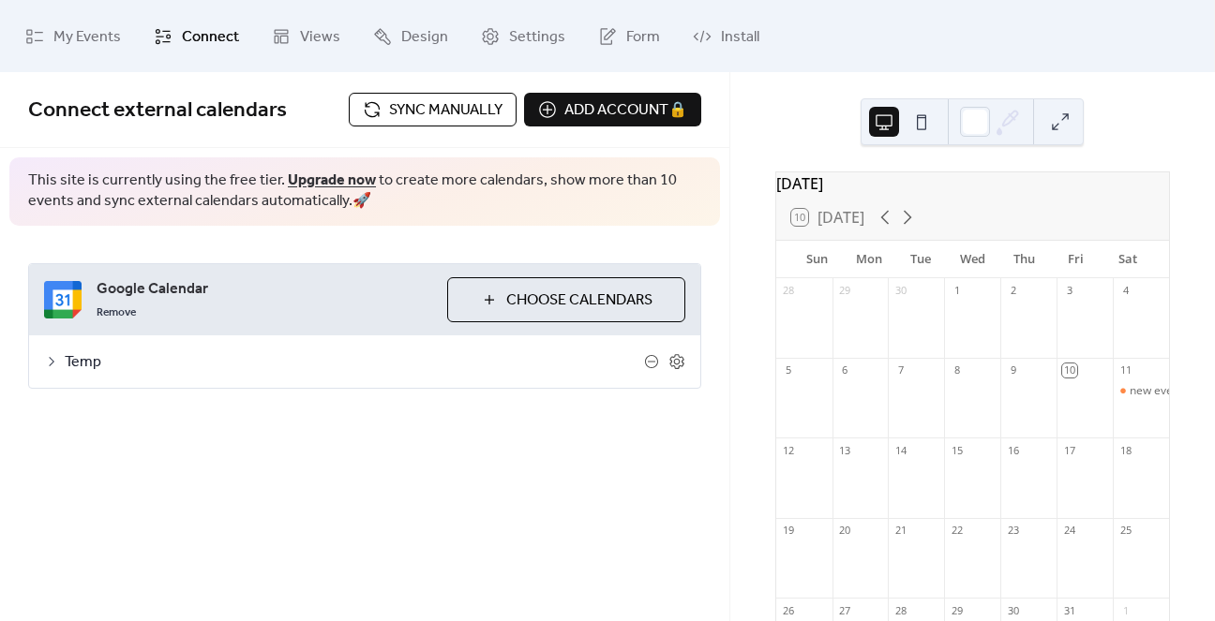
click at [62, 354] on div "Temp" at bounding box center [364, 362] width 671 height 52
click at [53, 361] on icon at bounding box center [52, 361] width 6 height 9
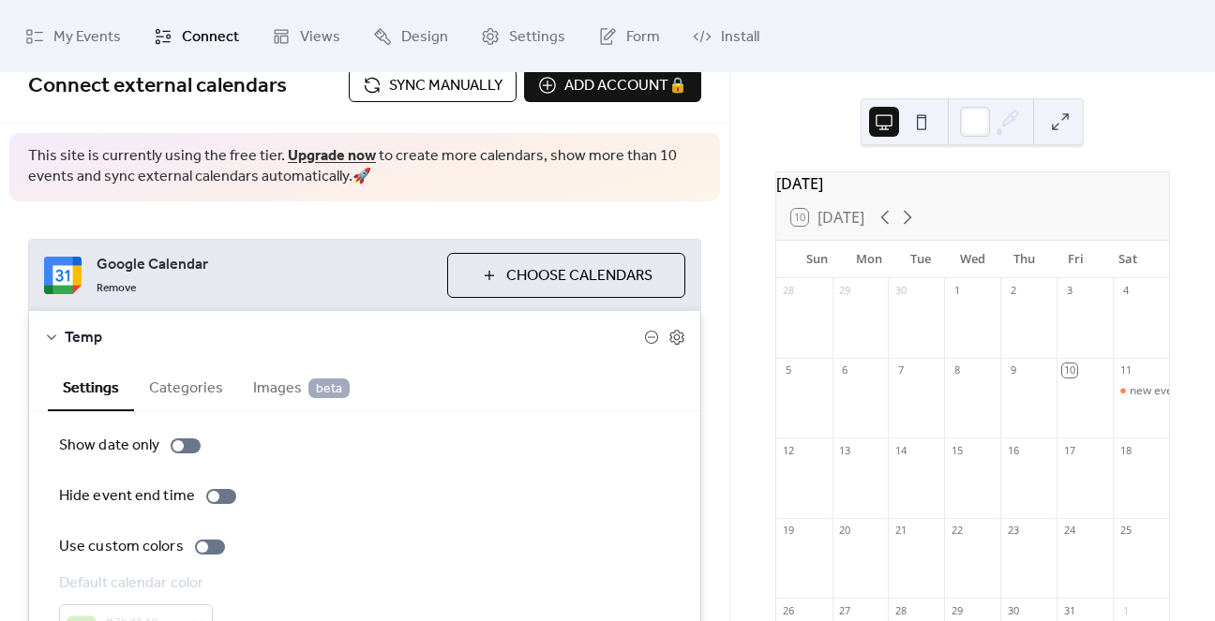
scroll to position [14, 0]
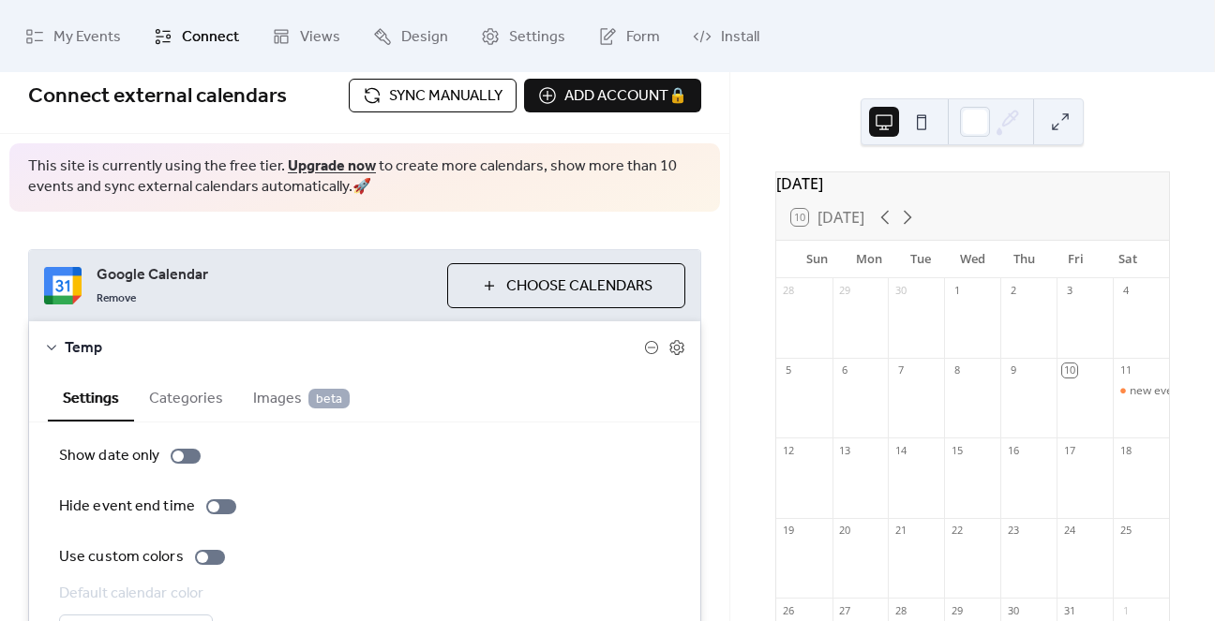
click at [262, 398] on span "Images beta" at bounding box center [301, 399] width 97 height 22
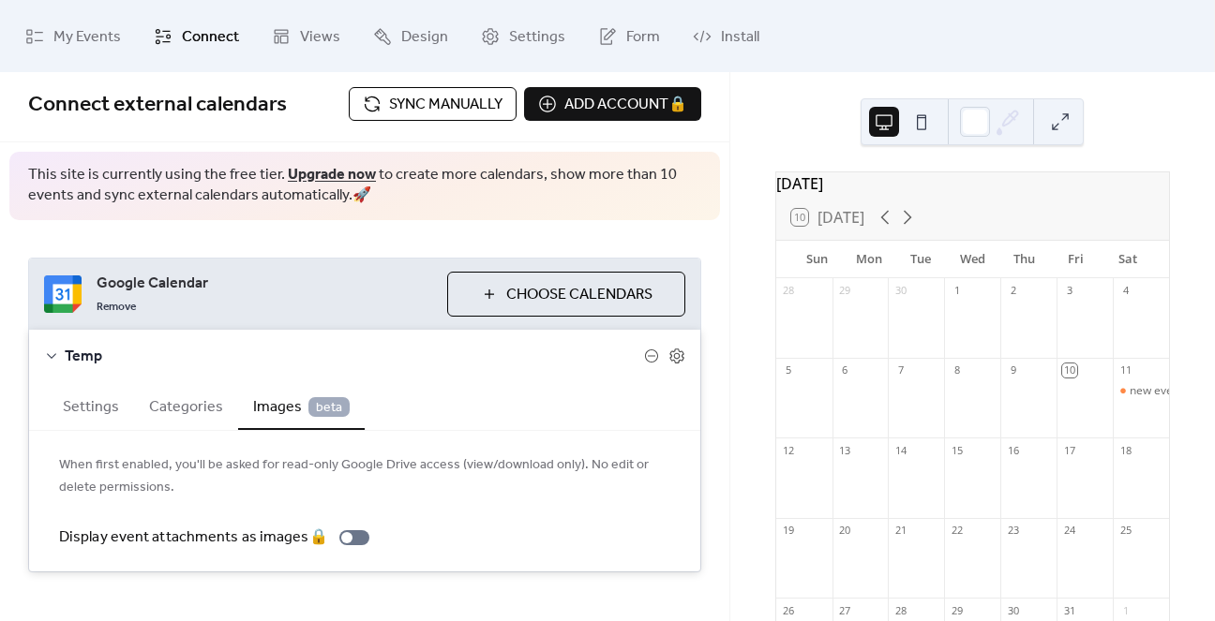
scroll to position [0, 0]
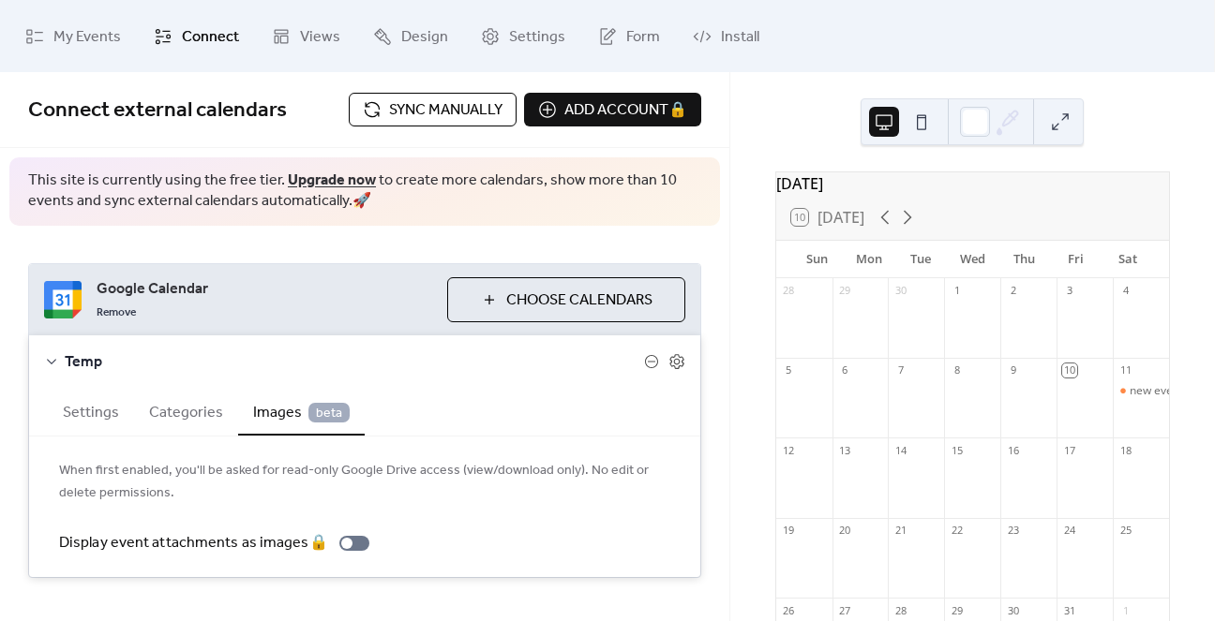
click at [87, 395] on button "Settings" at bounding box center [91, 411] width 86 height 46
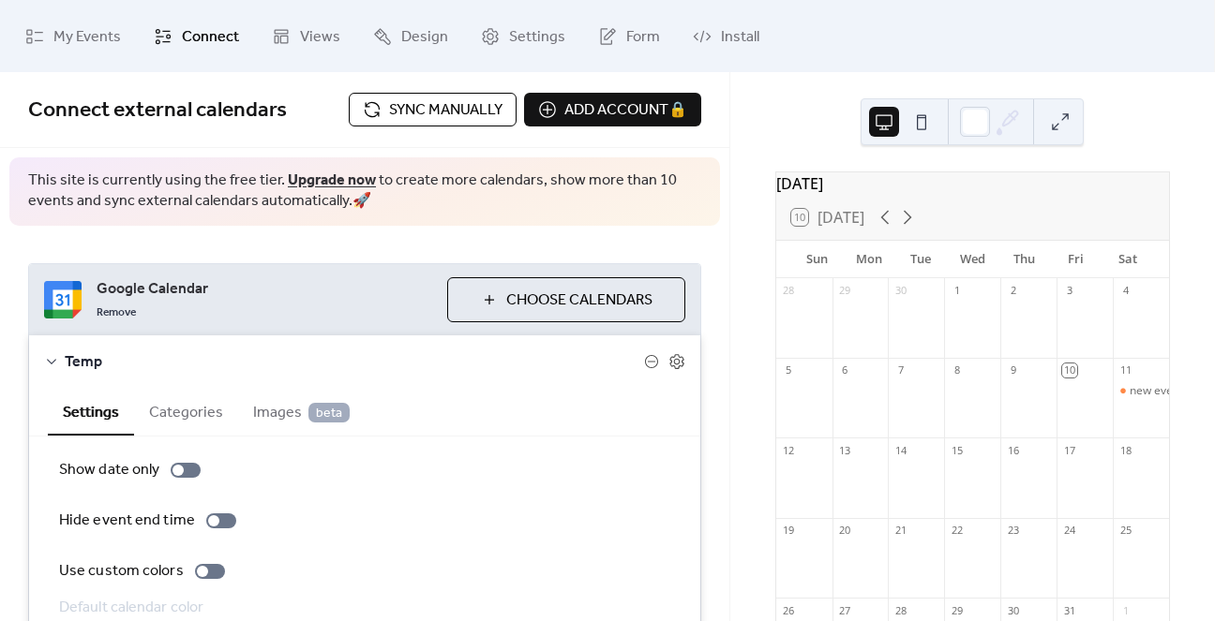
click at [47, 359] on icon at bounding box center [51, 362] width 9 height 6
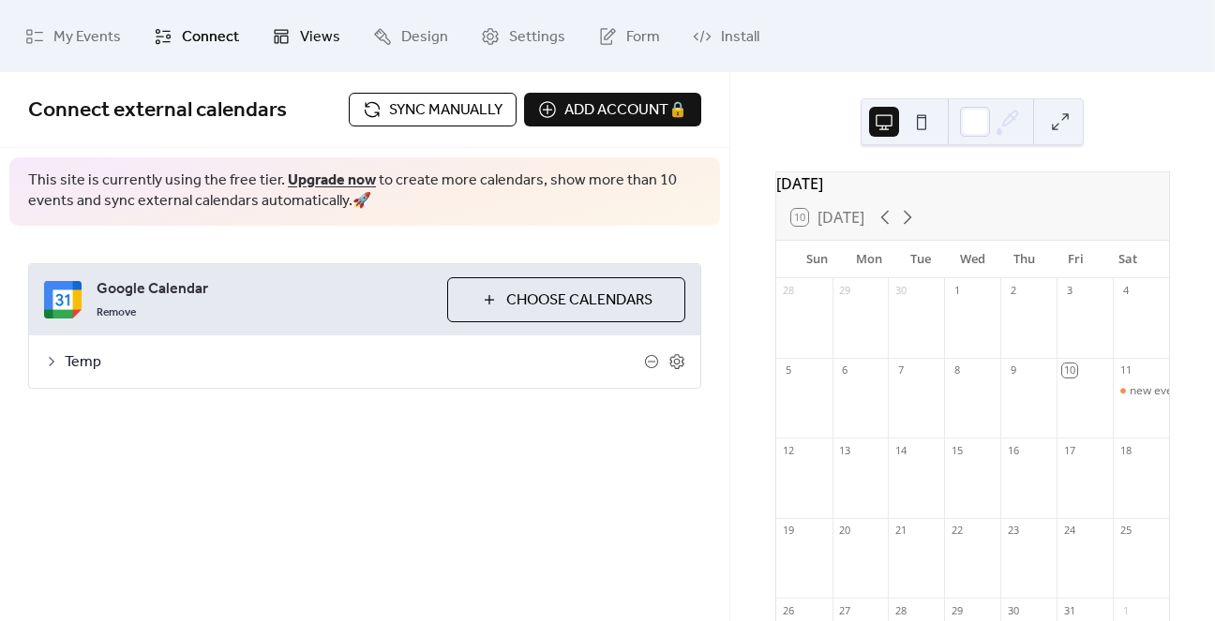
click at [292, 32] on link "Views" at bounding box center [306, 35] width 97 height 57
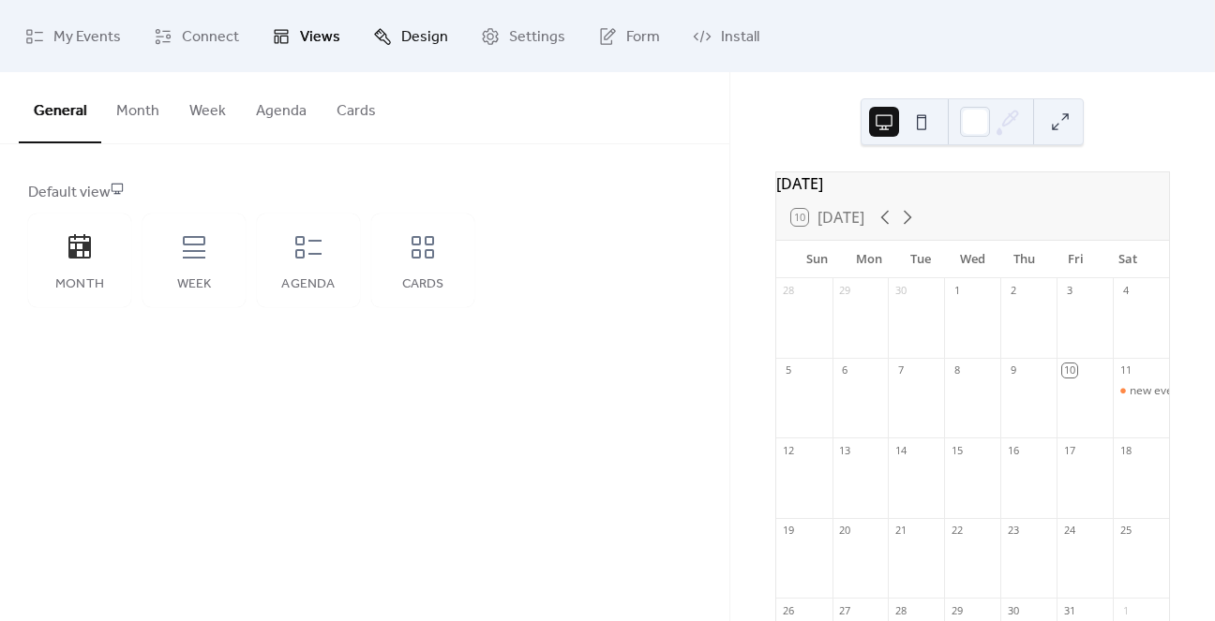
click at [388, 32] on link "Design" at bounding box center [410, 35] width 103 height 57
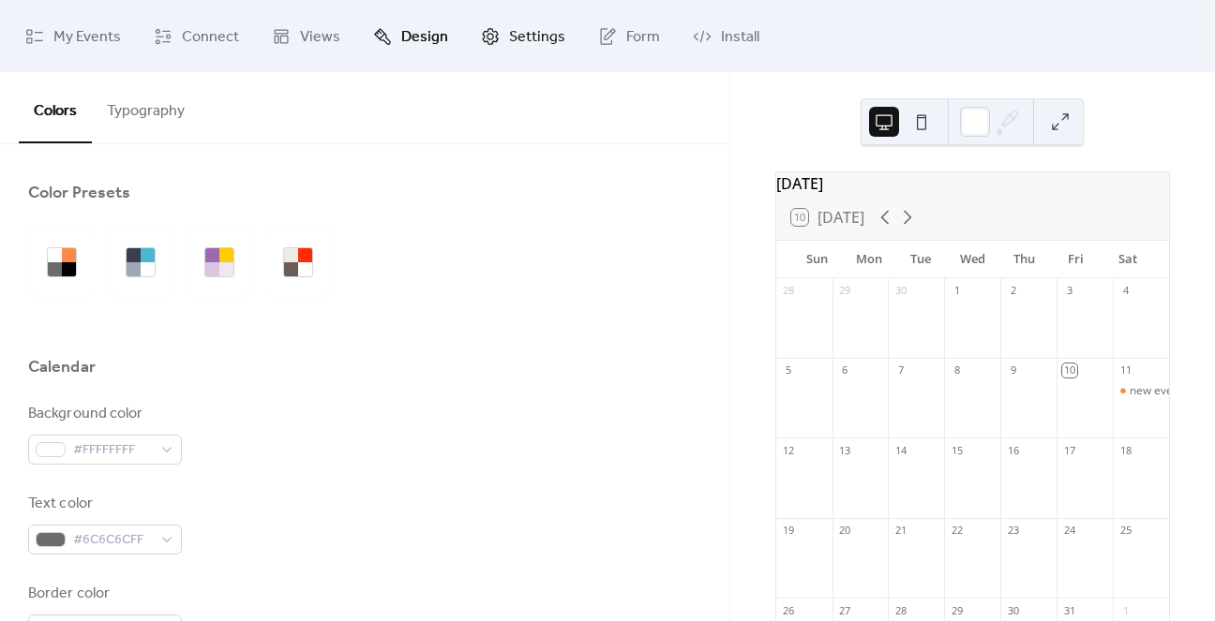
click at [485, 35] on icon at bounding box center [490, 36] width 19 height 19
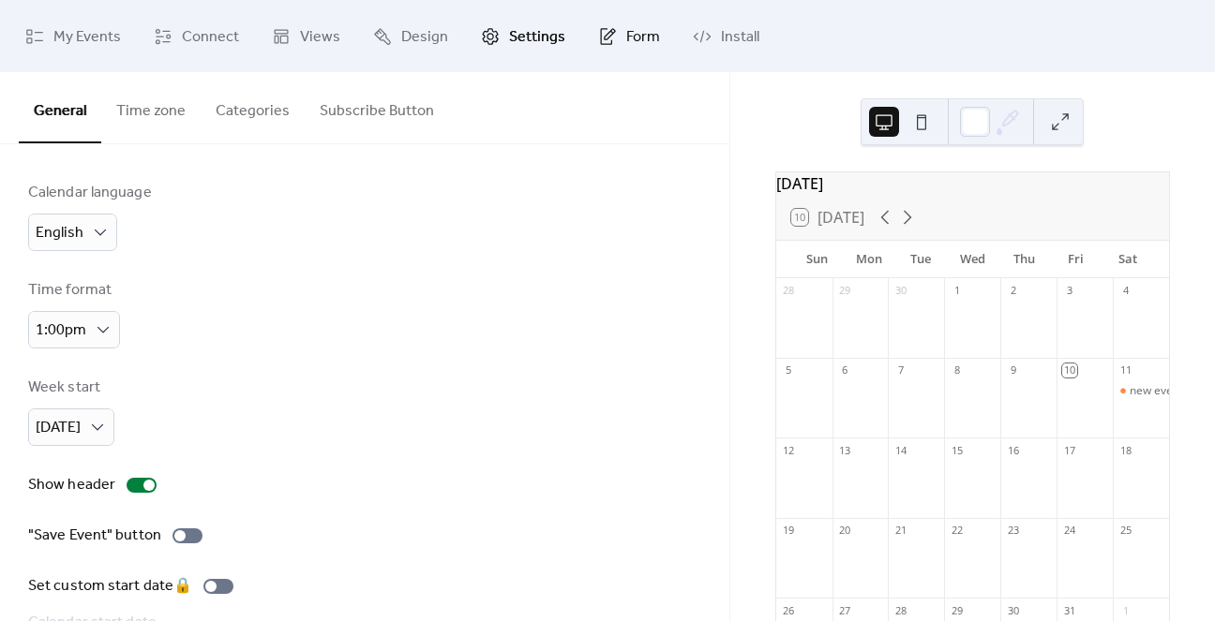
click at [605, 35] on icon at bounding box center [607, 36] width 19 height 19
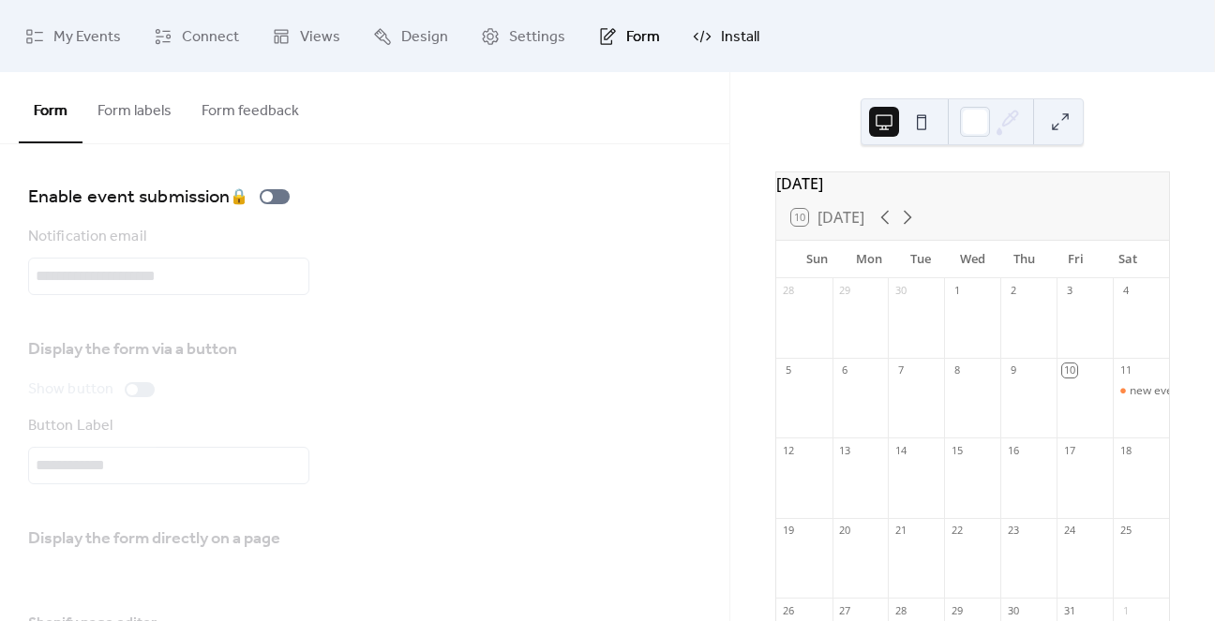
click at [721, 35] on span "Install" at bounding box center [740, 36] width 38 height 29
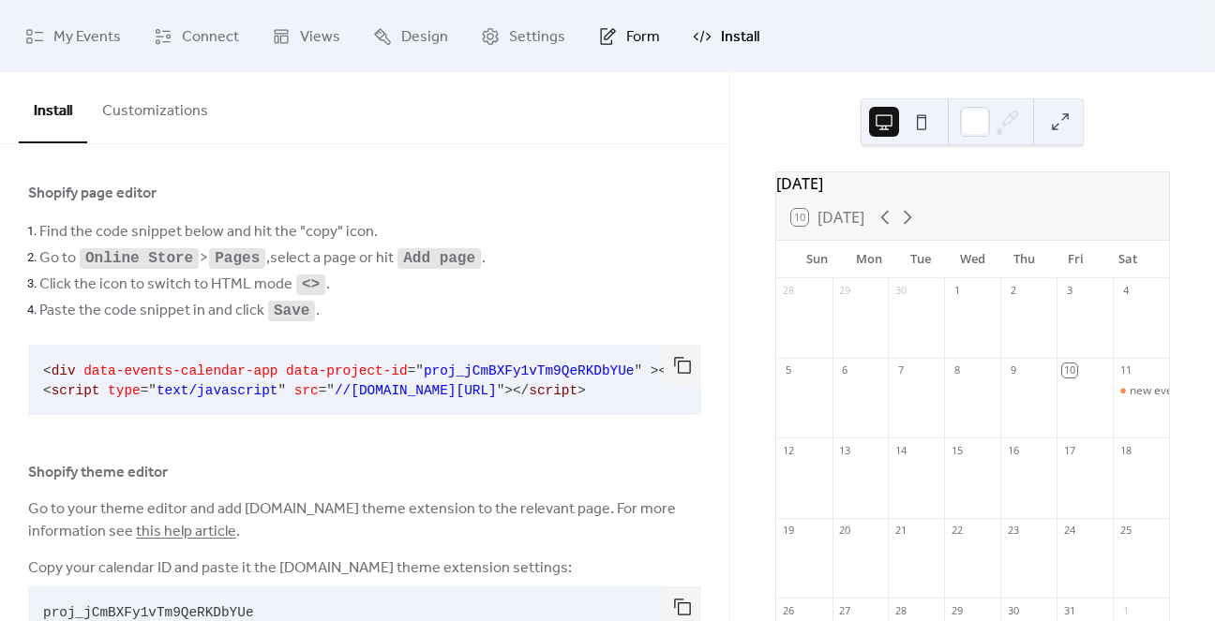
click at [633, 36] on span "Form" at bounding box center [643, 36] width 34 height 29
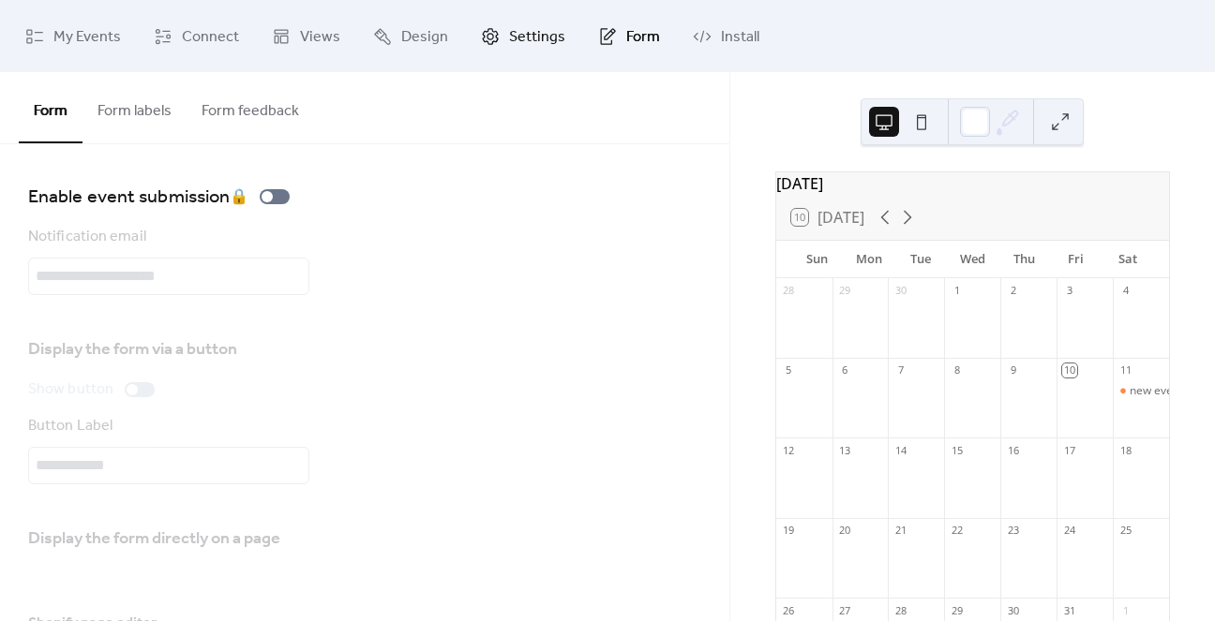
click at [510, 34] on span "Settings" at bounding box center [537, 36] width 56 height 29
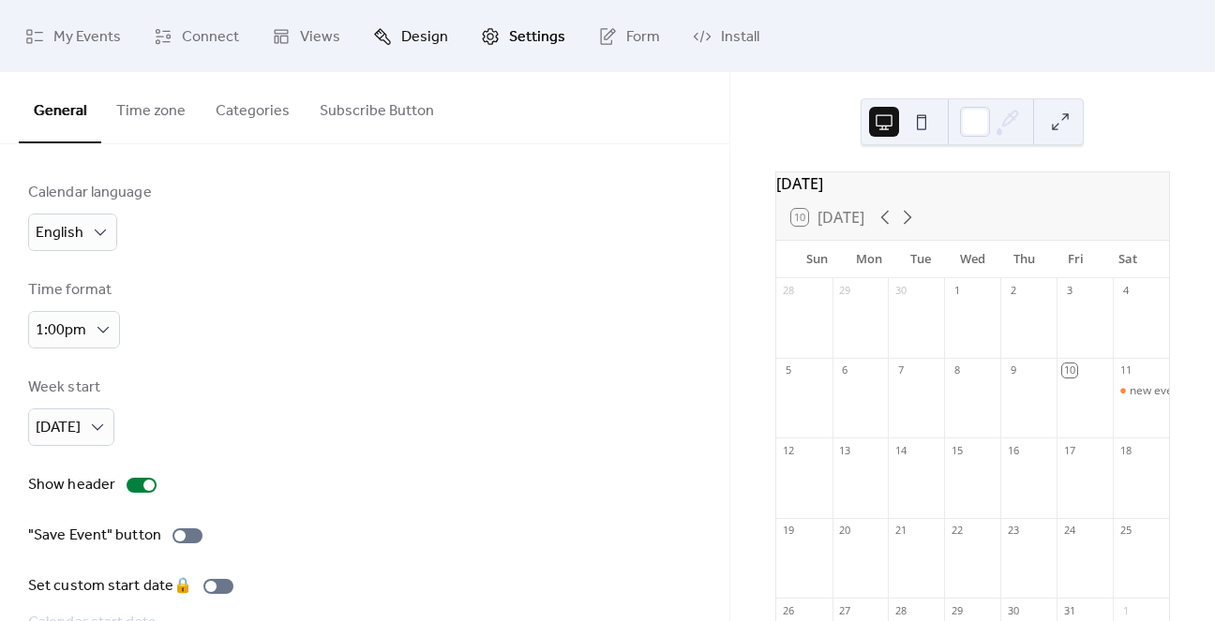
click at [402, 42] on span "Design" at bounding box center [424, 36] width 47 height 29
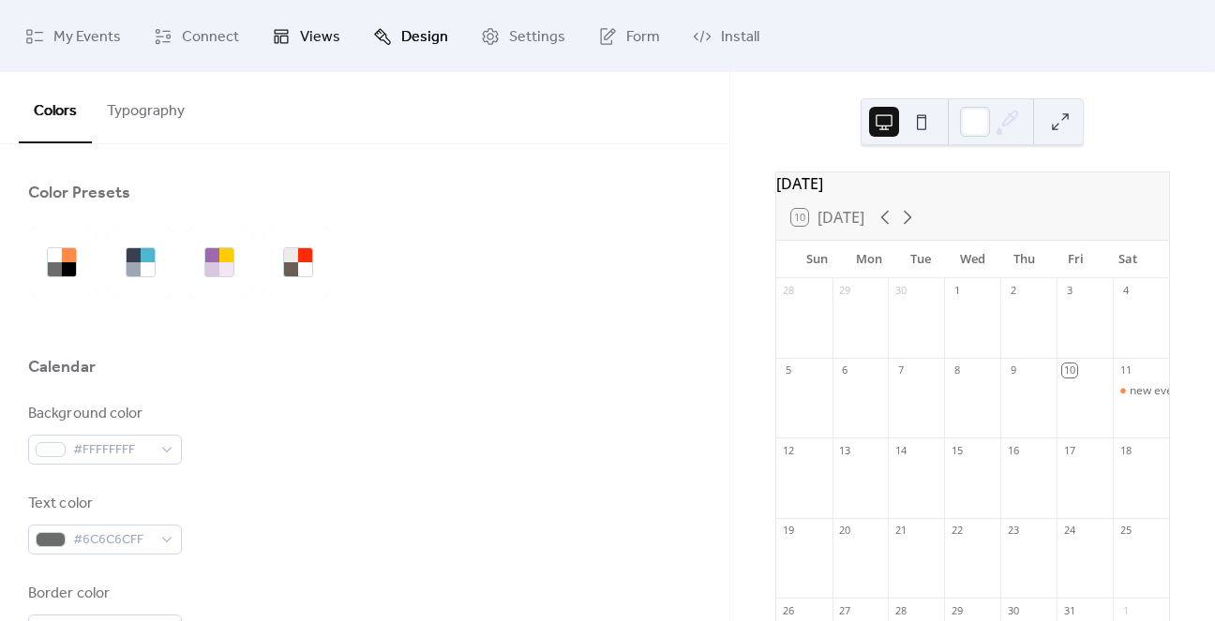
click at [300, 41] on span "Views" at bounding box center [320, 36] width 40 height 29
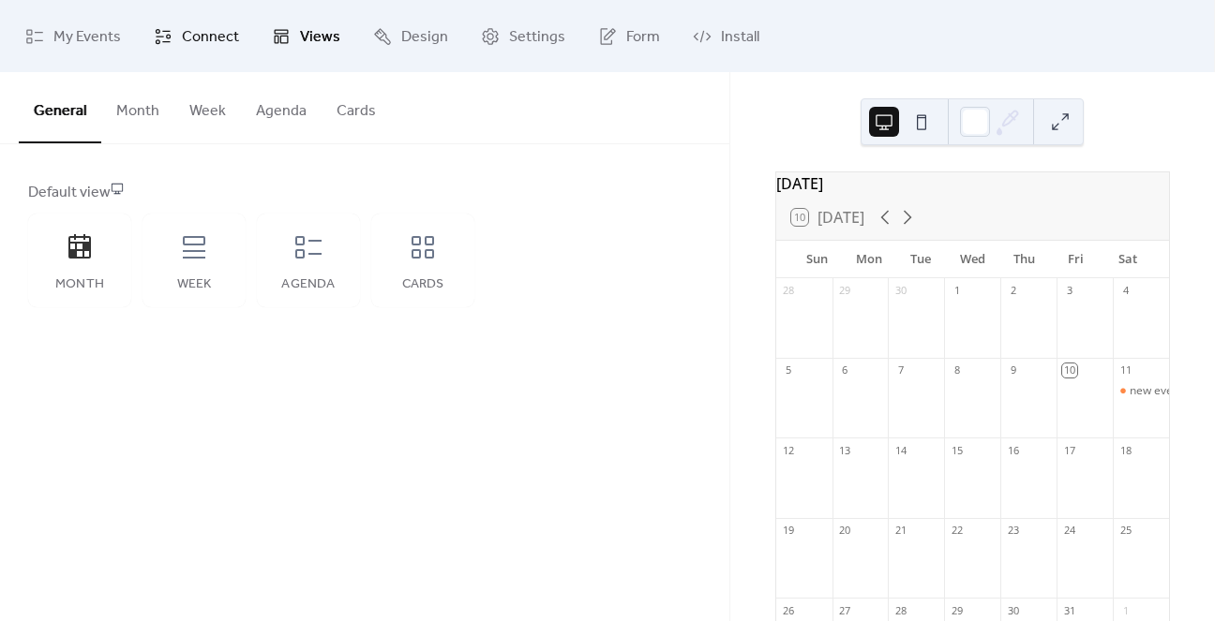
click at [194, 35] on span "Connect" at bounding box center [210, 36] width 57 height 29
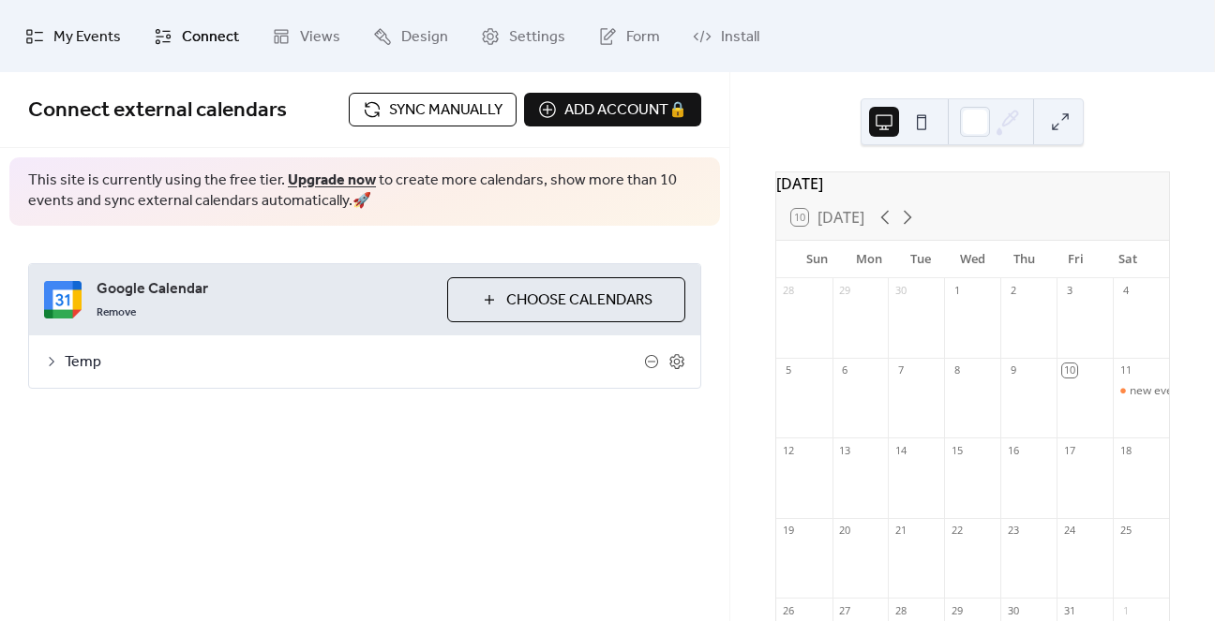
click at [90, 39] on span "My Events" at bounding box center [86, 36] width 67 height 29
